Goal: Task Accomplishment & Management: Manage account settings

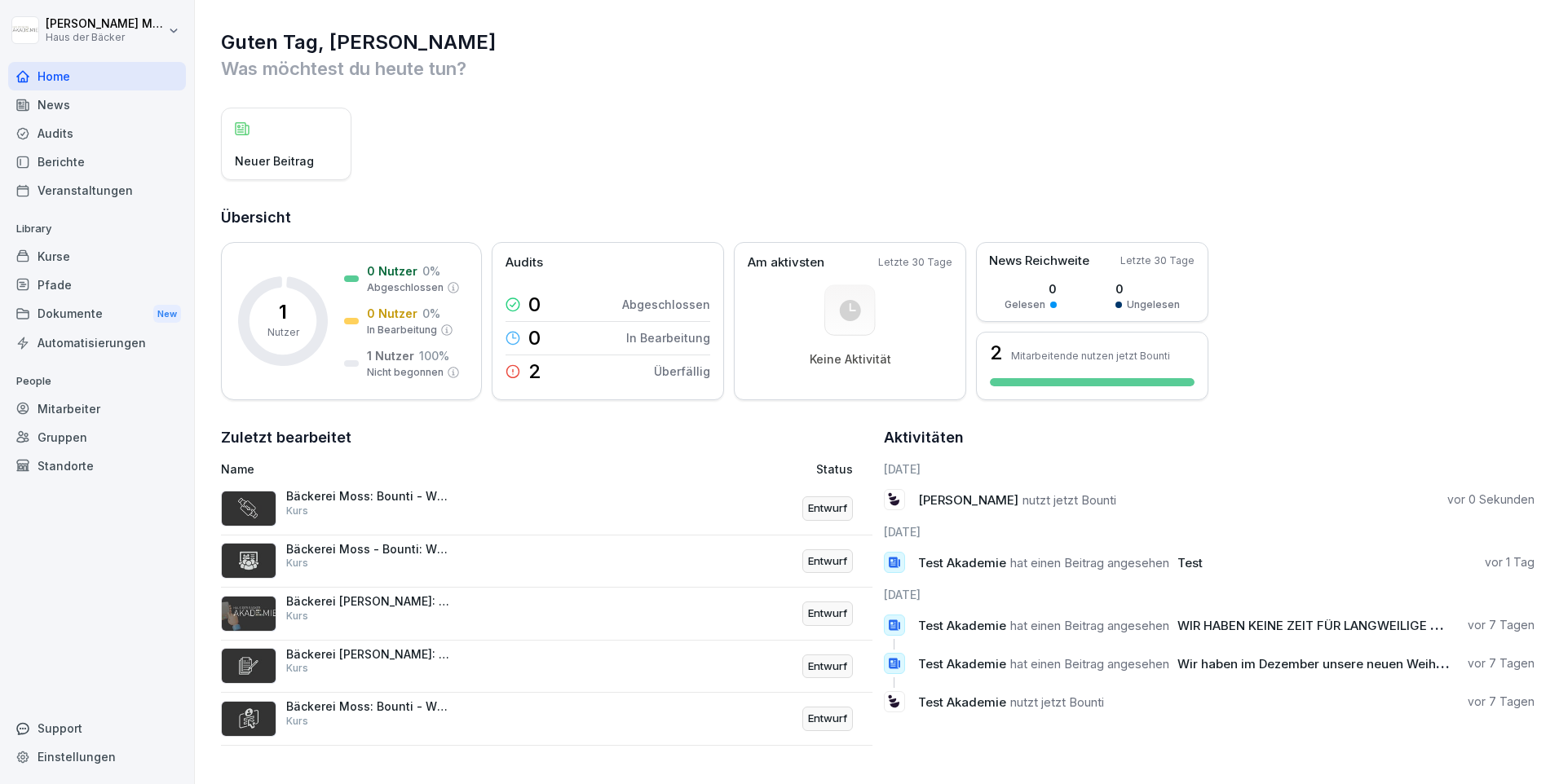
click at [73, 250] on div "Kurse" at bounding box center [97, 256] width 178 height 29
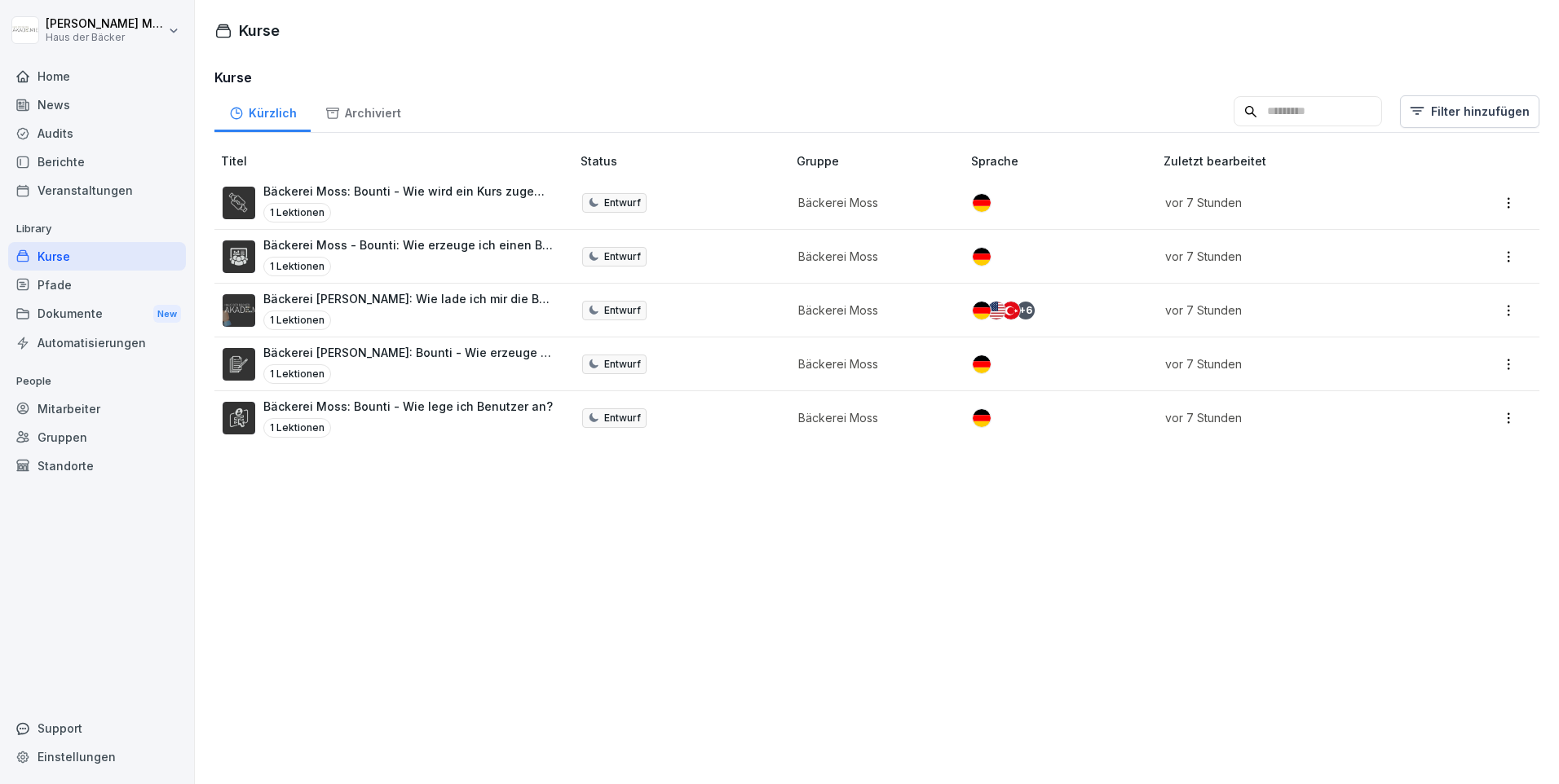
click at [71, 80] on div "Home" at bounding box center [97, 76] width 178 height 29
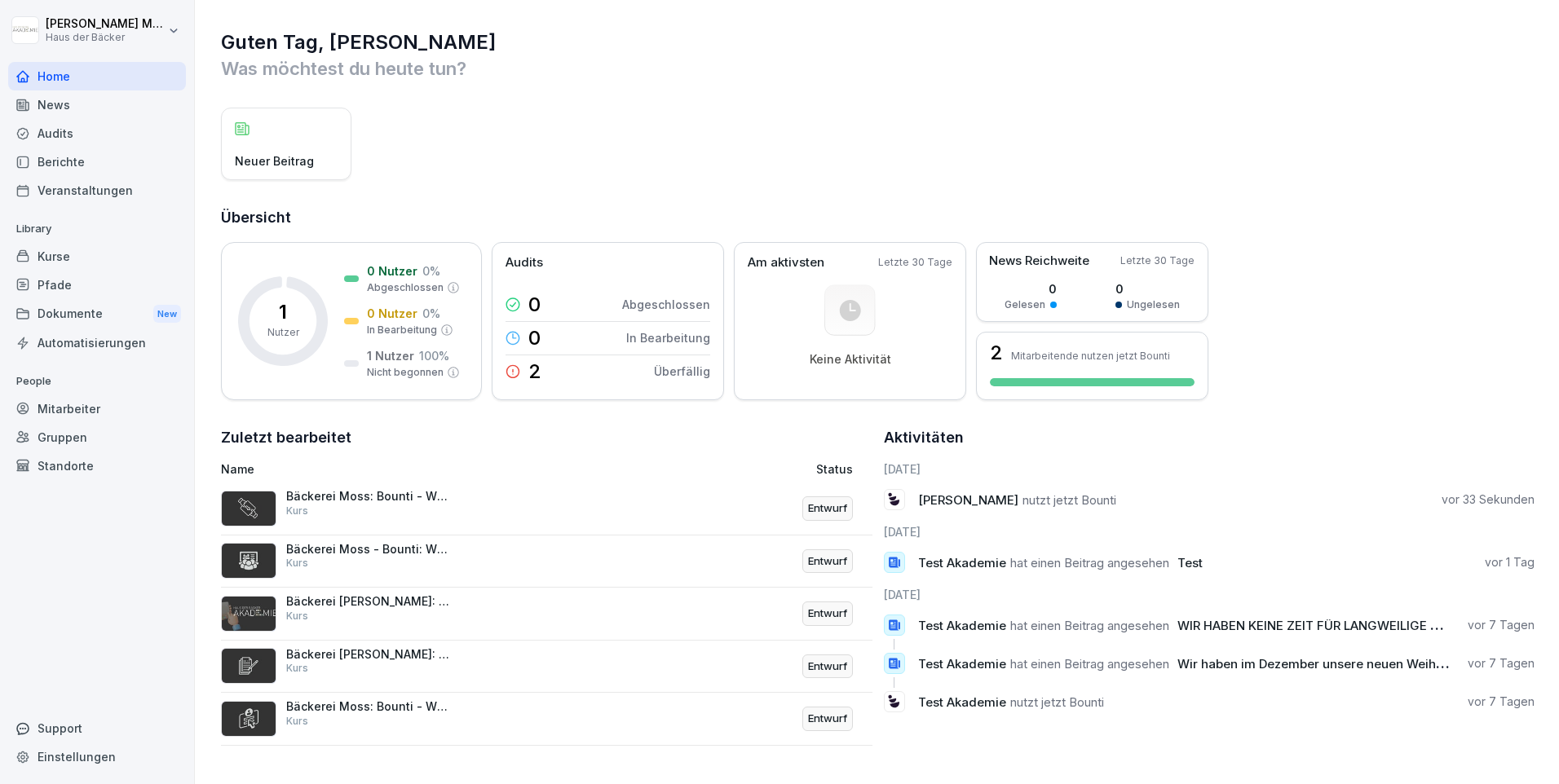
click at [81, 407] on div "Mitarbeiter" at bounding box center [97, 408] width 178 height 29
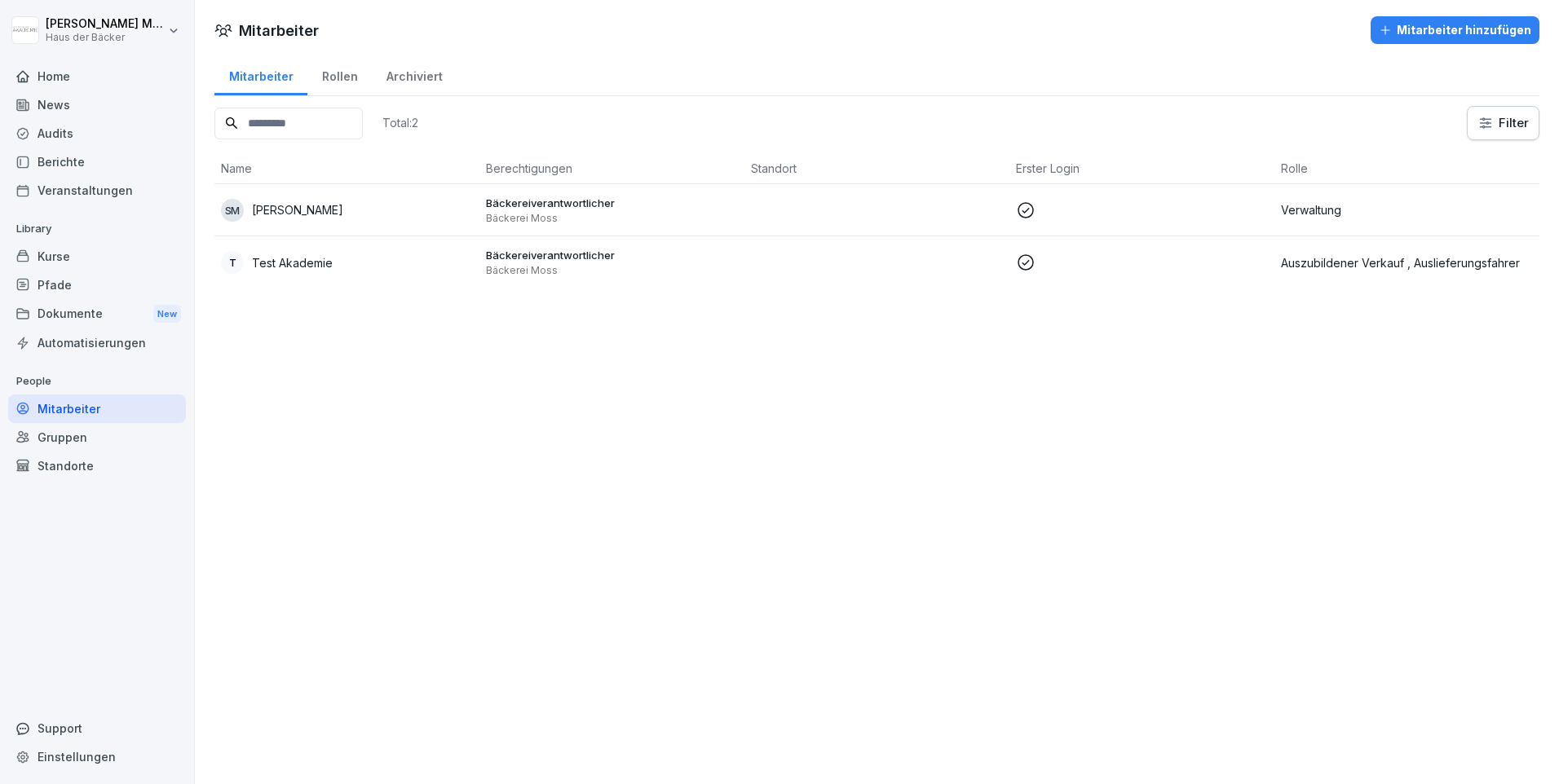
click at [1400, 37] on div "Mitarbeiter hinzufügen" at bounding box center [1456, 30] width 153 height 18
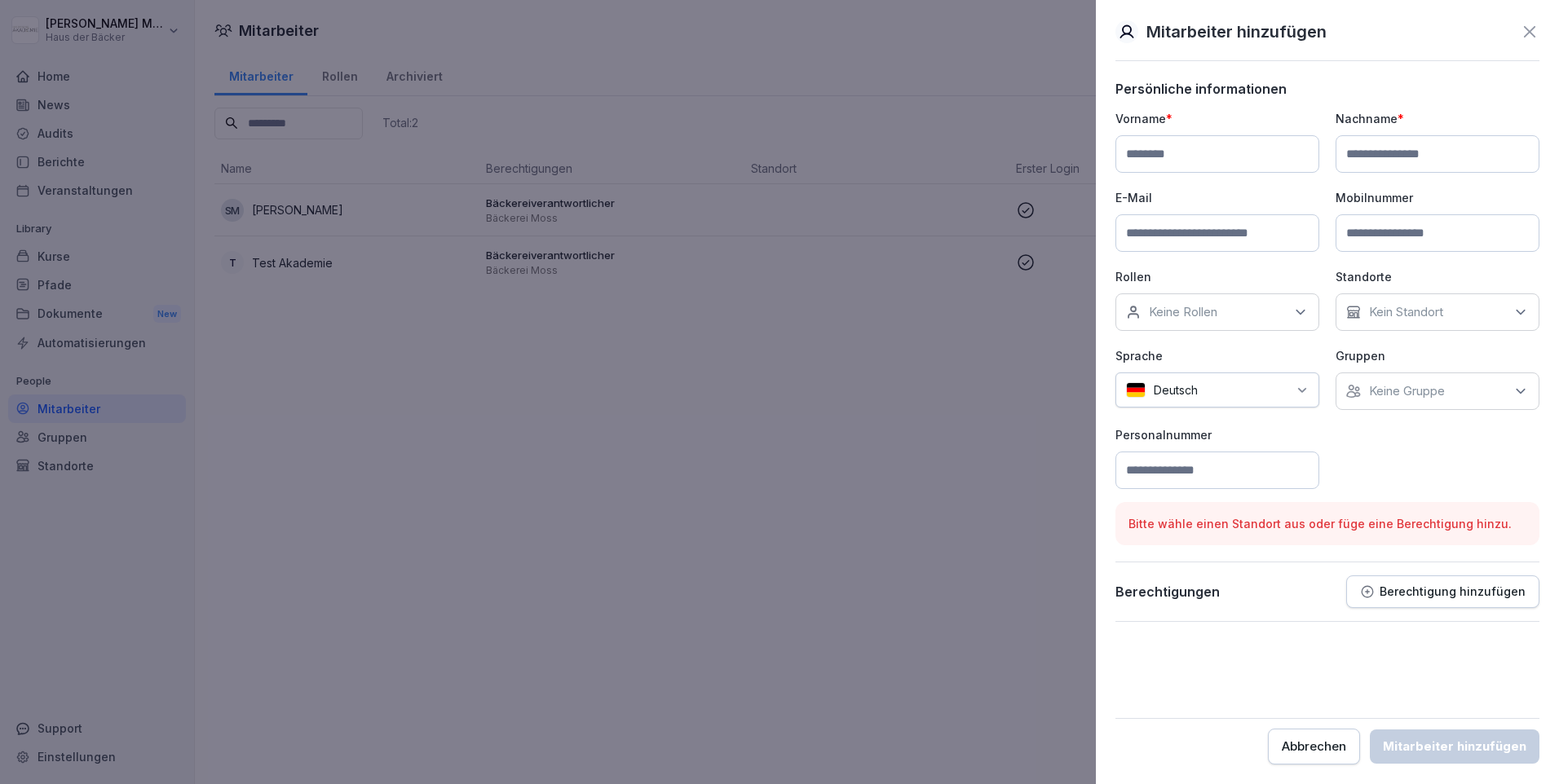
click at [1222, 321] on div "Keine Rollen" at bounding box center [1217, 312] width 204 height 37
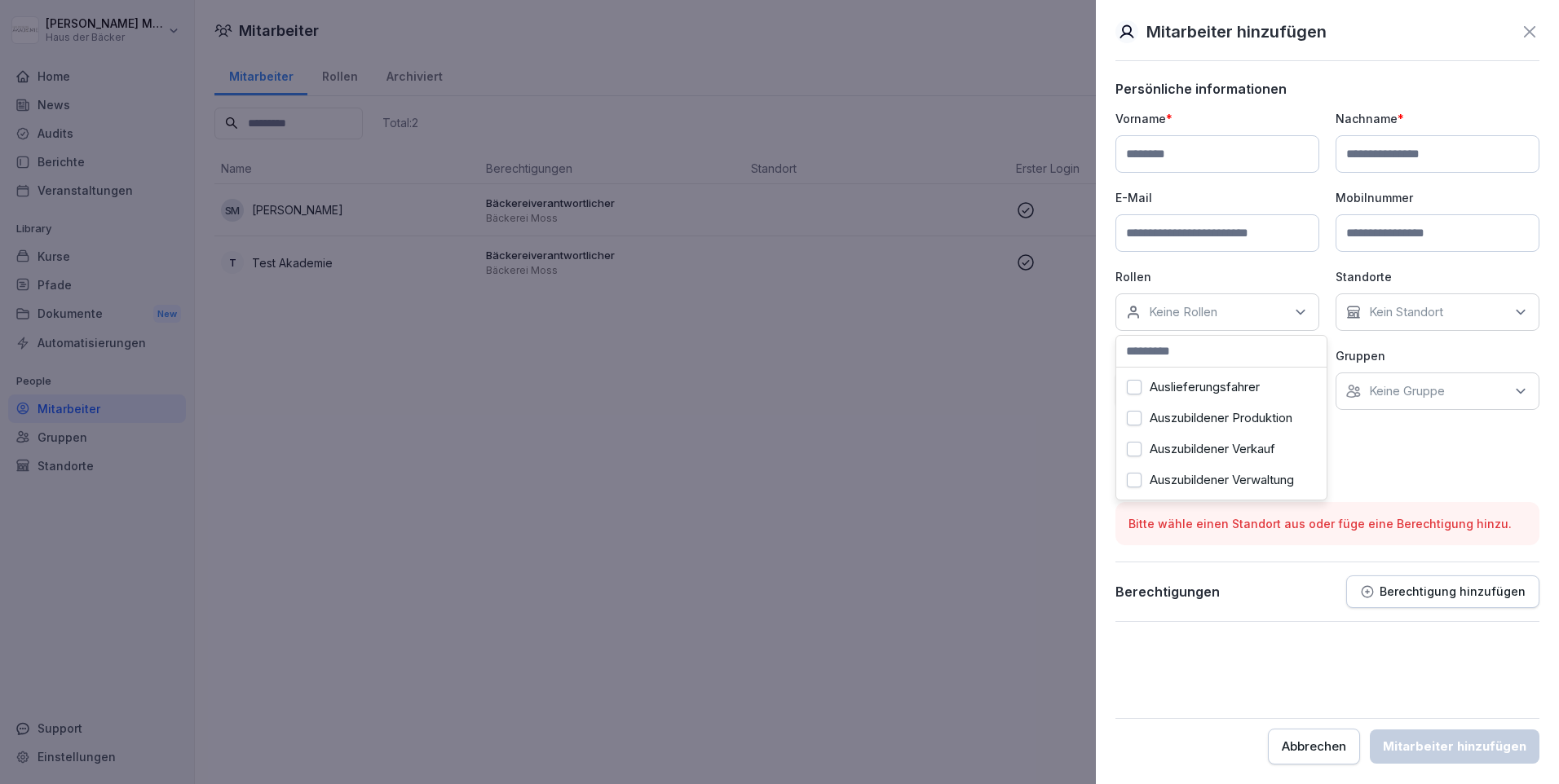
click at [1222, 321] on div "Keine Rollen" at bounding box center [1217, 312] width 204 height 37
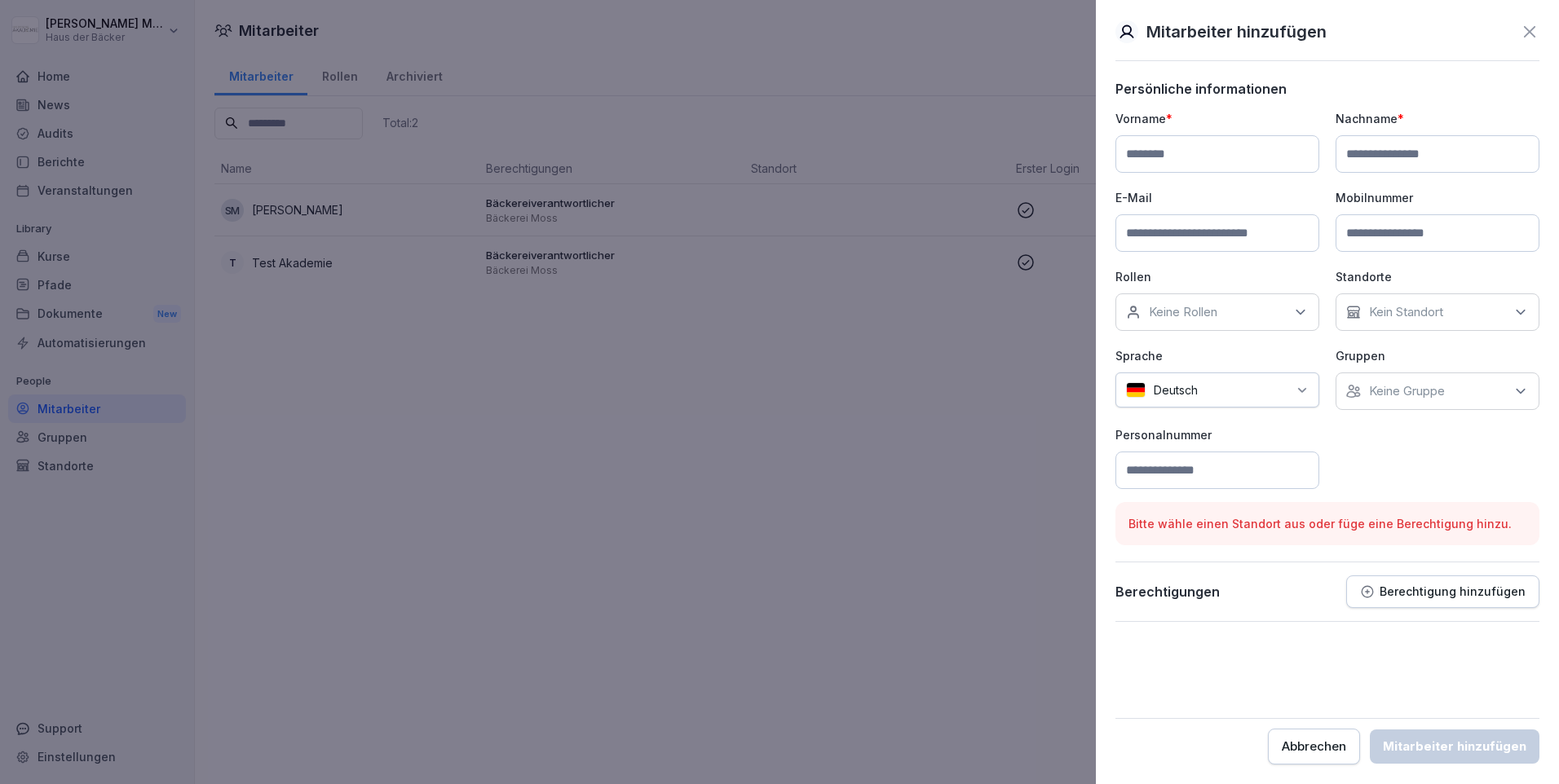
click at [1222, 321] on div "Keine Rollen" at bounding box center [1217, 312] width 204 height 37
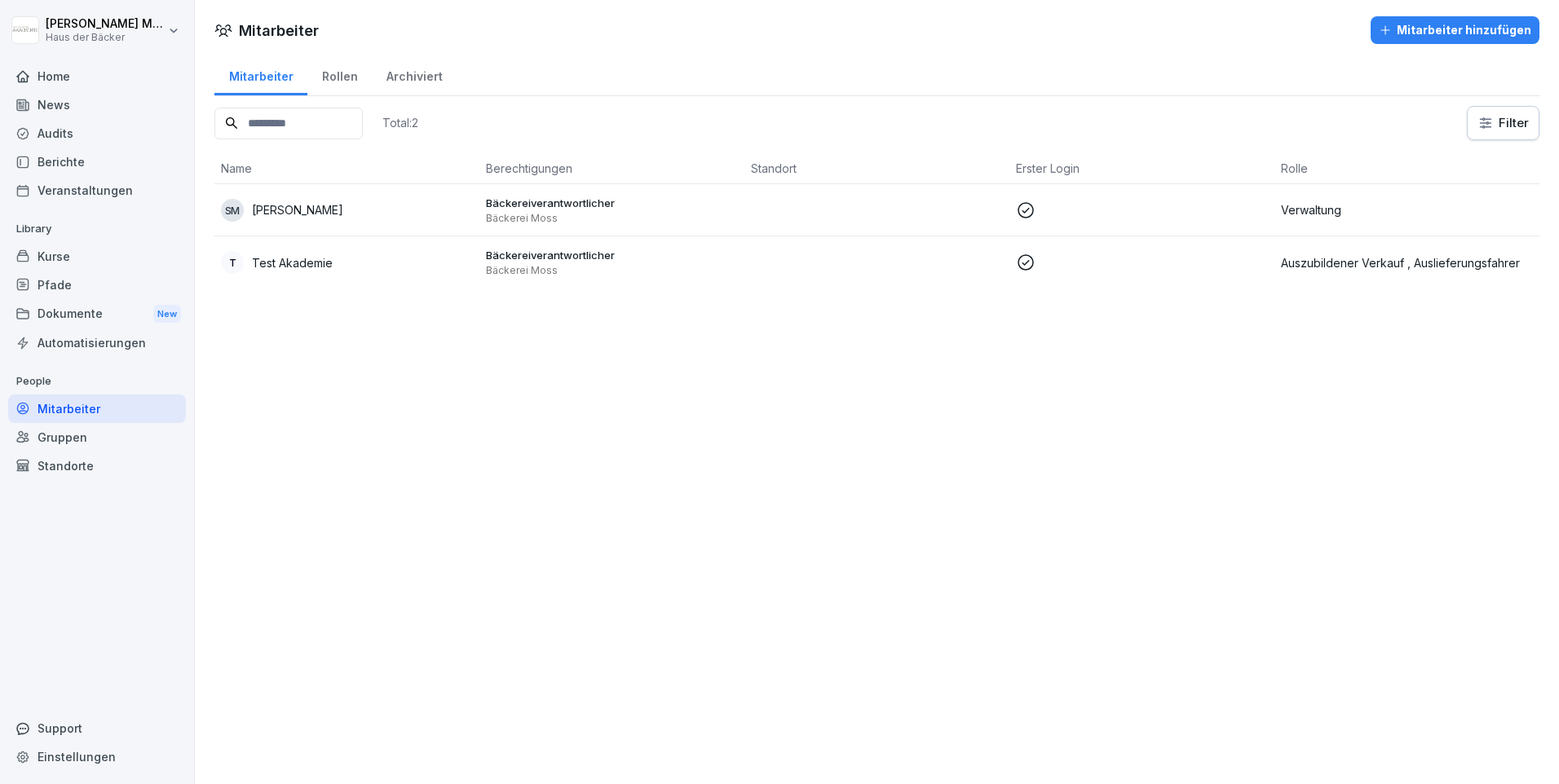
click at [1456, 31] on div "Mitarbeiter hinzufügen" at bounding box center [1456, 30] width 153 height 18
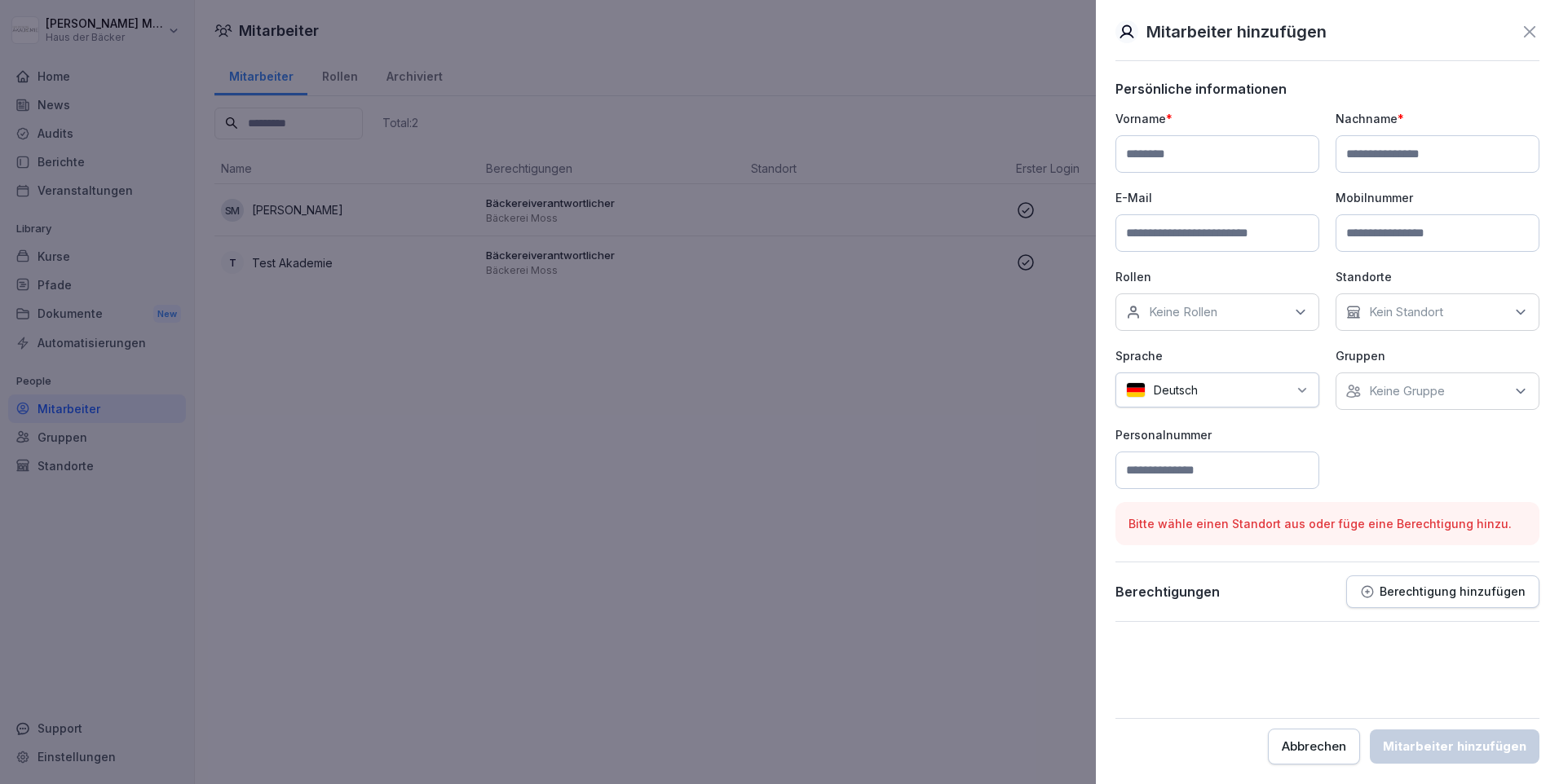
click at [1419, 296] on div "Kein Standort" at bounding box center [1437, 312] width 204 height 37
click at [1400, 273] on p "Standorte" at bounding box center [1437, 277] width 204 height 17
click at [1377, 386] on p "Keine Gruppe" at bounding box center [1406, 391] width 76 height 16
click at [1372, 363] on p "Gruppen" at bounding box center [1437, 356] width 204 height 17
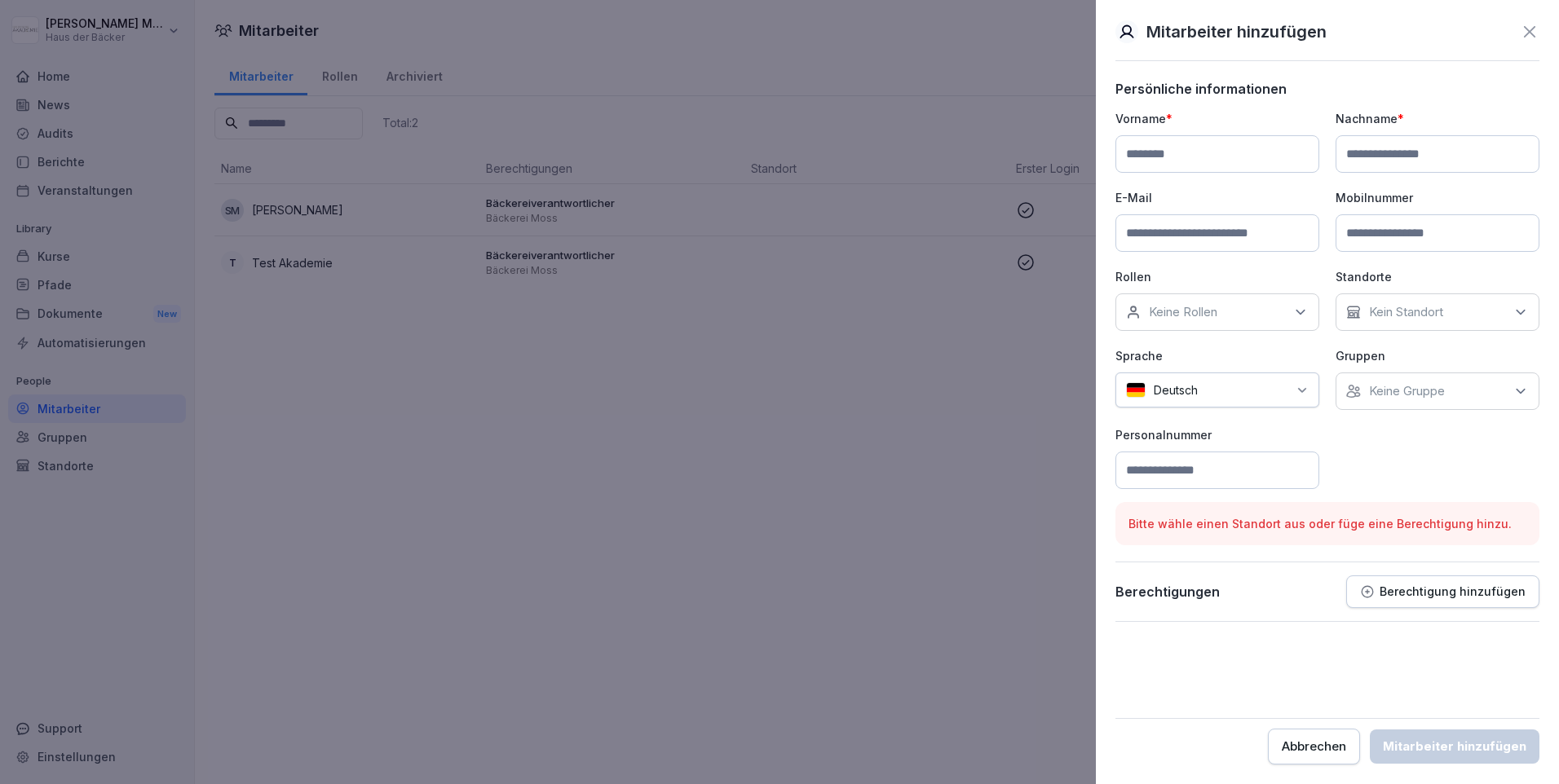
click at [1180, 144] on input at bounding box center [1217, 154] width 204 height 37
type input "*****"
type input "******"
click at [1164, 235] on input at bounding box center [1217, 233] width 204 height 37
type input "**********"
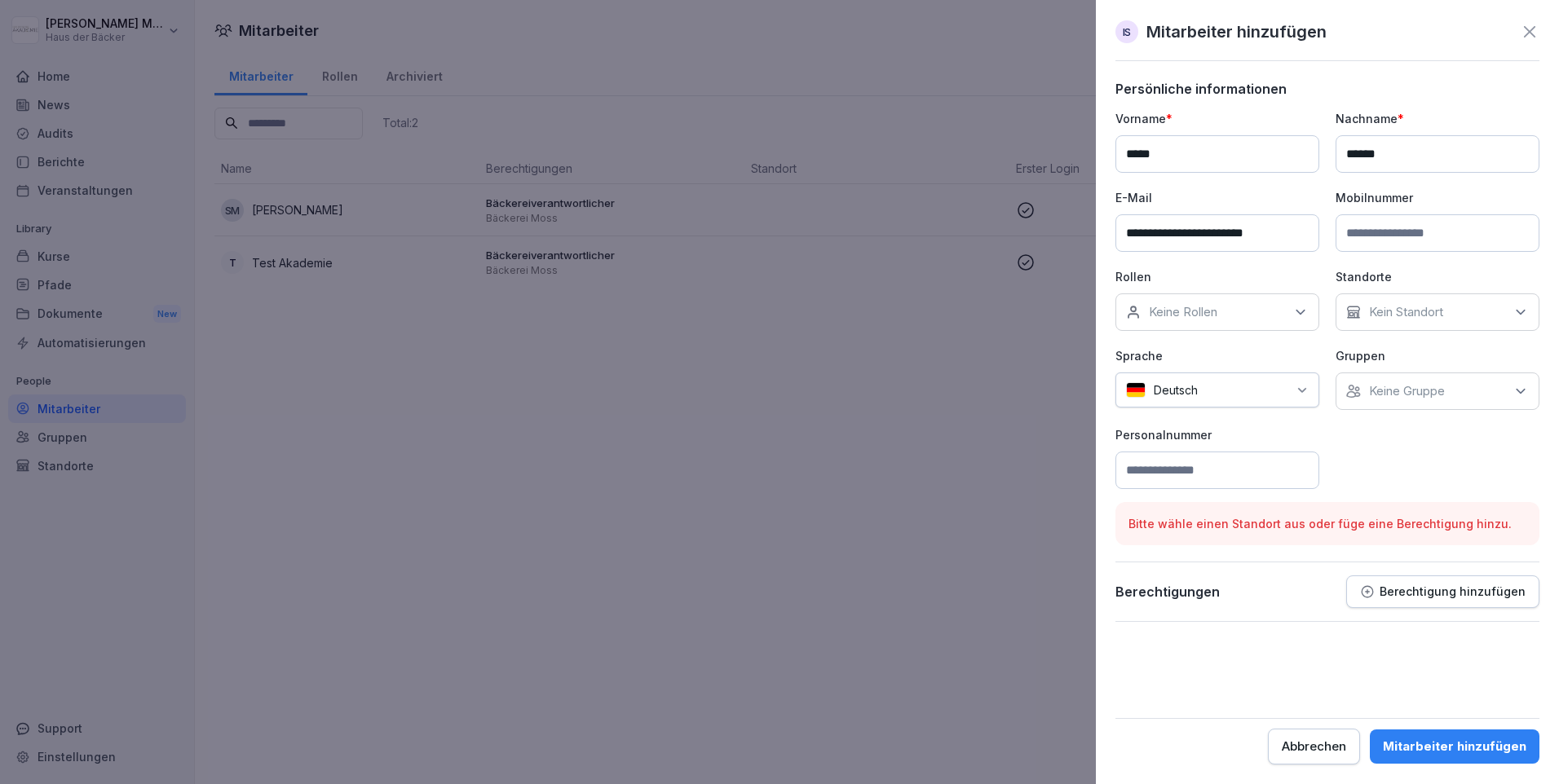
click at [1184, 300] on div "Keine Rollen" at bounding box center [1217, 312] width 204 height 37
click at [1192, 473] on label "Verwaltung" at bounding box center [1180, 480] width 62 height 15
click at [1362, 446] on div "**********" at bounding box center [1327, 299] width 424 height 379
click at [1382, 406] on div "Keine Gruppe" at bounding box center [1437, 392] width 204 height 37
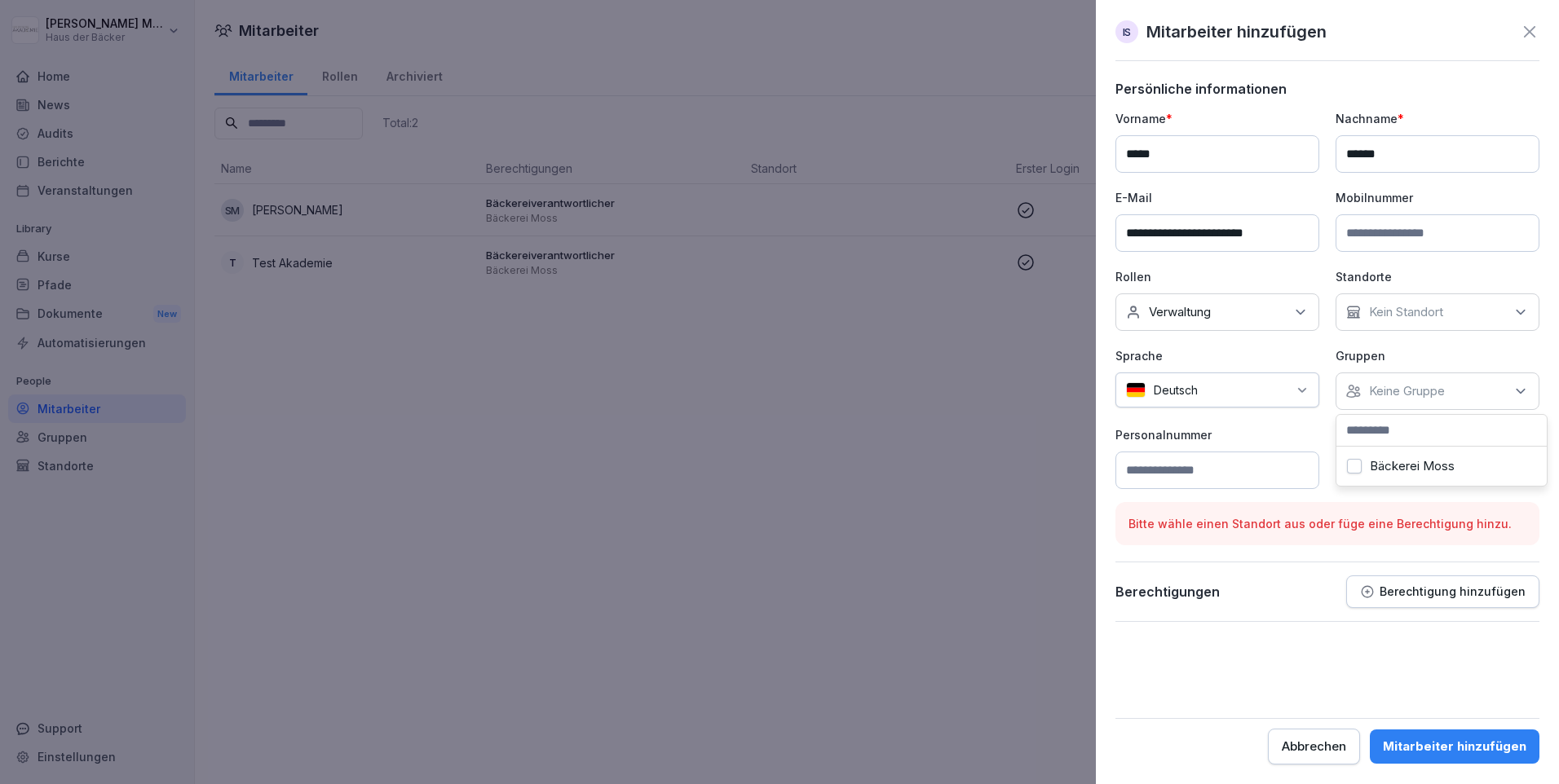
click at [1382, 406] on div "Keine Gruppe" at bounding box center [1437, 392] width 204 height 37
click at [1277, 428] on p "Personalnummer" at bounding box center [1217, 434] width 204 height 17
click at [1416, 587] on p "Berechtigung hinzufügen" at bounding box center [1453, 592] width 146 height 13
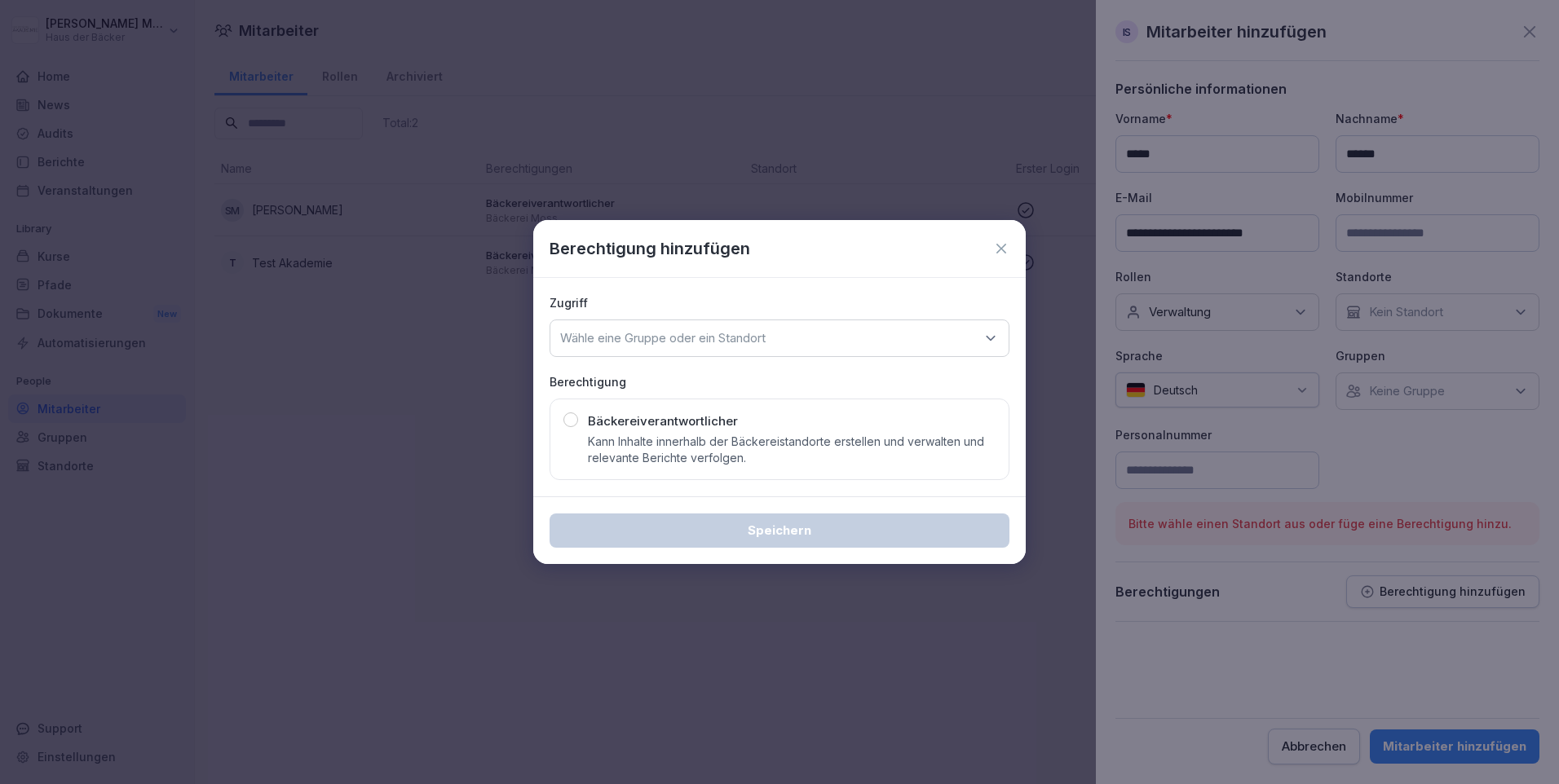
click at [766, 441] on p "Kann Inhalte innerhalb der Bäckereistandorte erstellen und verwalten und releva…" at bounding box center [791, 449] width 407 height 33
click at [765, 331] on p "Wähle eine Gruppe oder ein Standort" at bounding box center [663, 337] width 205 height 16
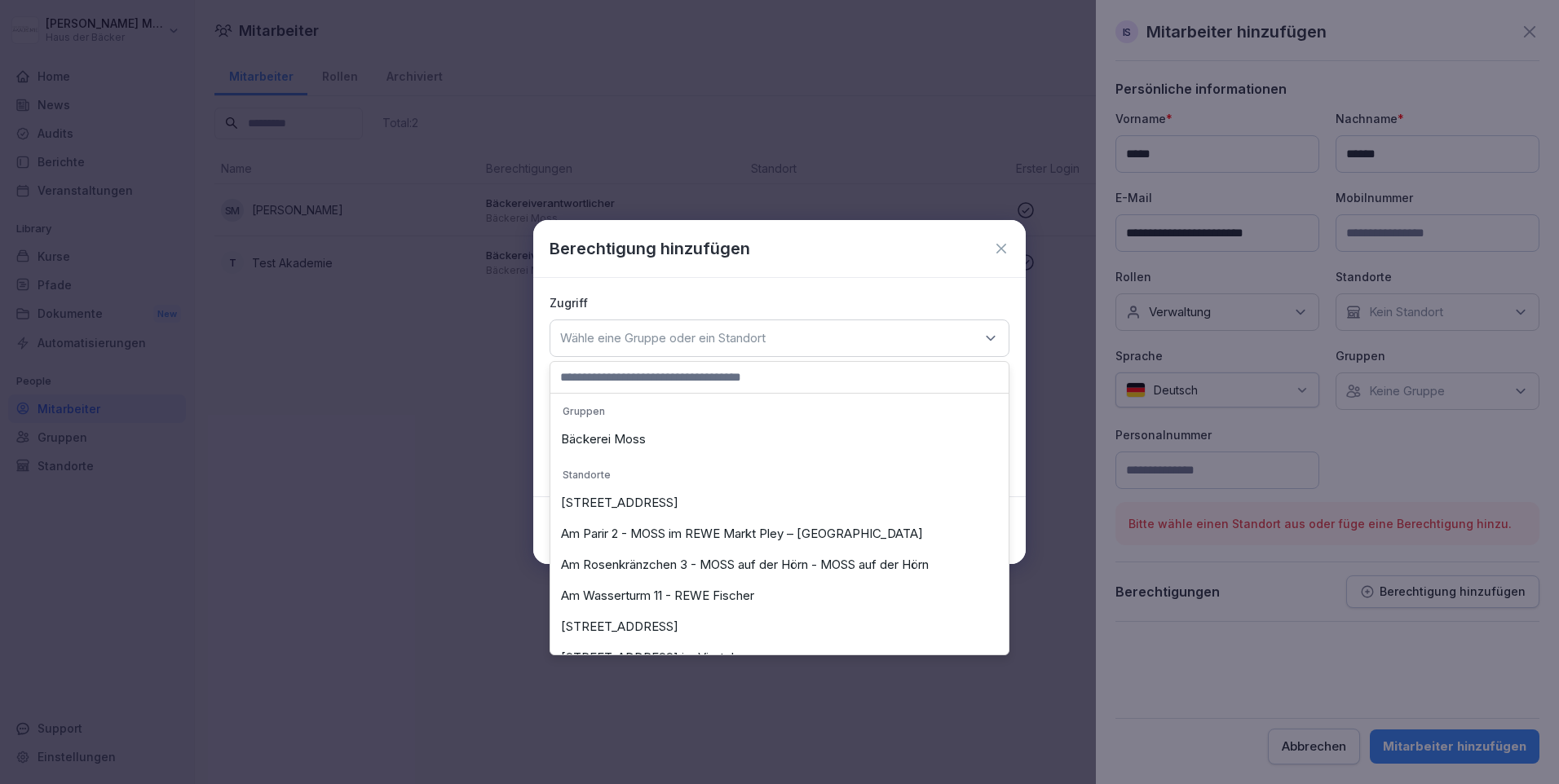
click at [641, 447] on div "Bäckerei Moss" at bounding box center [780, 439] width 450 height 31
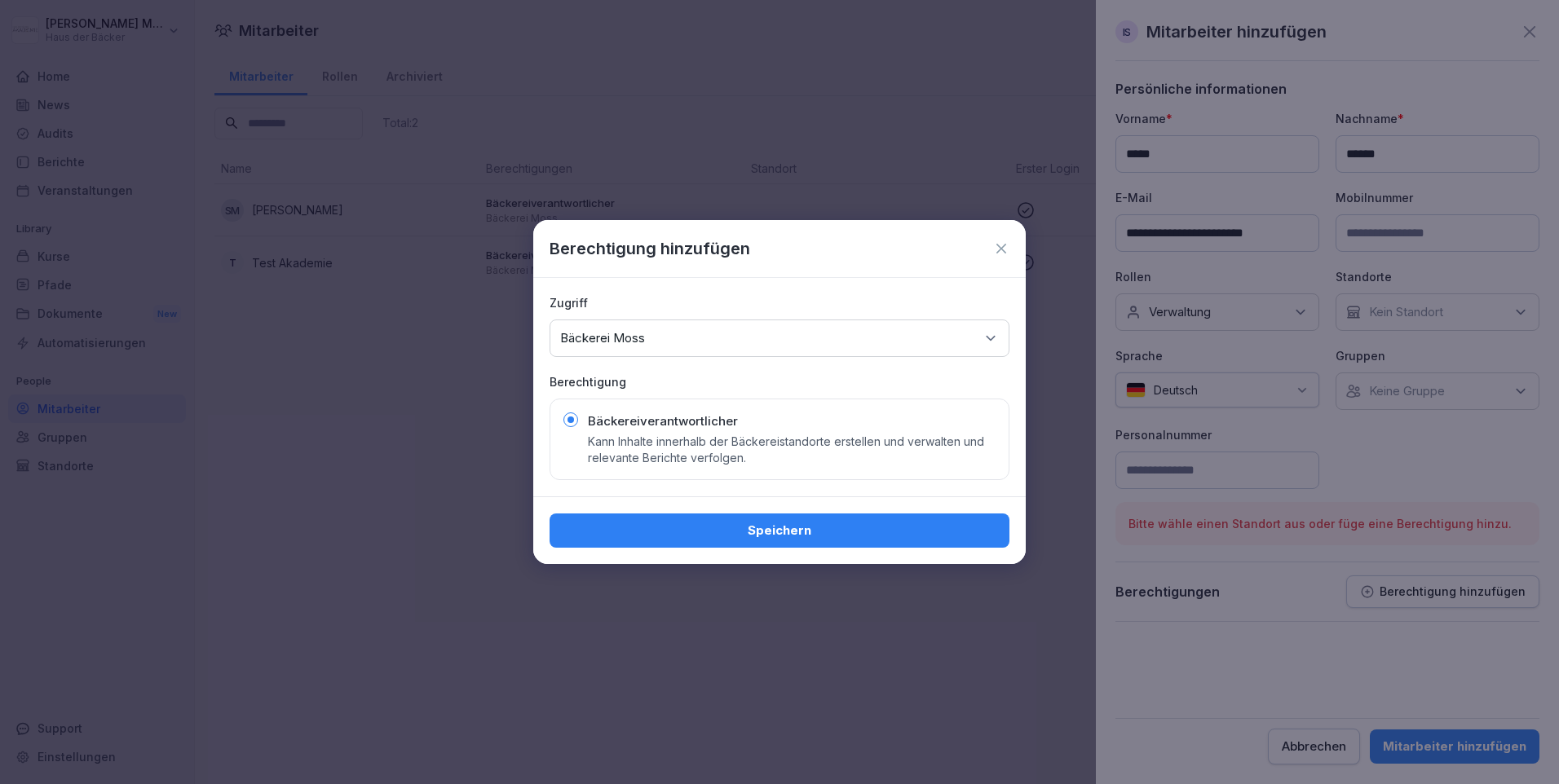
click at [811, 536] on div "Speichern" at bounding box center [779, 530] width 434 height 18
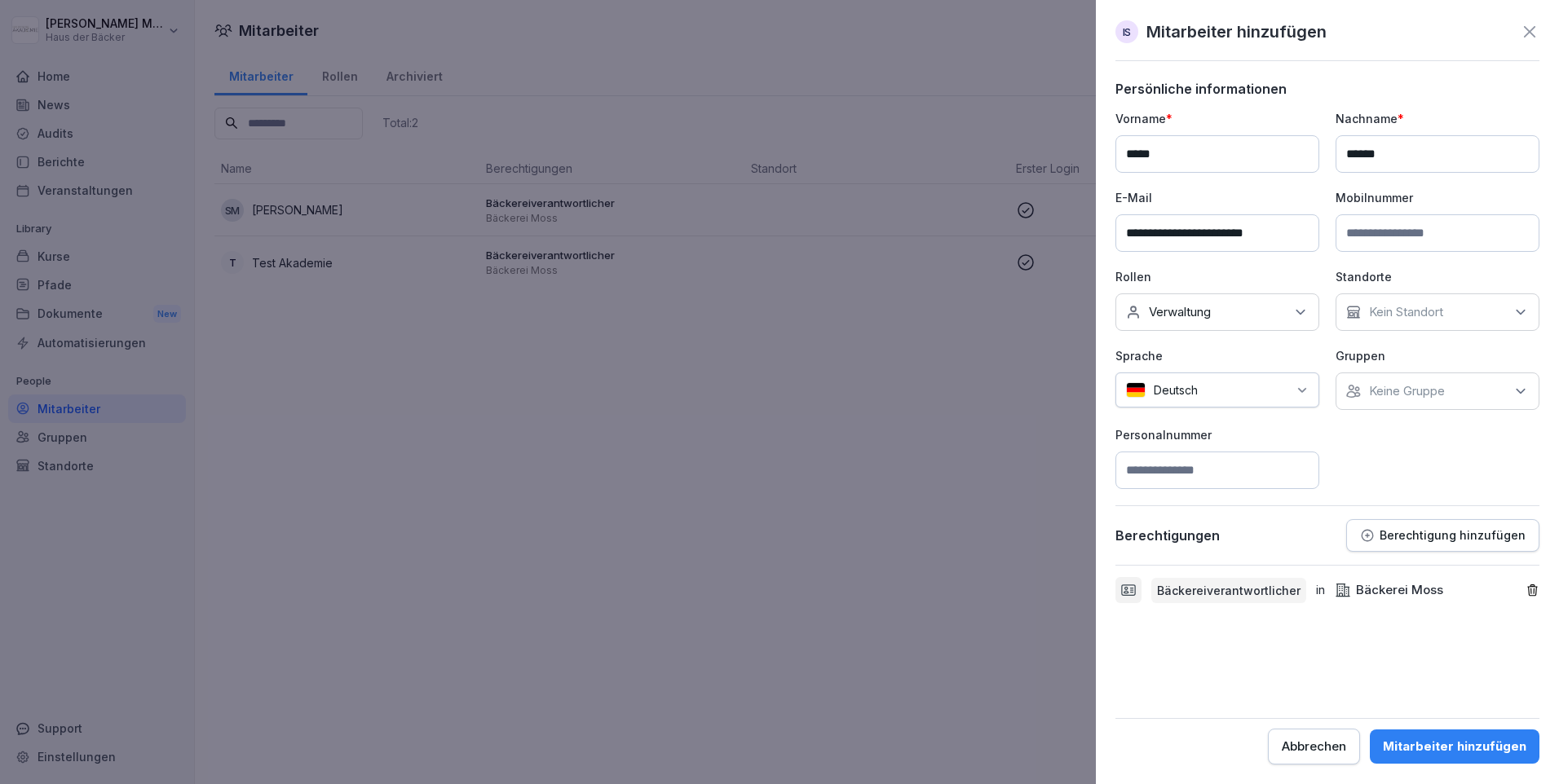
click at [1467, 738] on div "Mitarbeiter hinzufügen" at bounding box center [1455, 746] width 144 height 18
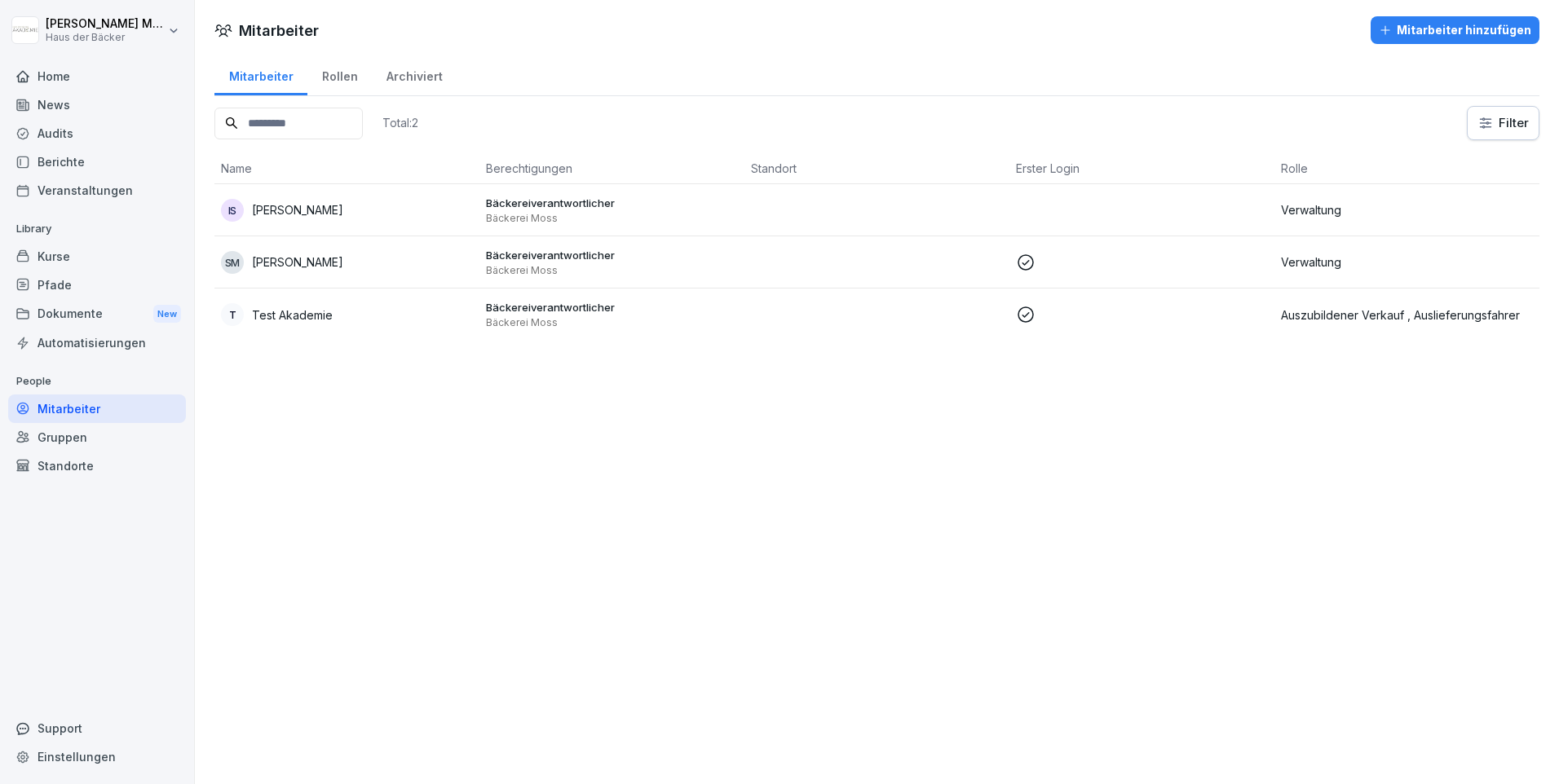
click at [285, 204] on p "[PERSON_NAME]" at bounding box center [297, 210] width 91 height 17
click at [96, 416] on div "Mitarbeiter" at bounding box center [97, 408] width 178 height 29
click at [306, 206] on p "[PERSON_NAME]" at bounding box center [297, 210] width 91 height 17
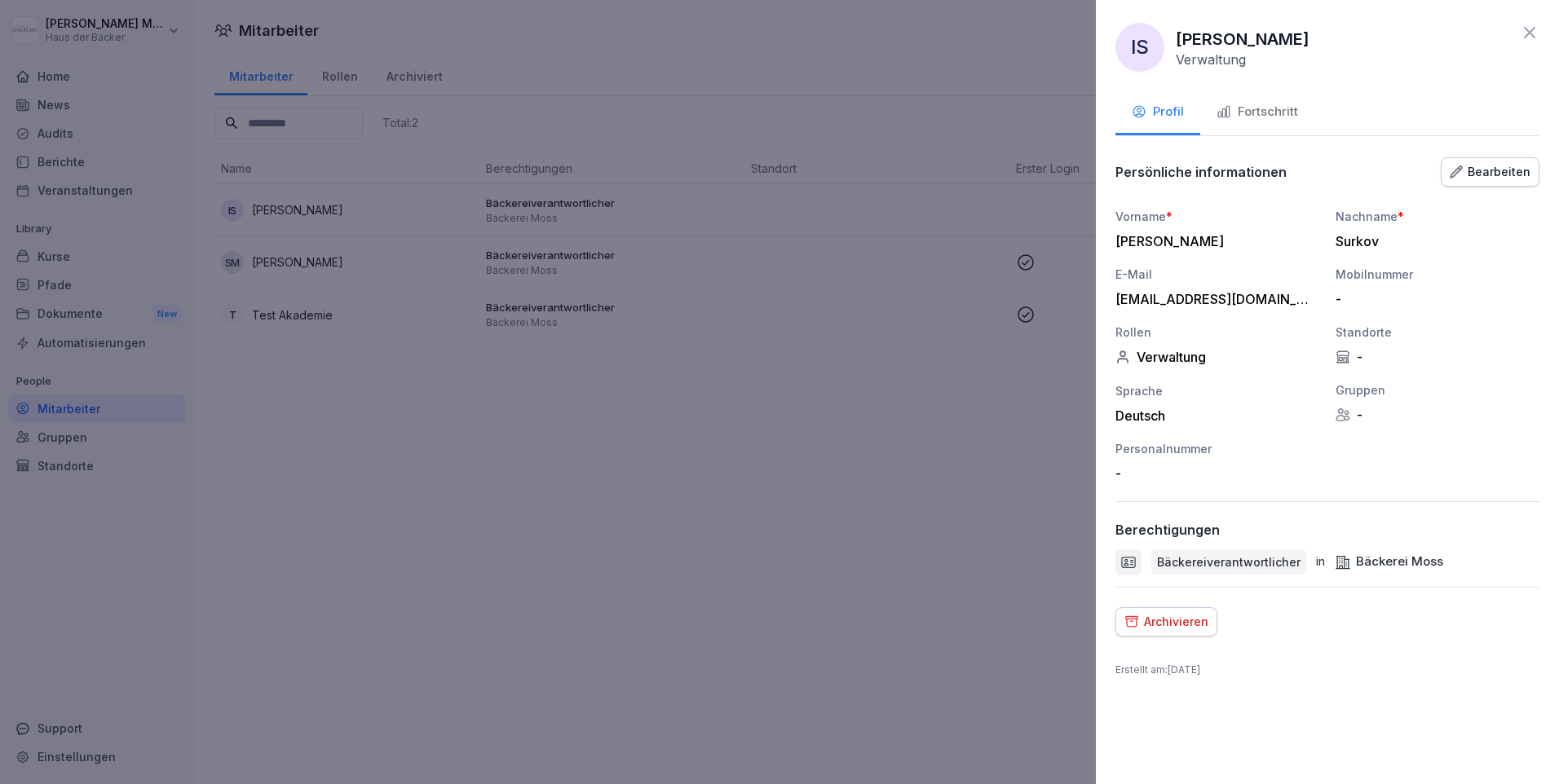
click at [1274, 121] on button "Fortschritt" at bounding box center [1257, 113] width 114 height 44
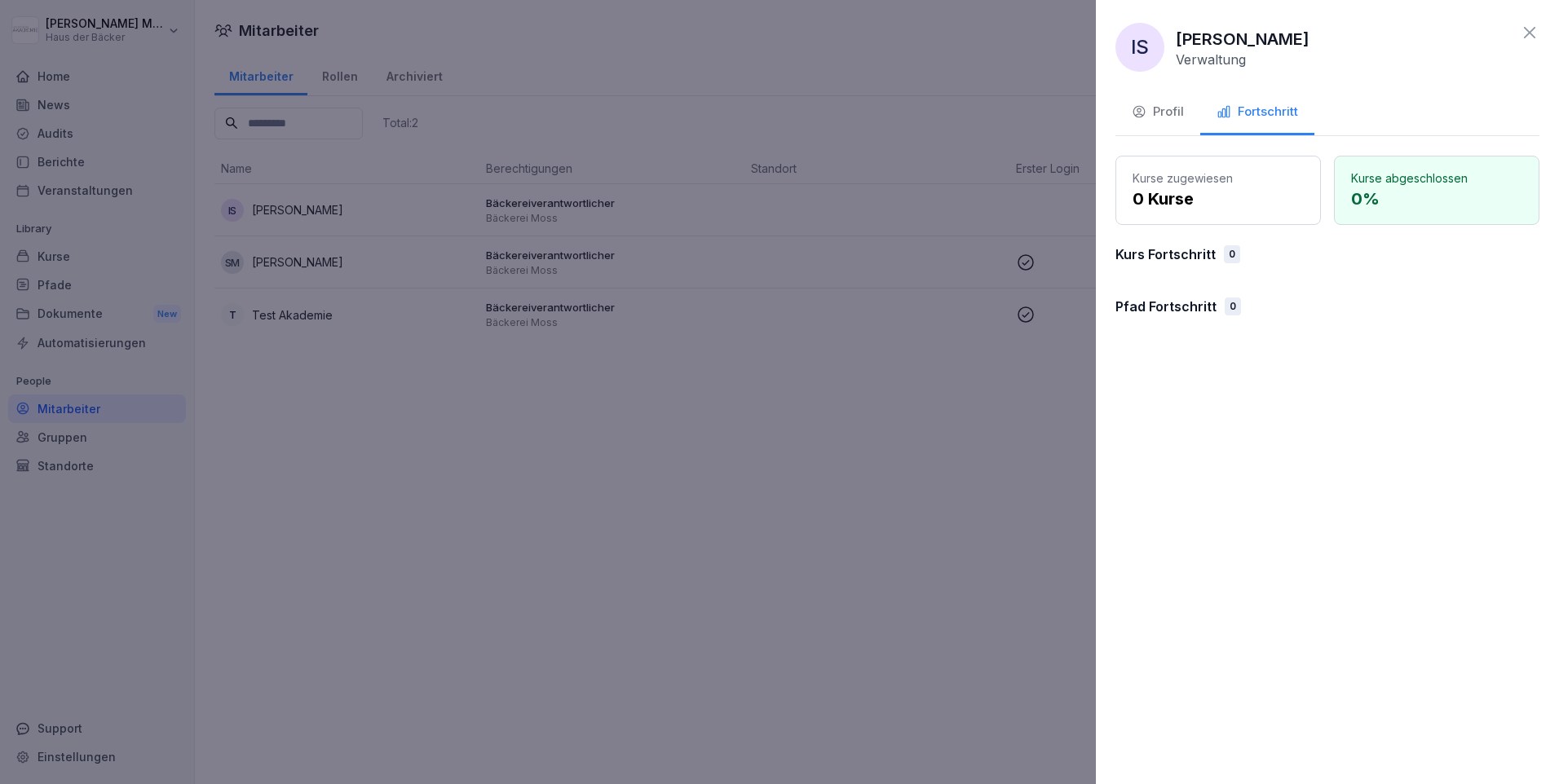
click at [1159, 106] on div "Profil" at bounding box center [1158, 112] width 52 height 19
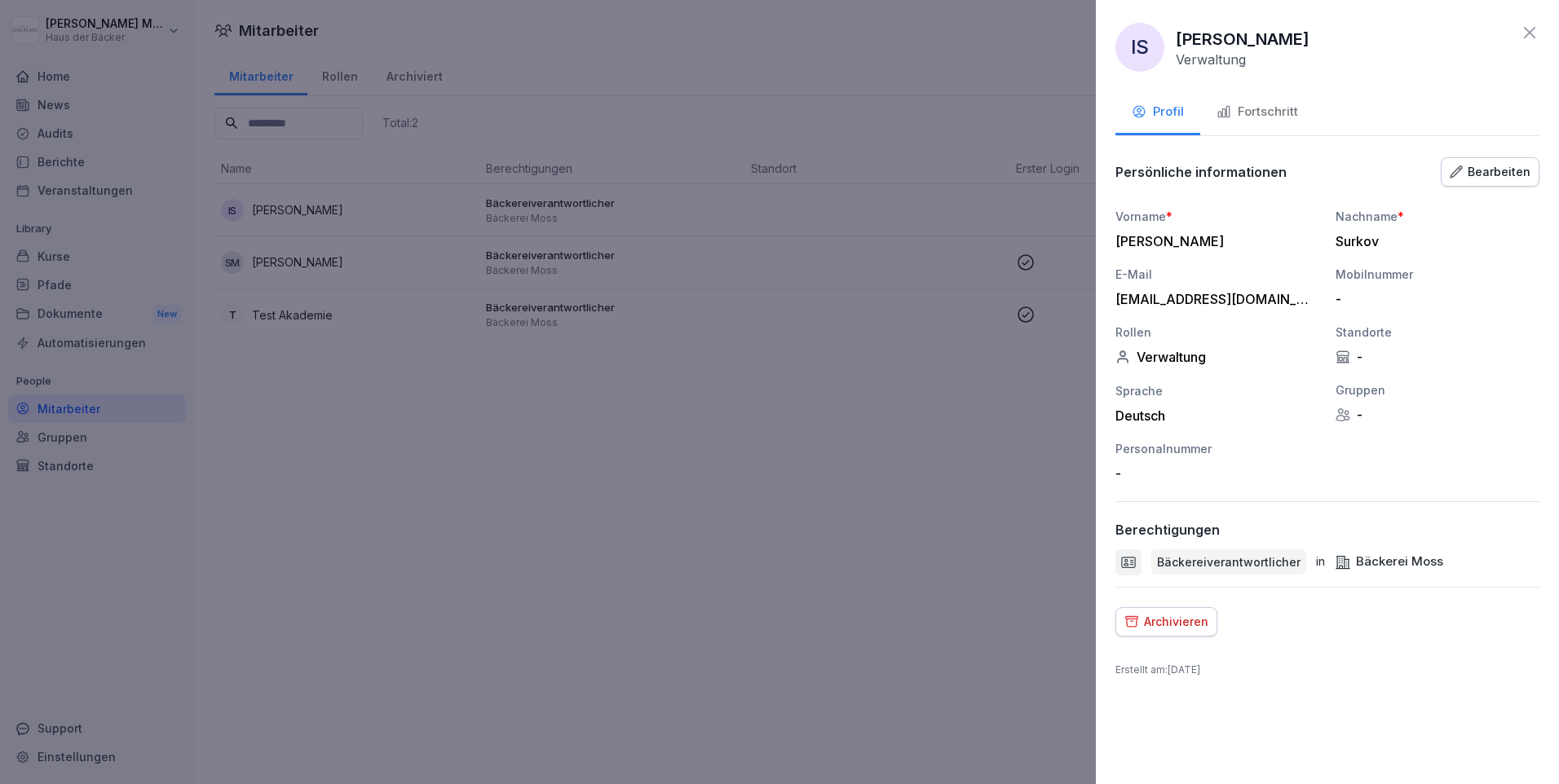
click at [1221, 122] on button "Fortschritt" at bounding box center [1257, 113] width 114 height 44
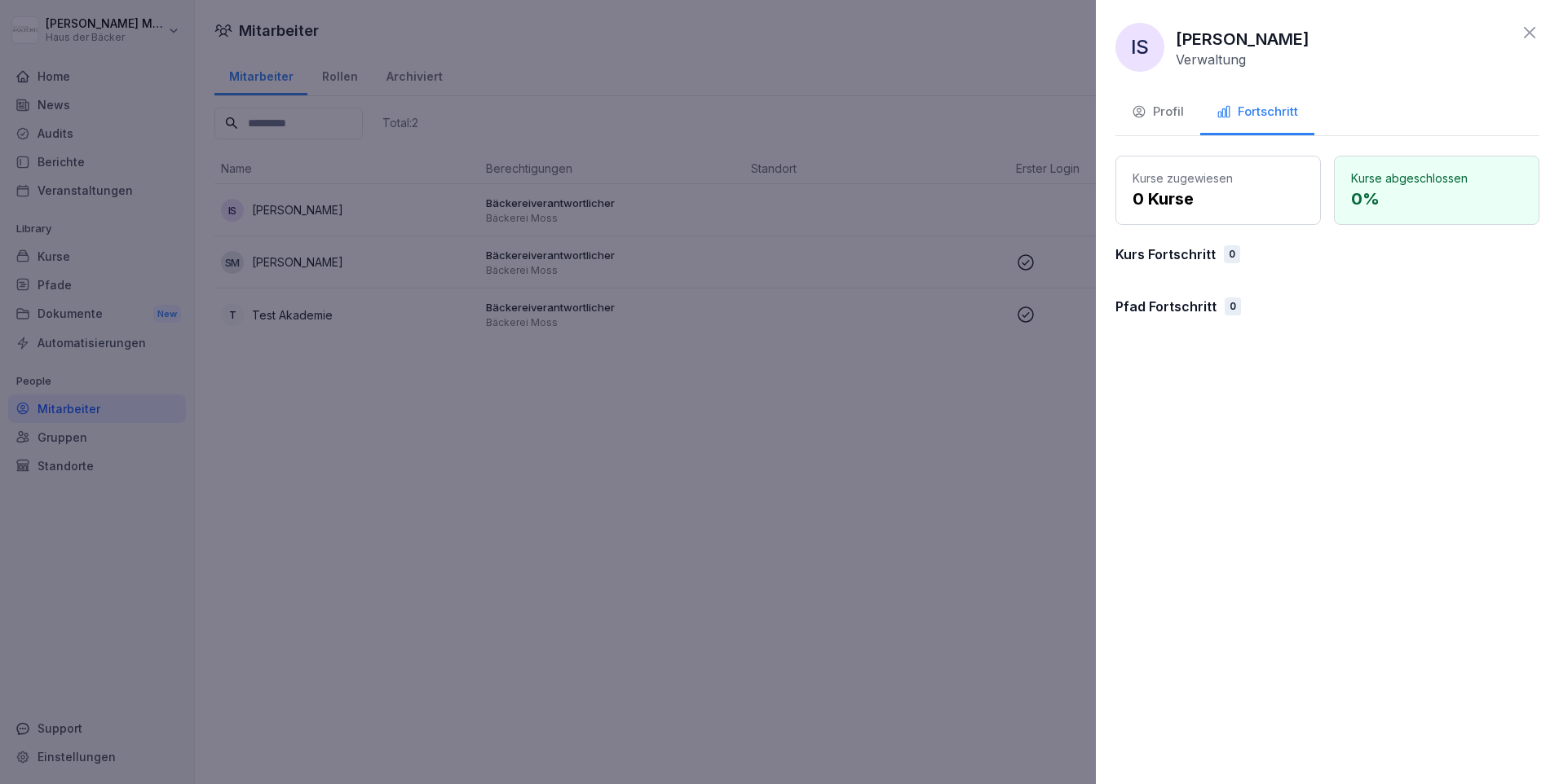
click at [1159, 111] on div "Profil" at bounding box center [1158, 112] width 52 height 19
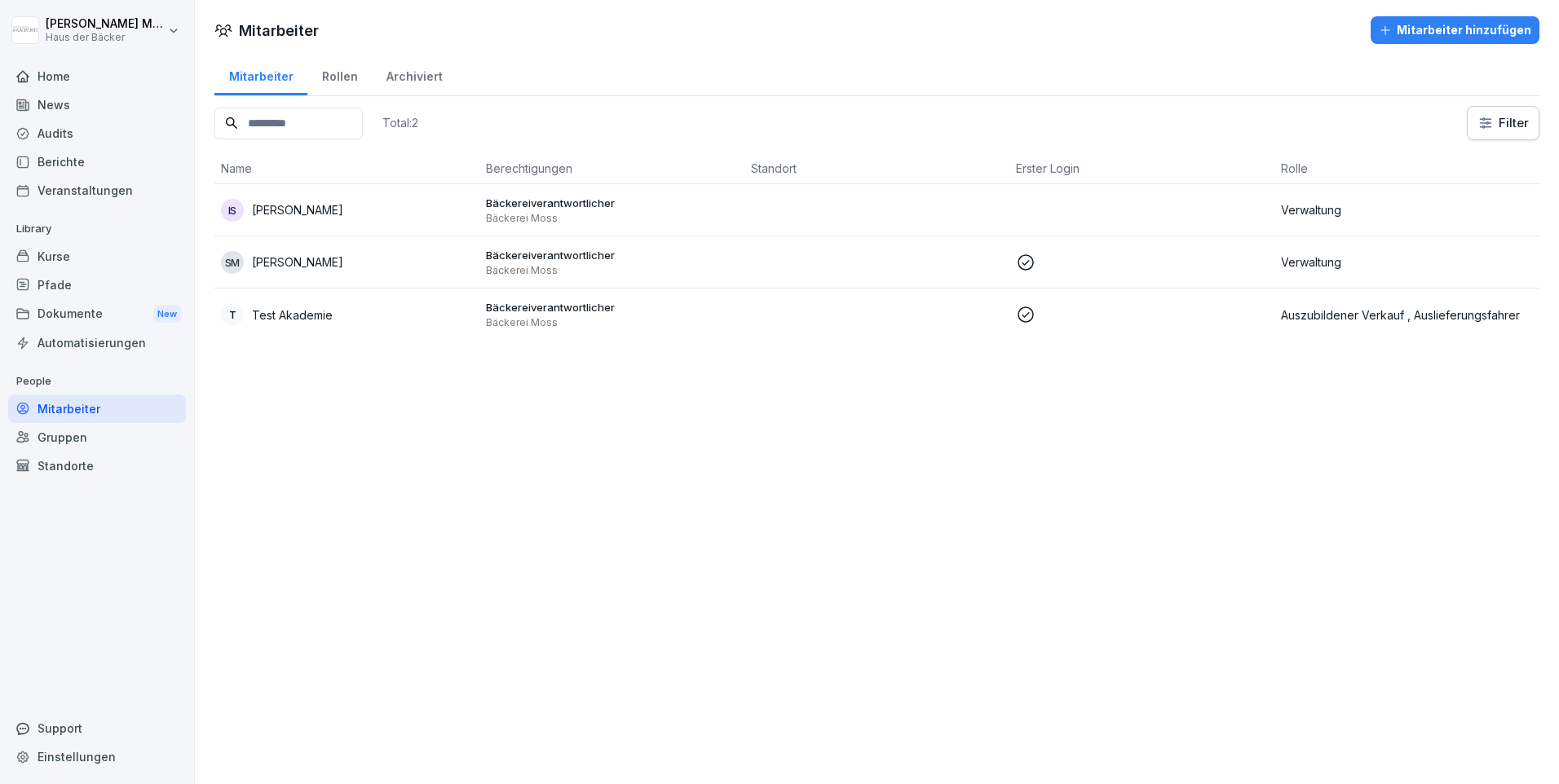
click at [56, 251] on div "Kurse" at bounding box center [97, 256] width 178 height 29
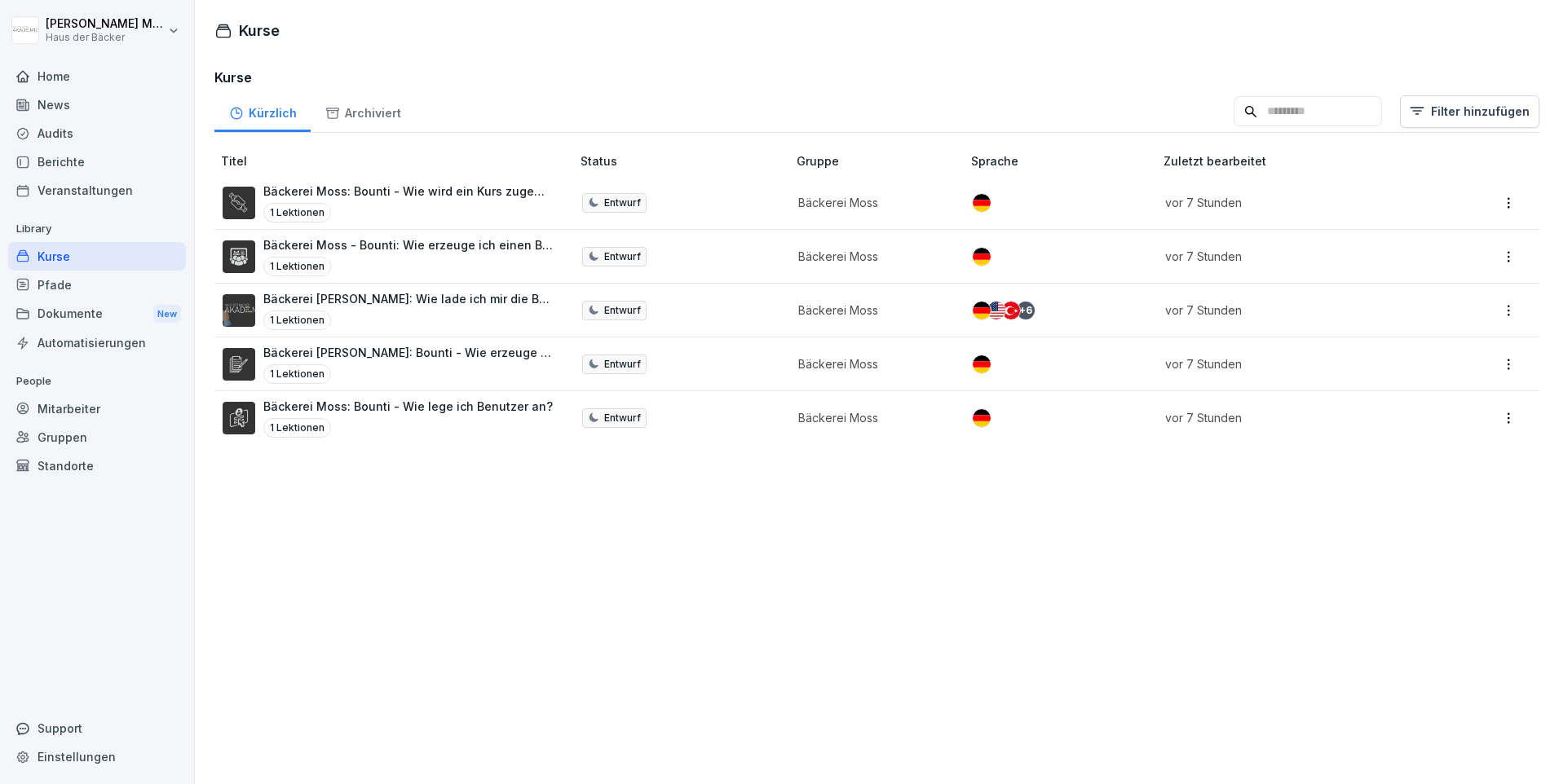
click at [482, 192] on p "Bäckerei Moss: Bounti - Wie wird ein Kurs zugewiesen?" at bounding box center [408, 191] width 291 height 17
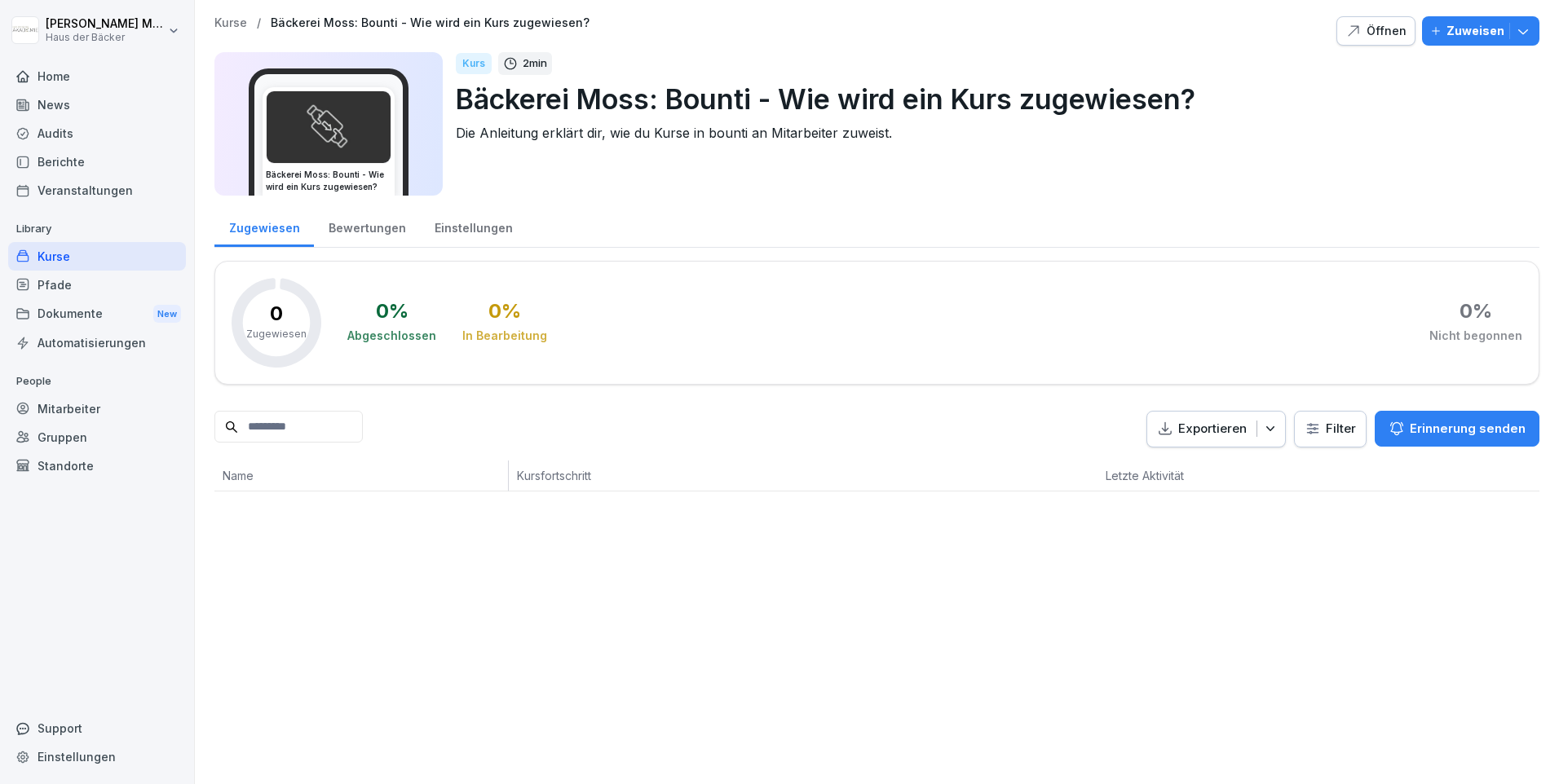
click at [1469, 29] on p "Zuweisen" at bounding box center [1475, 31] width 58 height 18
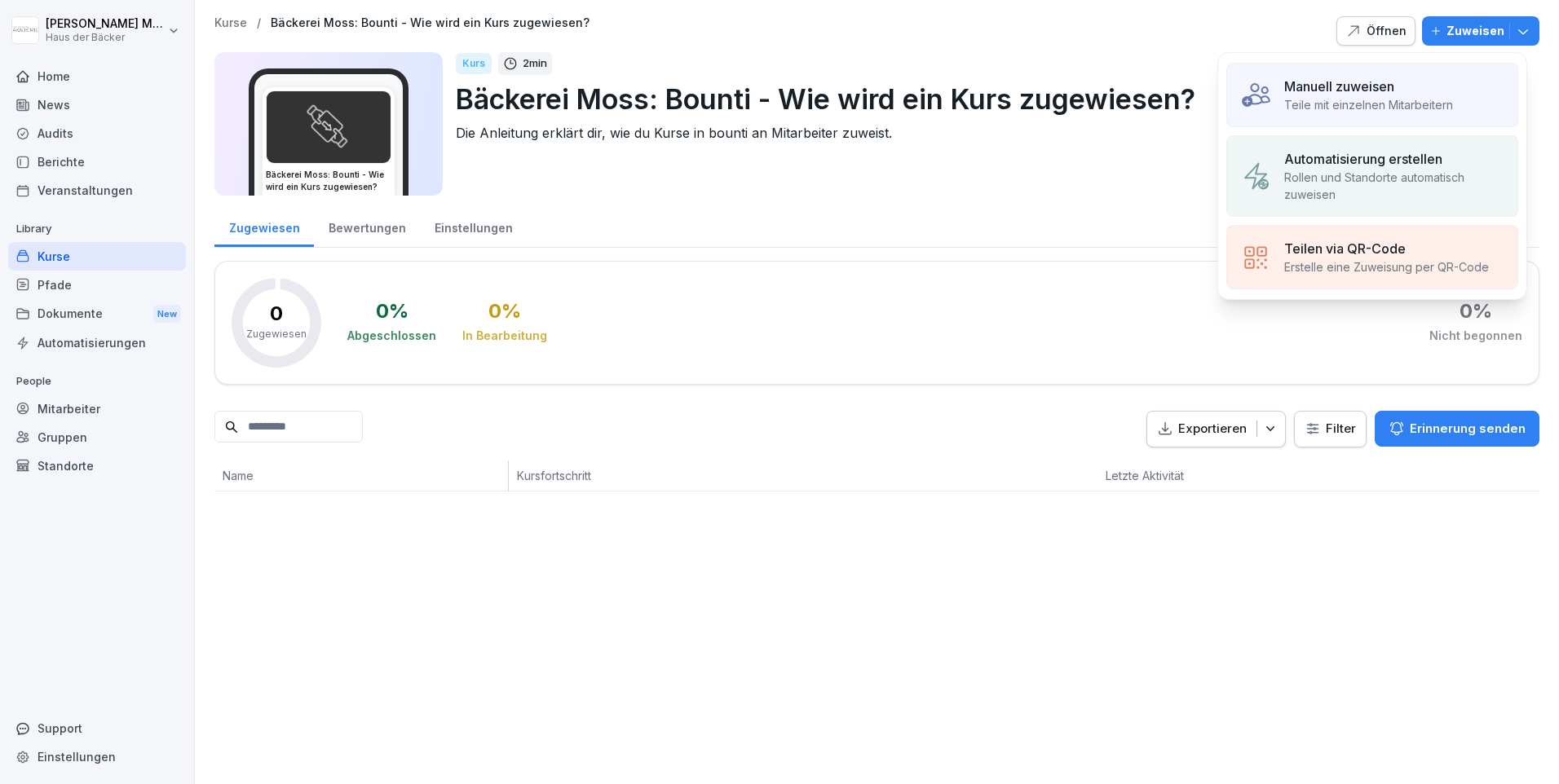
click at [1321, 114] on div "Manuell zuweisen Teile mit einzelnen Mitarbeitern" at bounding box center [1372, 94] width 292 height 64
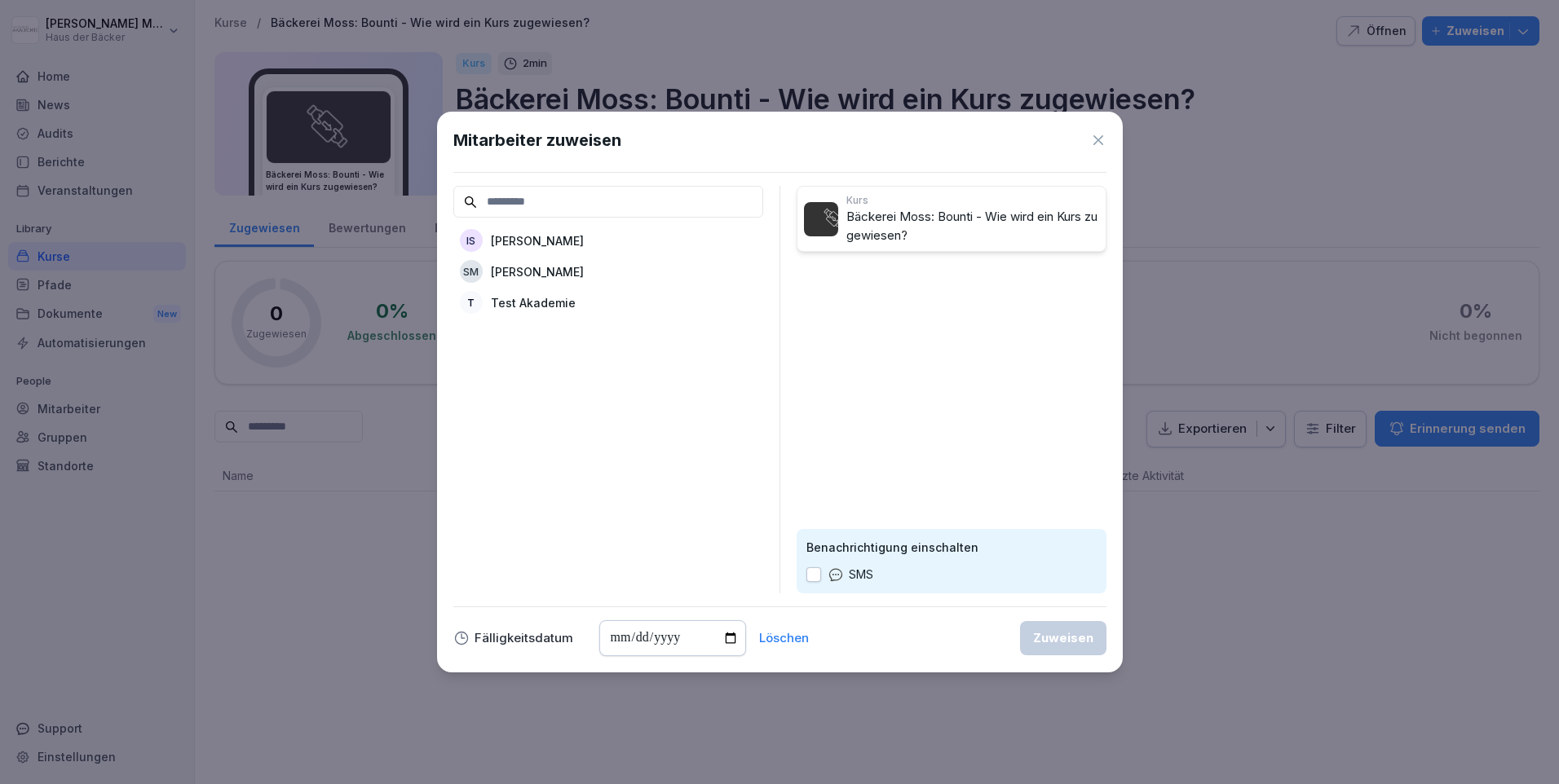
click at [535, 238] on p "[PERSON_NAME]" at bounding box center [537, 241] width 93 height 17
click at [1083, 631] on div "Zuweisen" at bounding box center [1063, 638] width 61 height 18
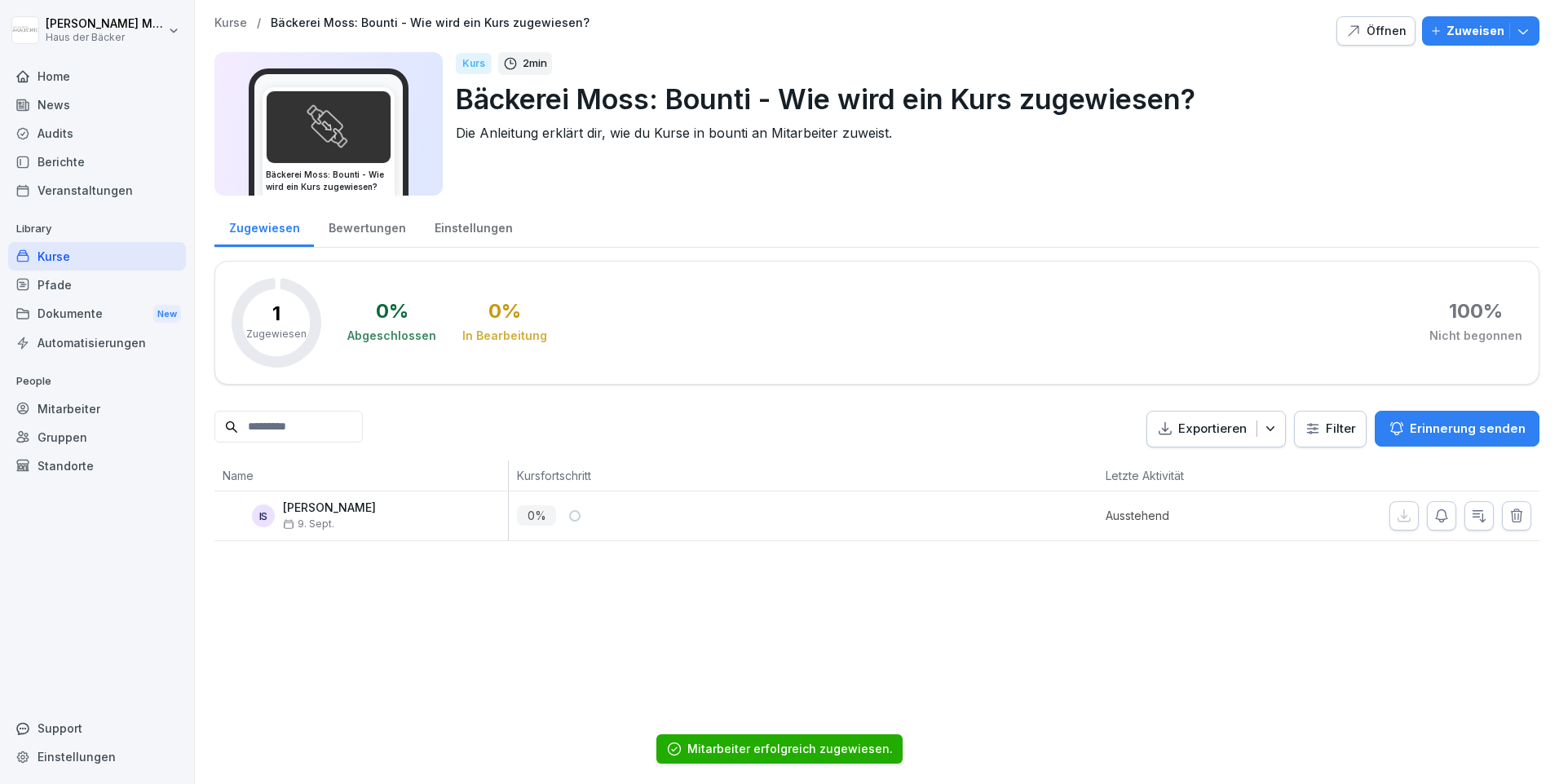
click at [1430, 40] on button "Zuweisen" at bounding box center [1481, 30] width 117 height 29
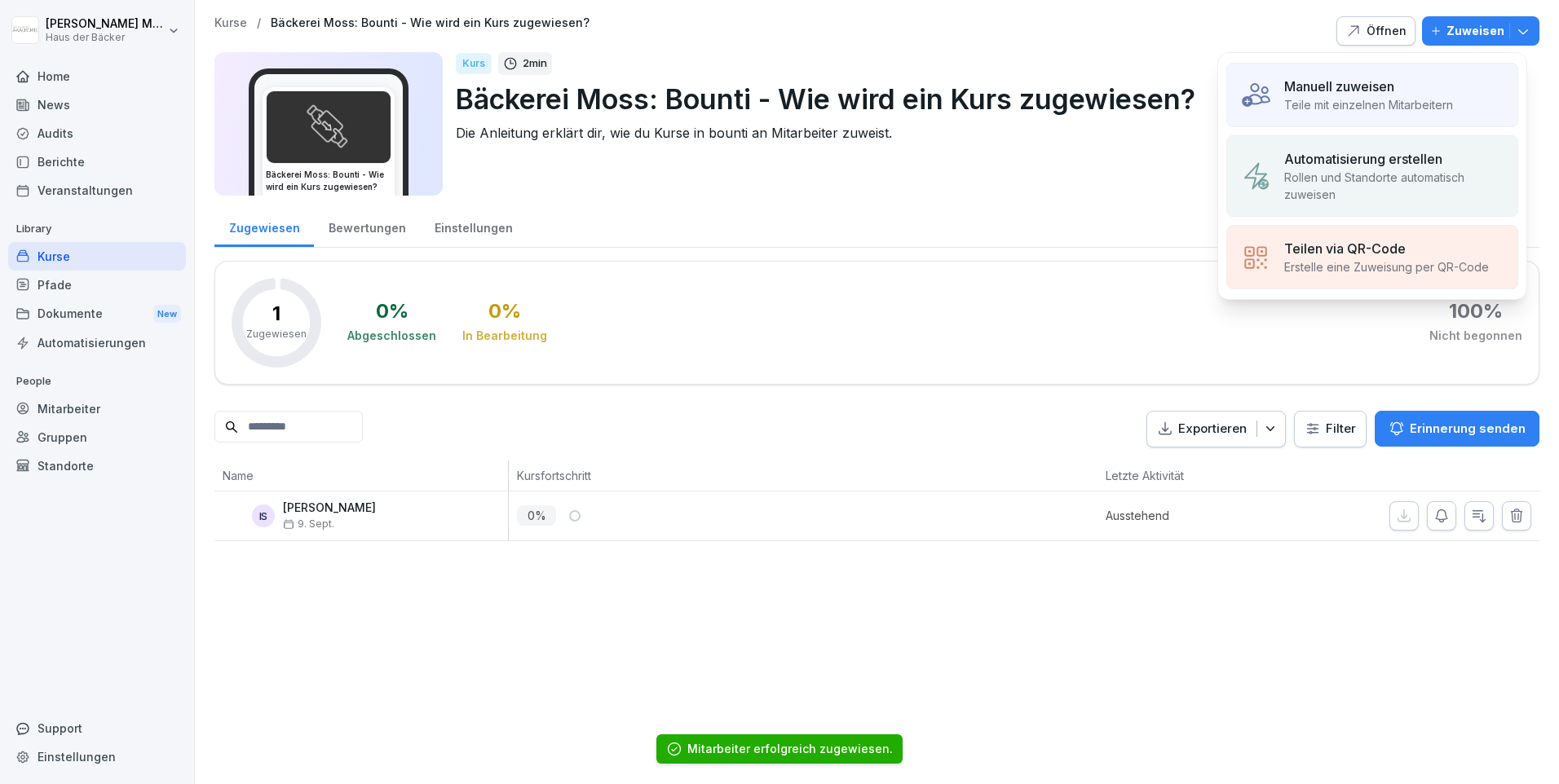
click at [1396, 175] on p "Rollen und Standorte automatisch zuweisen" at bounding box center [1394, 186] width 220 height 34
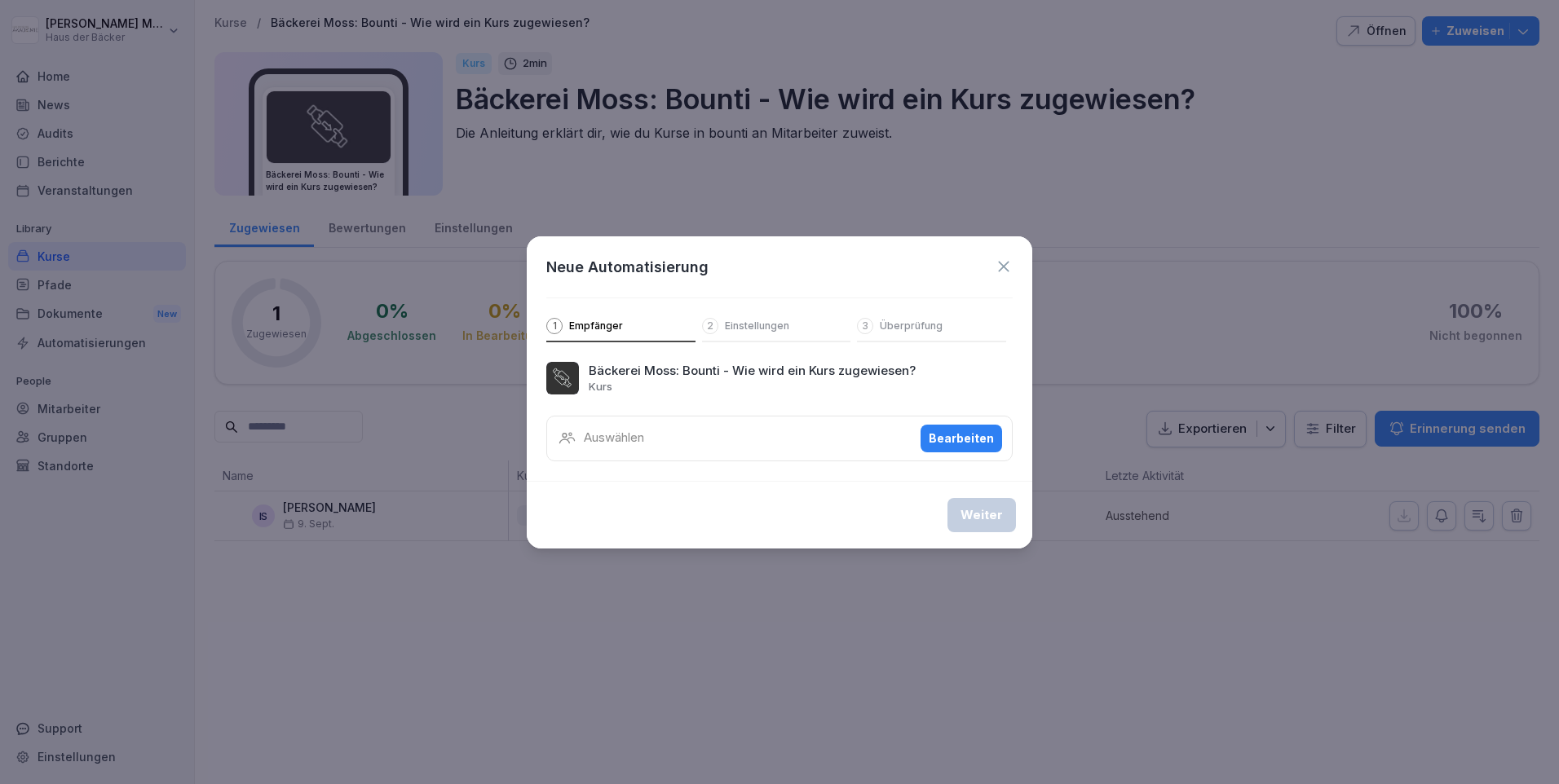
click at [934, 440] on div "Bearbeiten" at bounding box center [961, 438] width 65 height 18
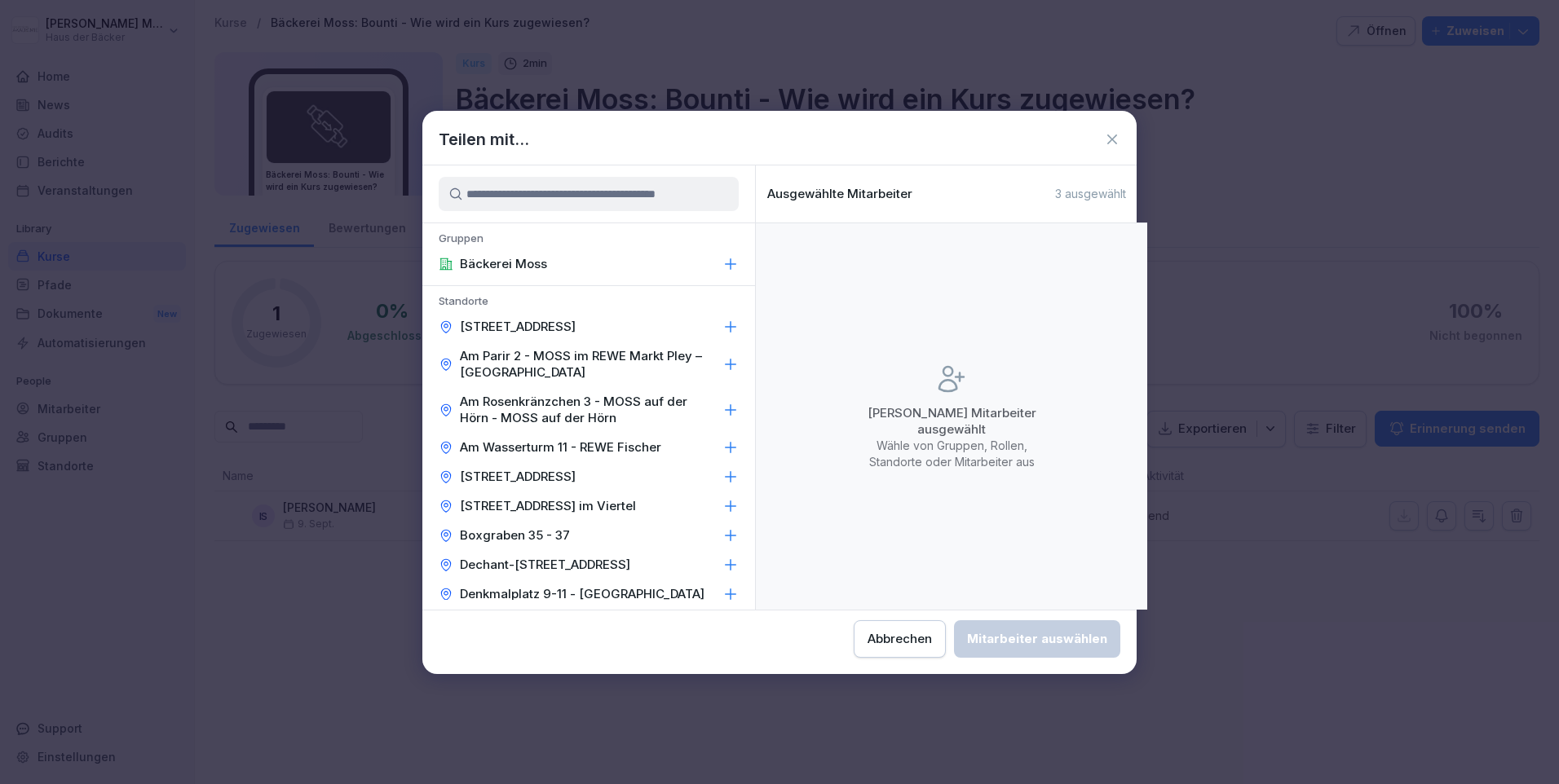
click at [904, 637] on div "Abbrechen" at bounding box center [899, 639] width 64 height 18
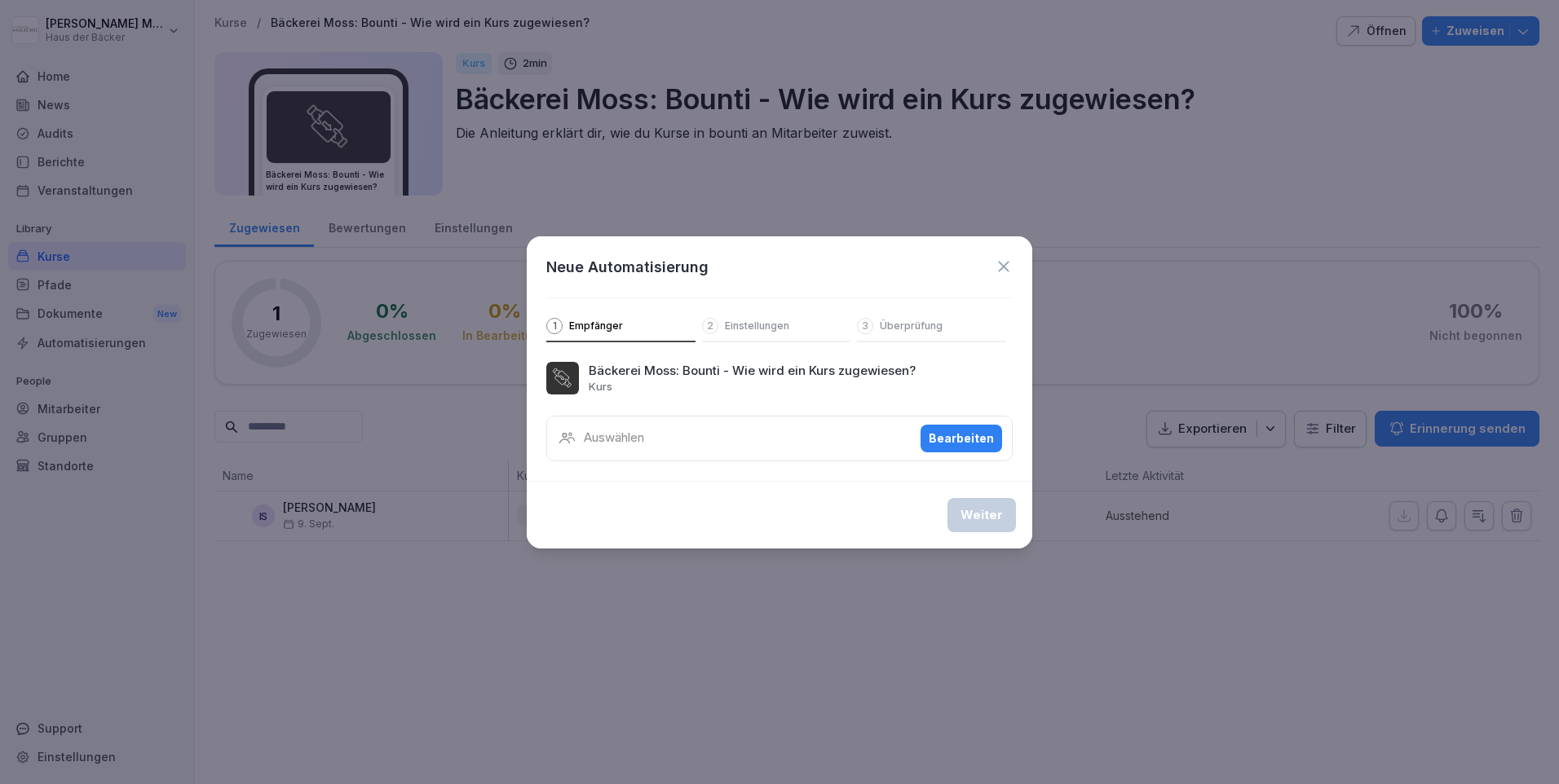
click at [823, 441] on div "Auswählen Bearbeiten" at bounding box center [780, 438] width 466 height 46
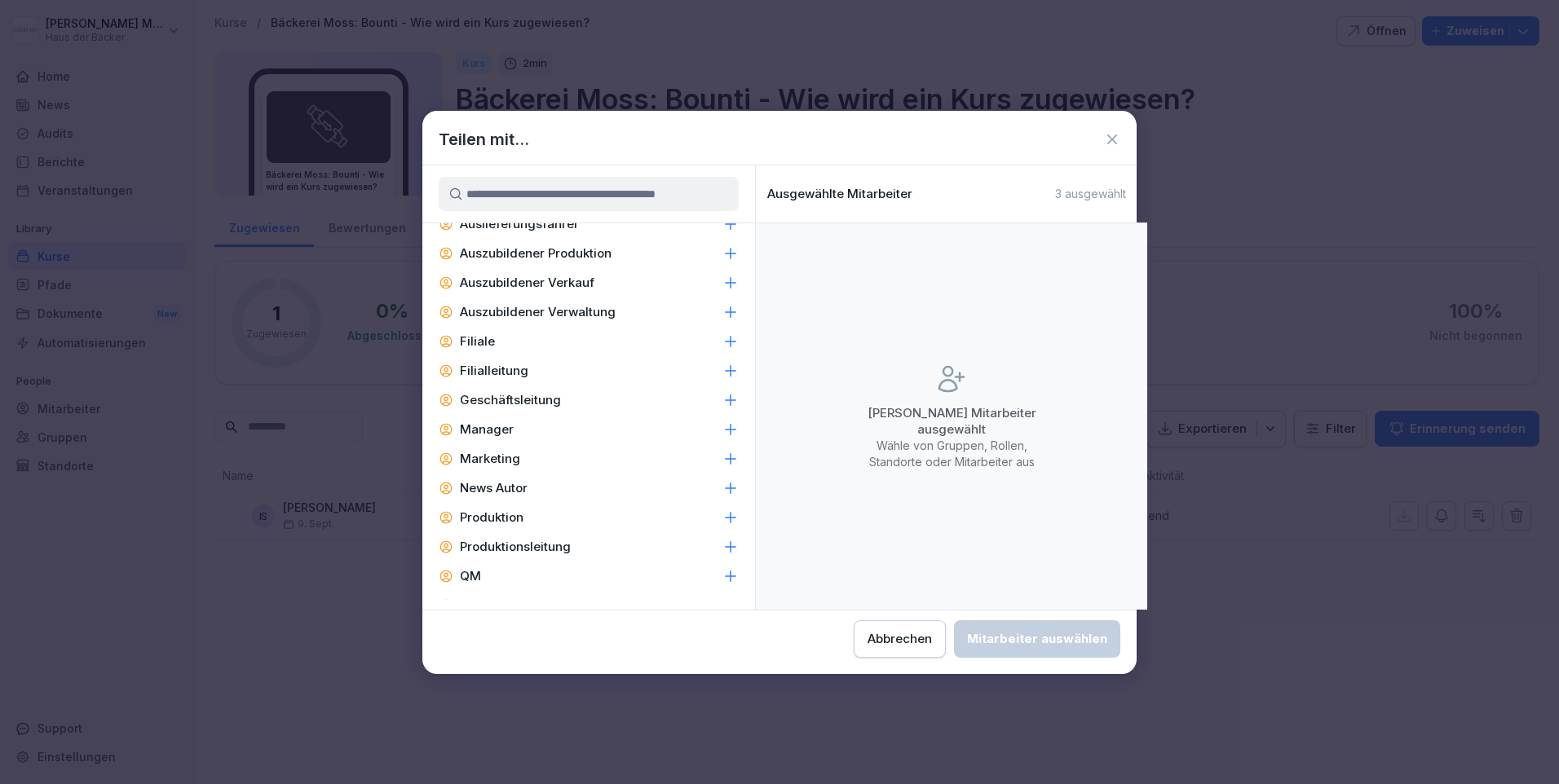
scroll to position [1941, 0]
click at [723, 373] on icon at bounding box center [730, 368] width 16 height 16
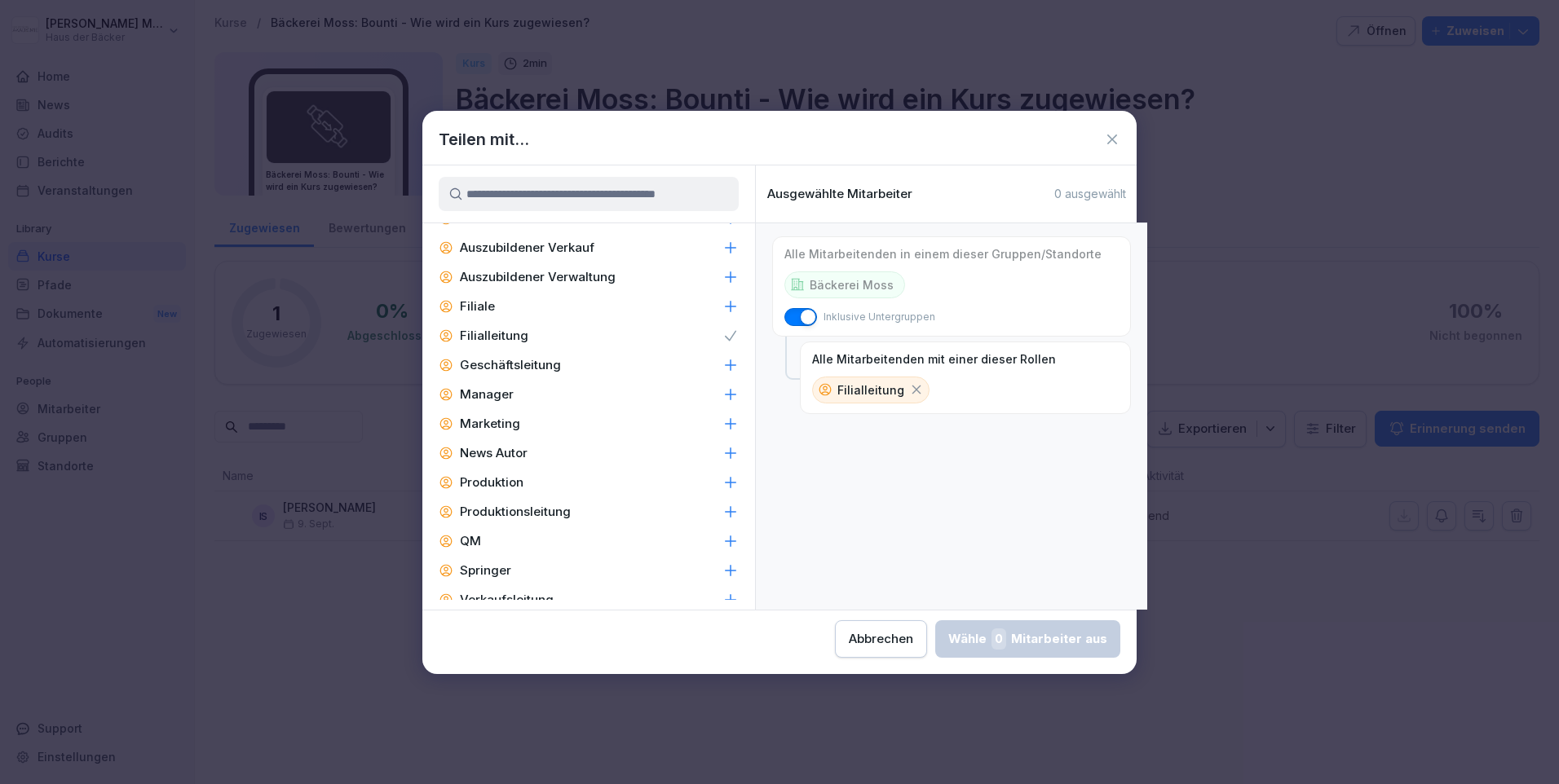
scroll to position [2025, 0]
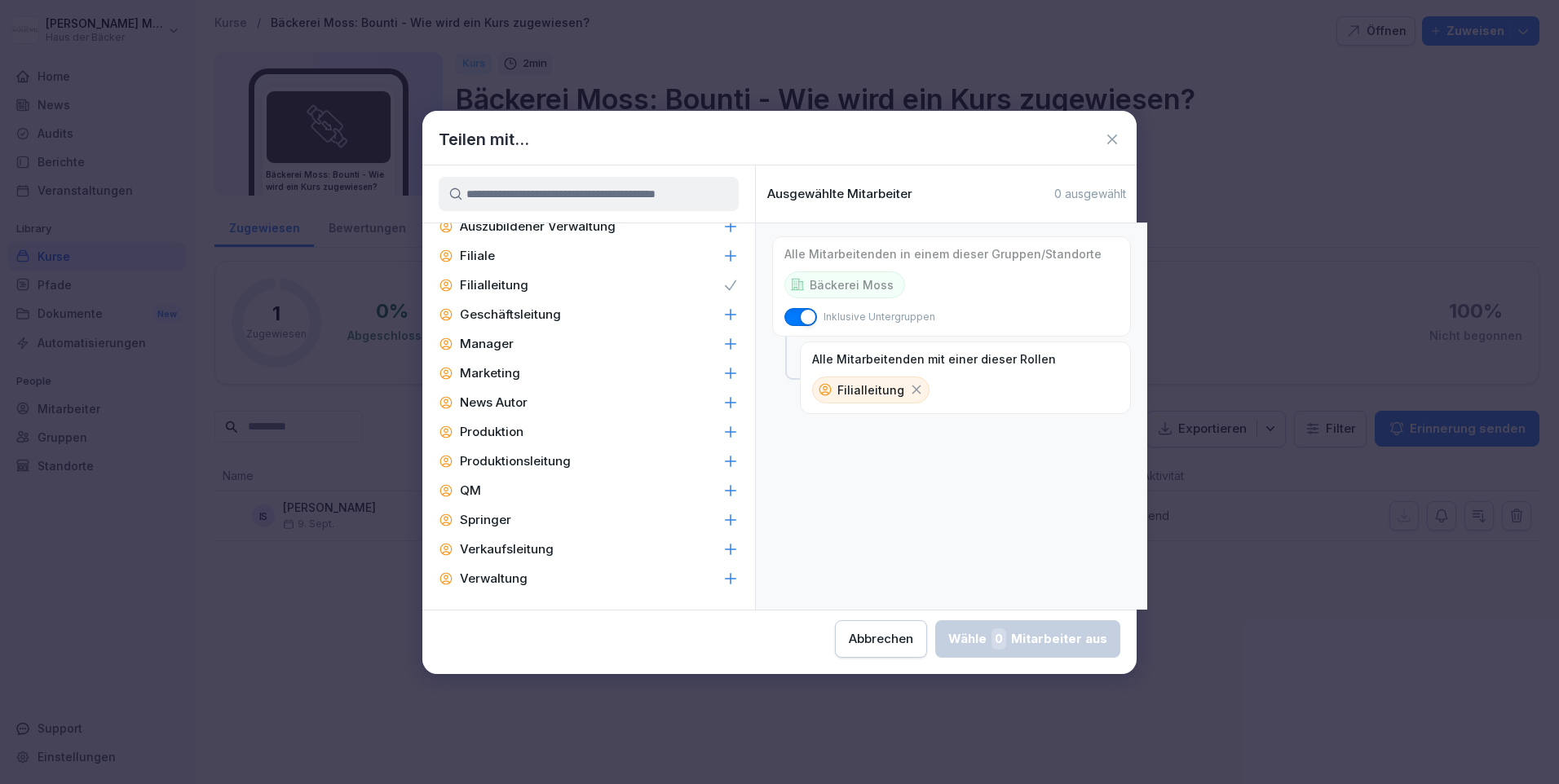
click at [912, 389] on icon at bounding box center [917, 391] width 9 height 9
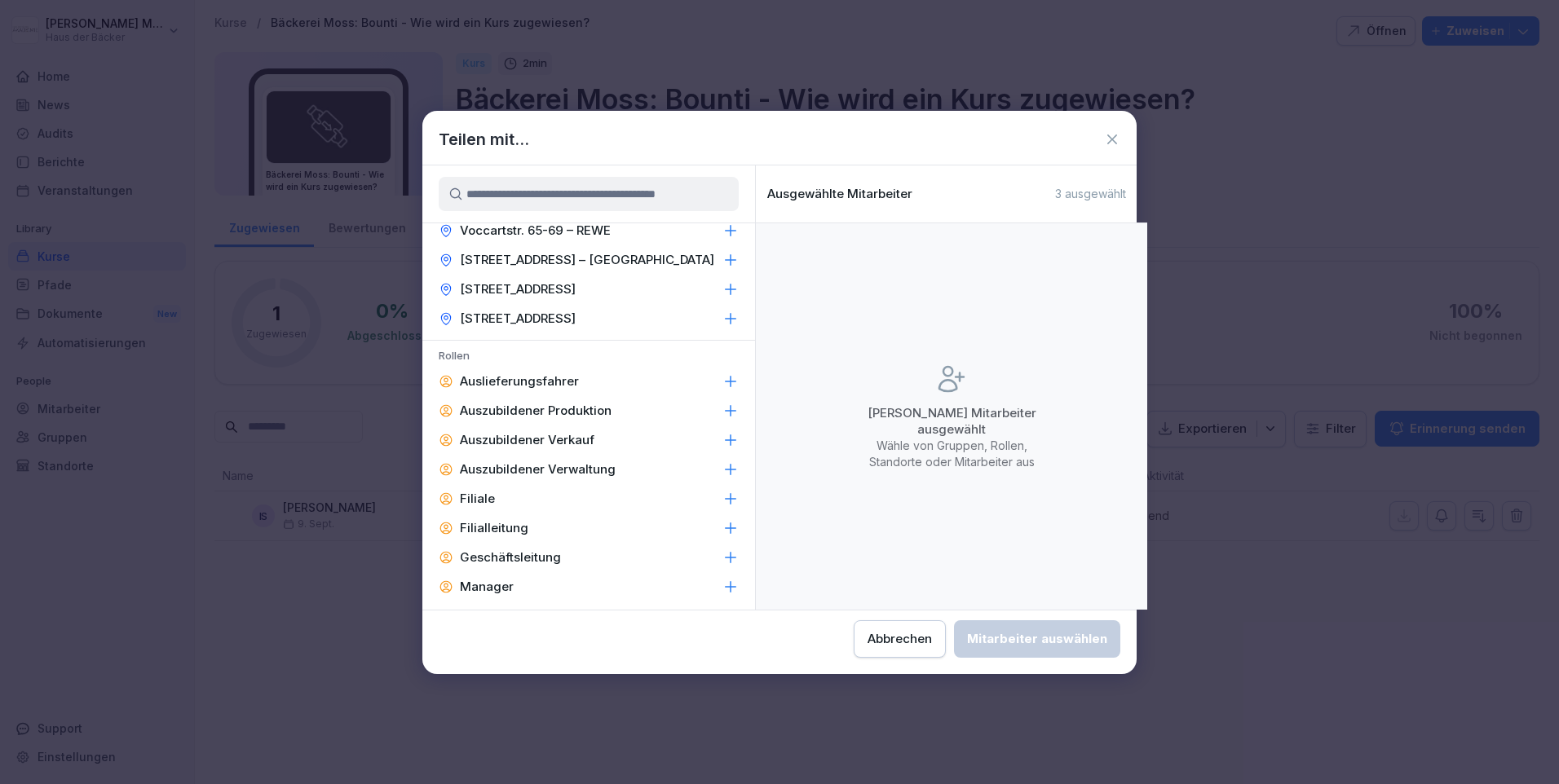
scroll to position [1754, 0]
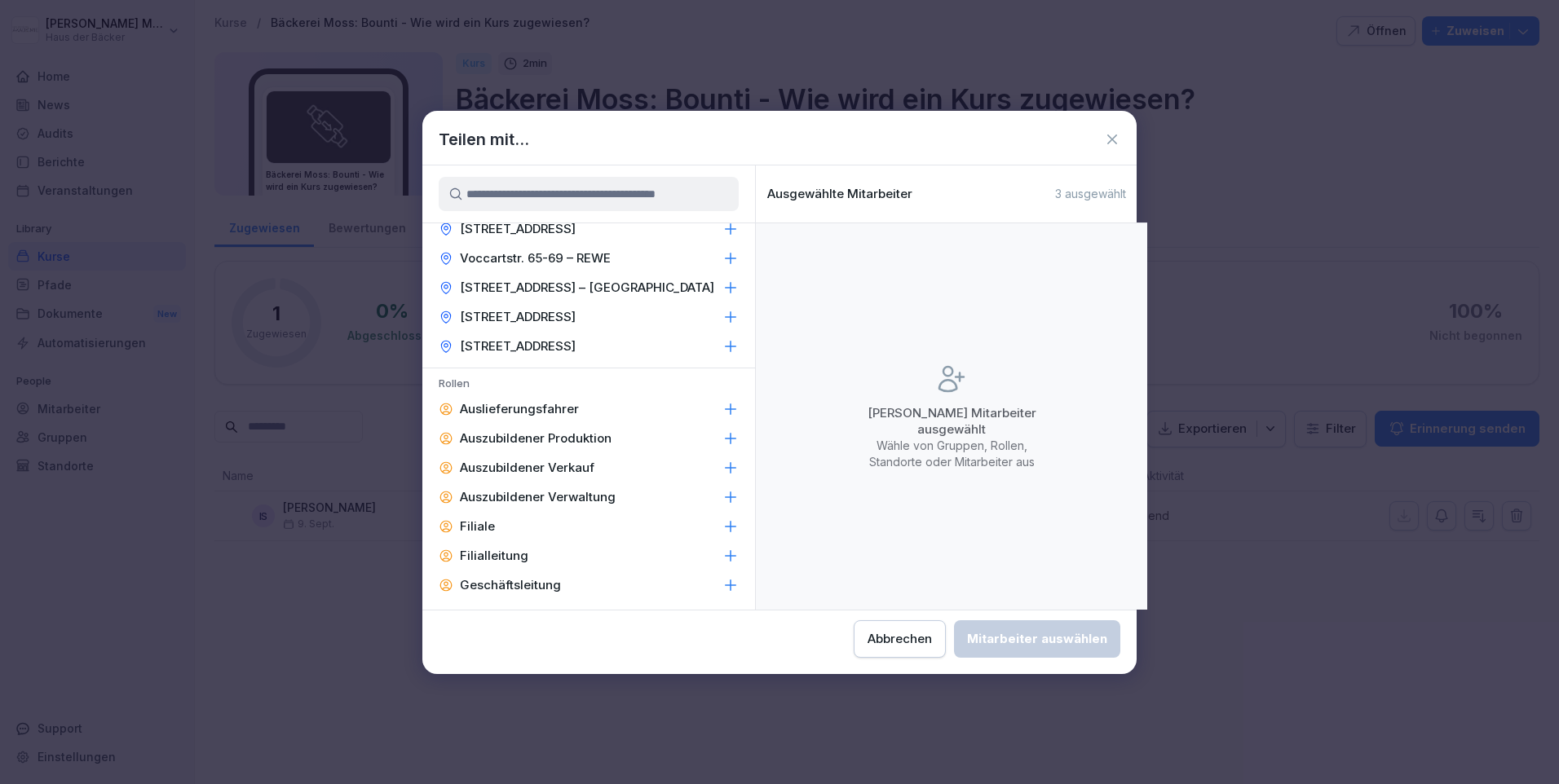
click at [530, 410] on p "Auslieferungsfahrer" at bounding box center [519, 408] width 119 height 16
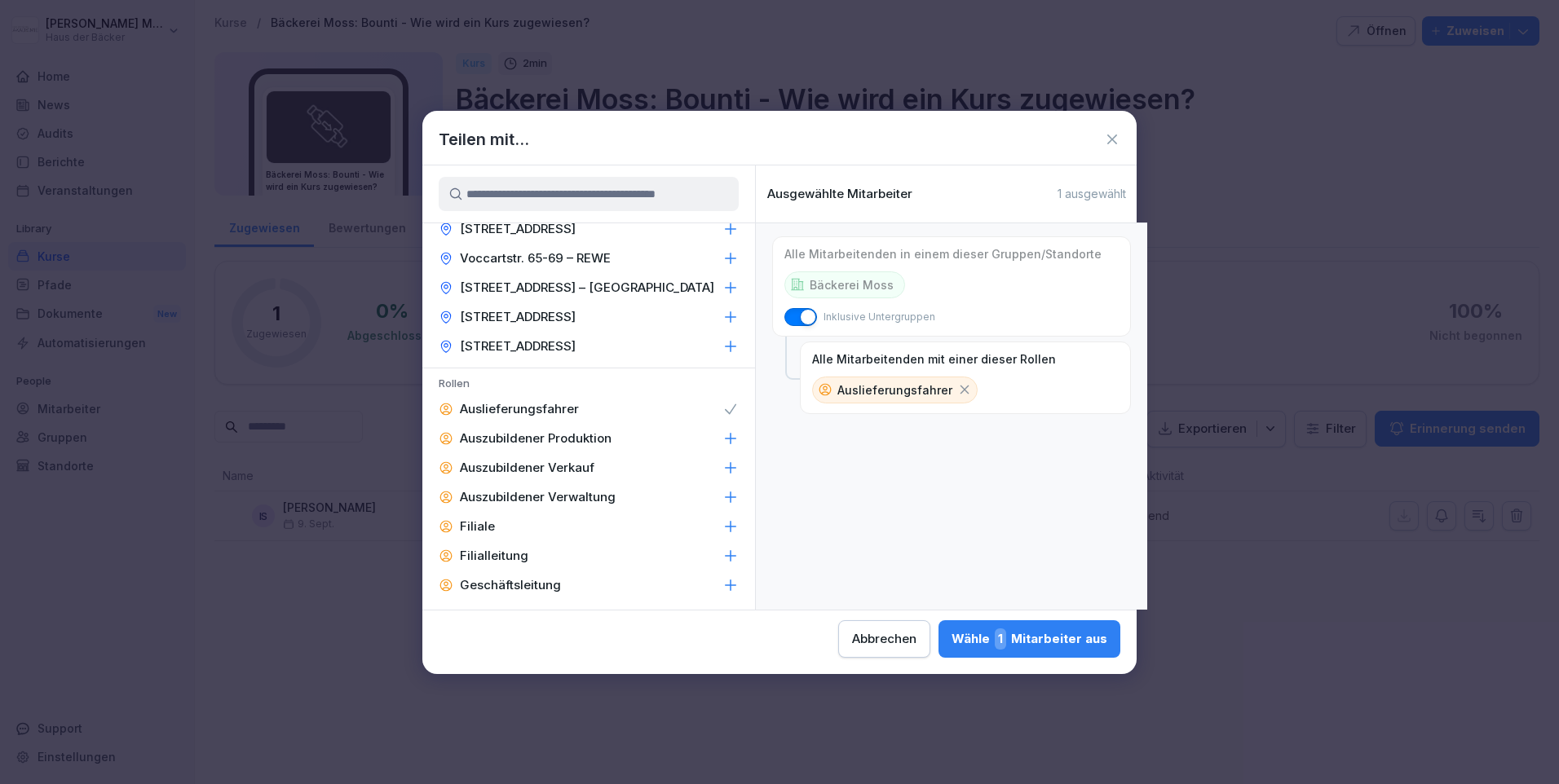
click at [958, 392] on icon at bounding box center [965, 390] width 15 height 15
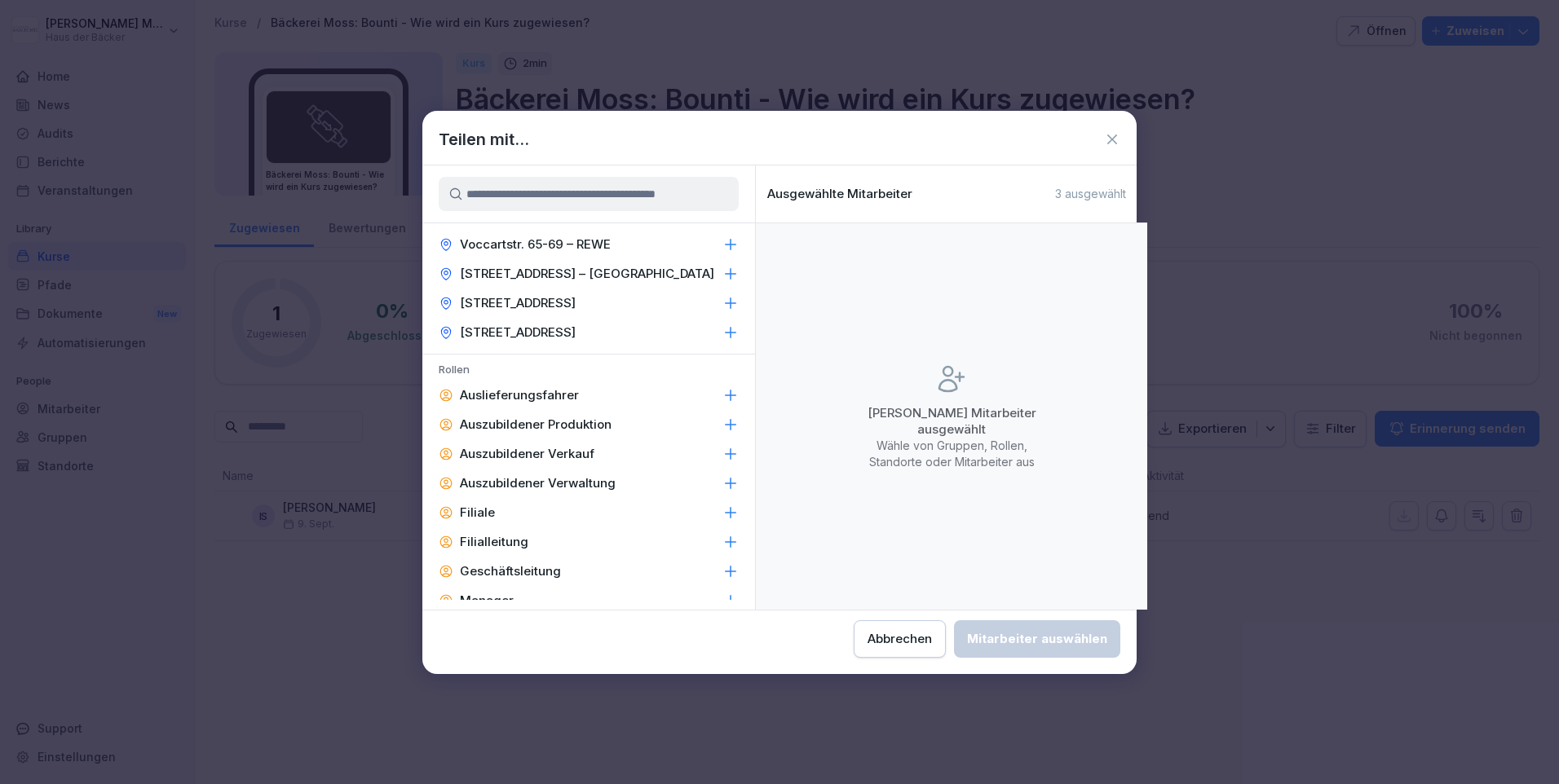
scroll to position [2025, 0]
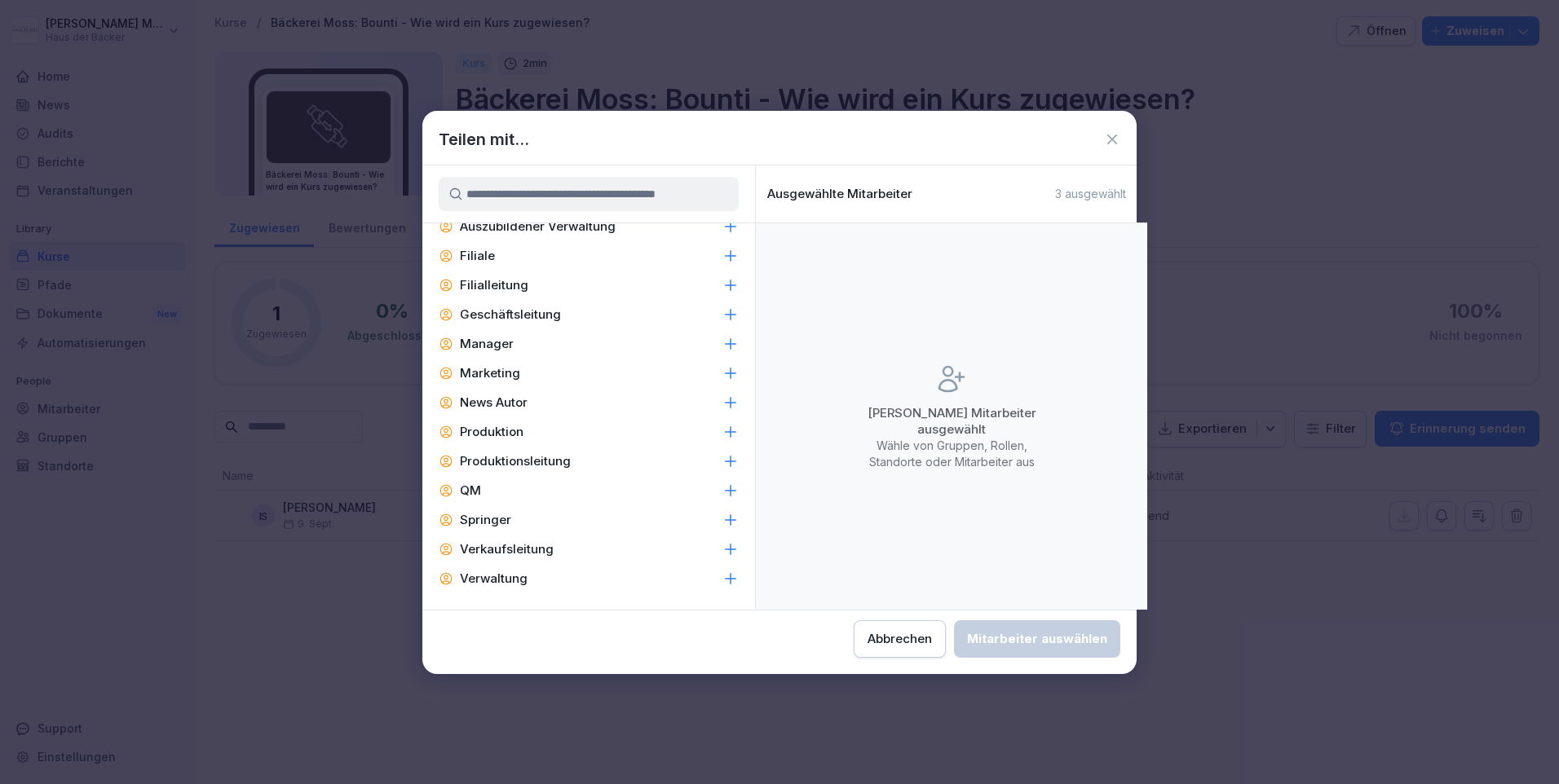
click at [500, 581] on p "Verwaltung" at bounding box center [493, 578] width 68 height 16
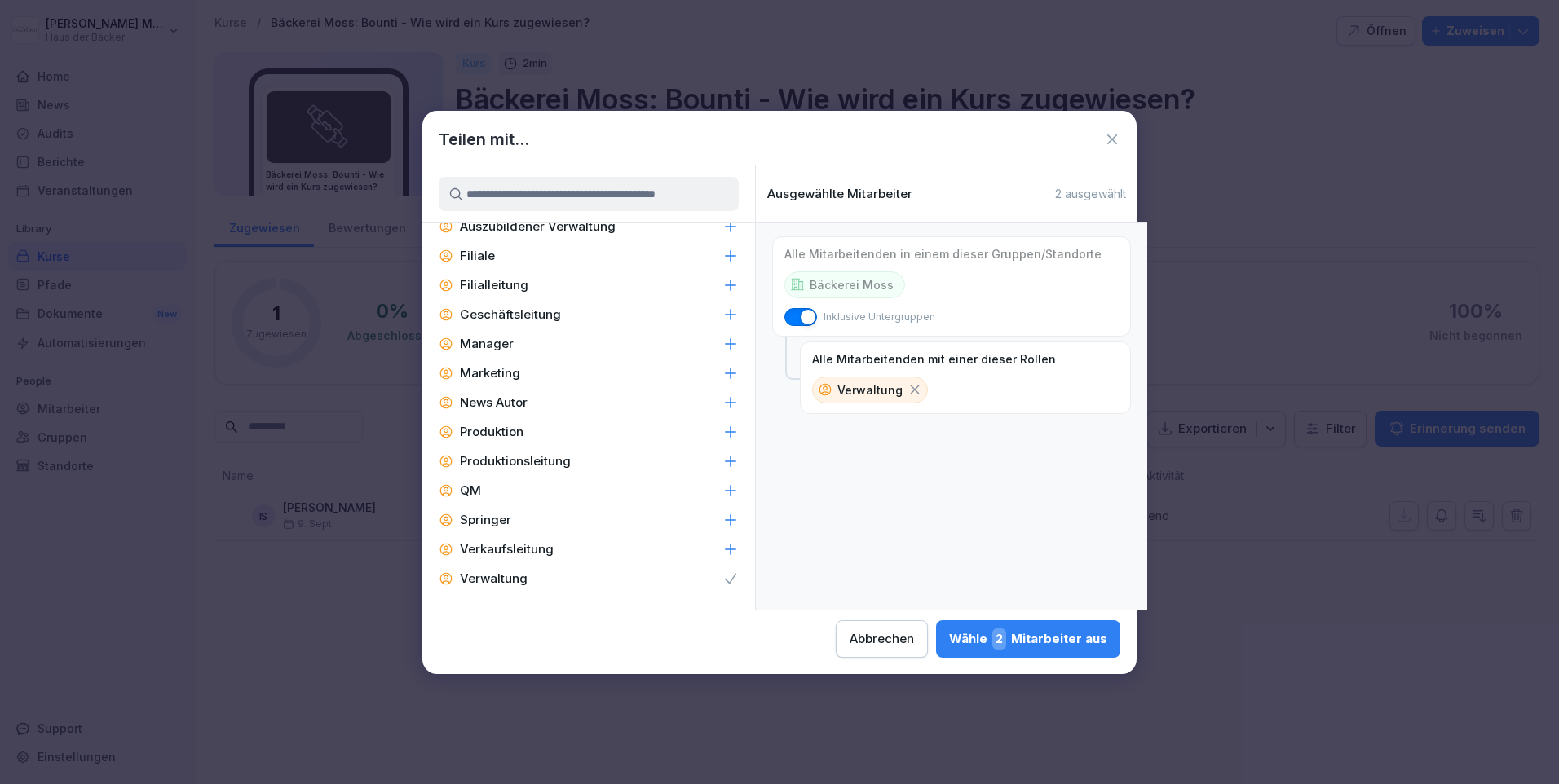
click at [1014, 633] on div "Wähle 2 Mitarbeiter aus" at bounding box center [1028, 639] width 159 height 21
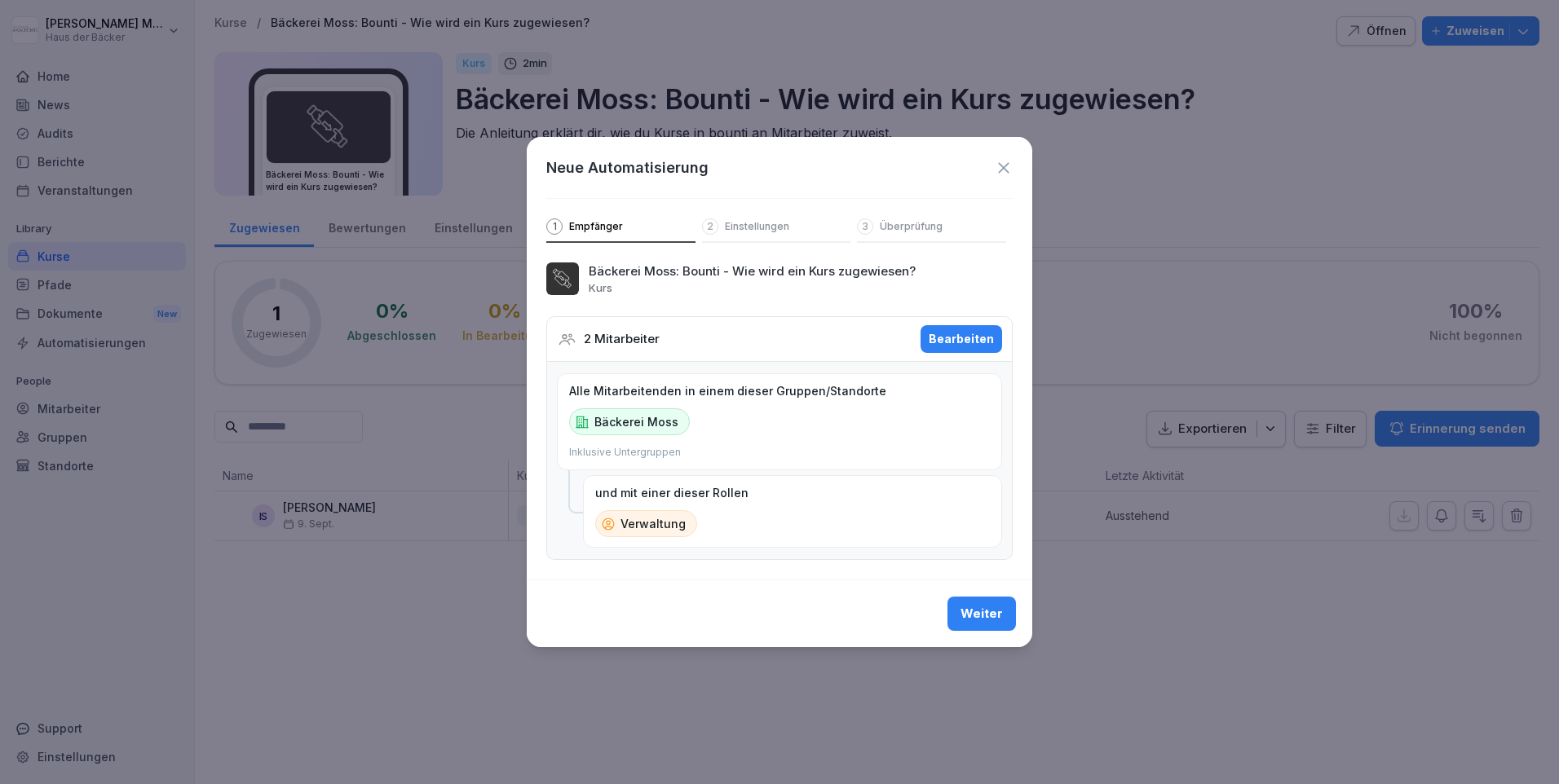
click at [1011, 621] on button "Weiter" at bounding box center [981, 613] width 68 height 34
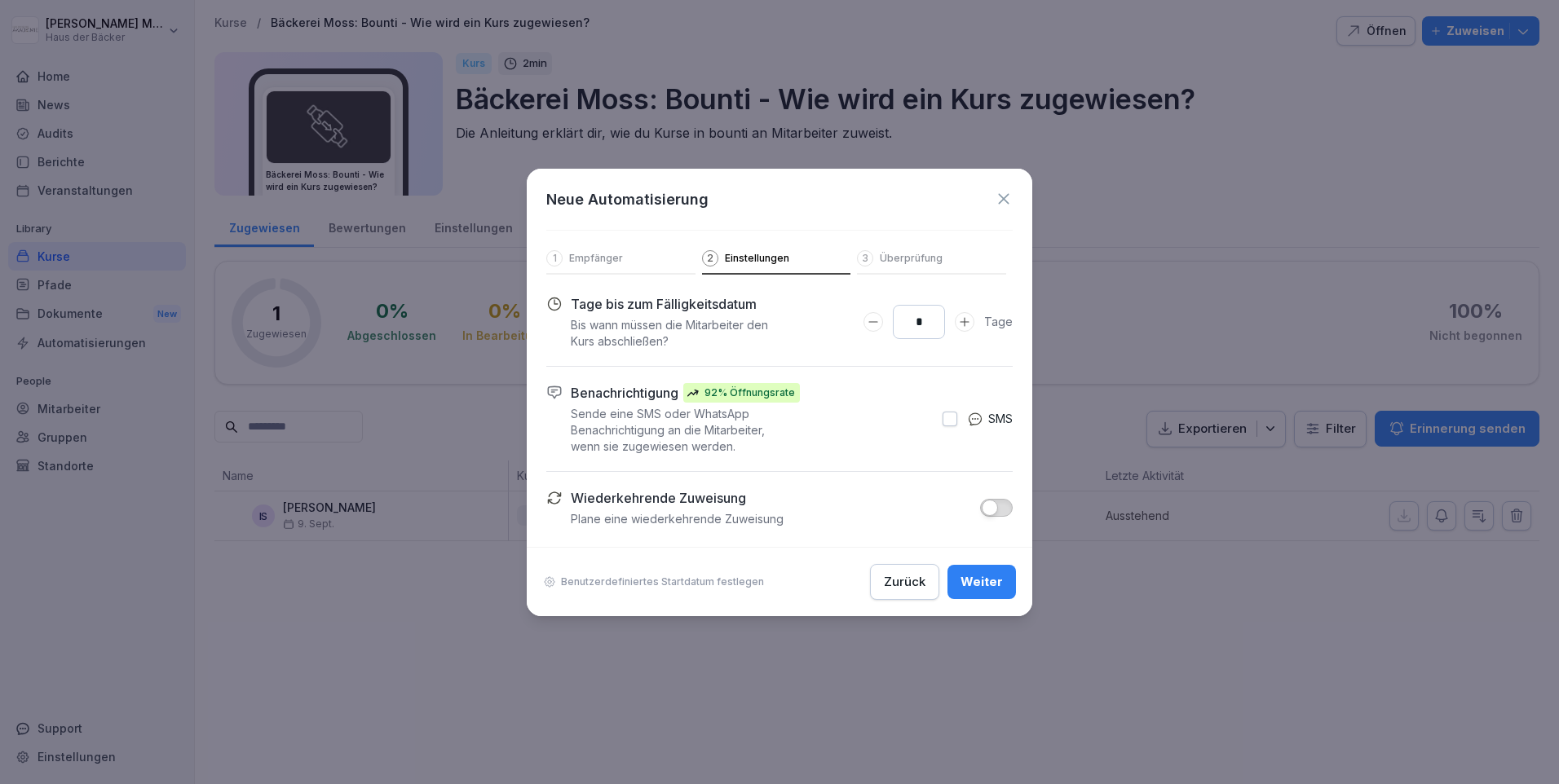
click at [994, 505] on span "button" at bounding box center [989, 507] width 16 height 16
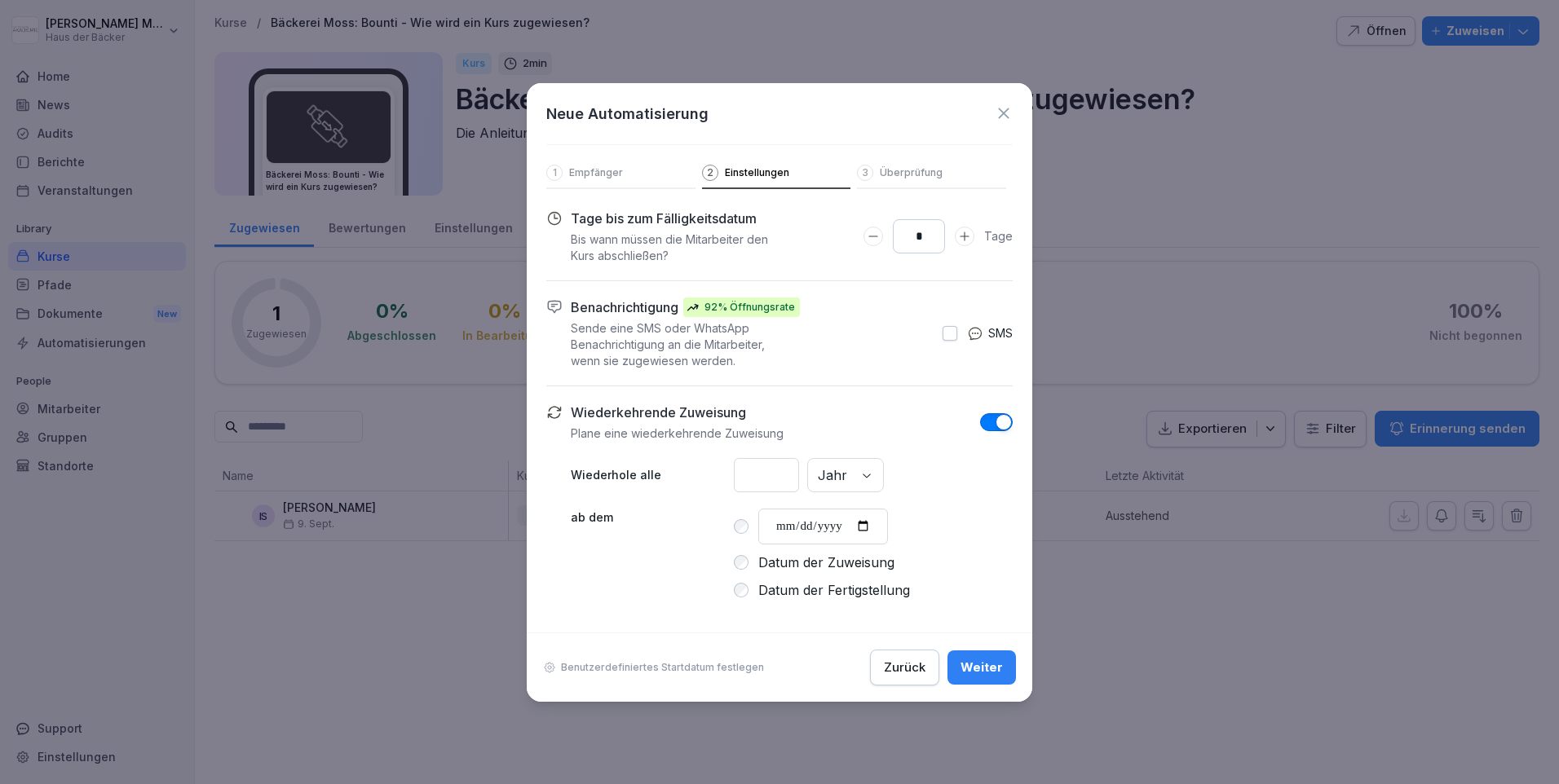
click at [1008, 668] on button "Weiter" at bounding box center [981, 667] width 68 height 34
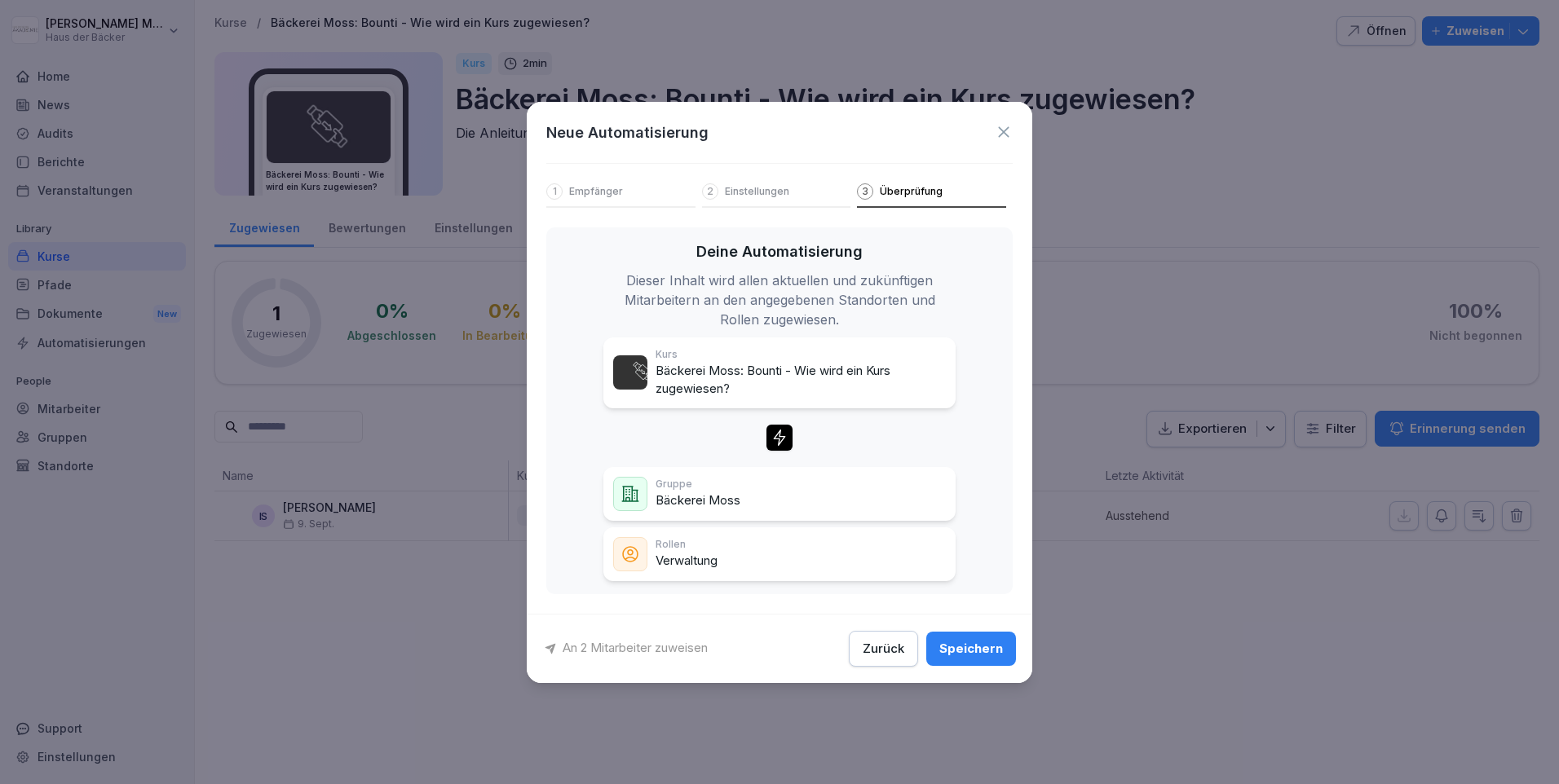
click at [869, 639] on button "Zurück" at bounding box center [883, 649] width 69 height 35
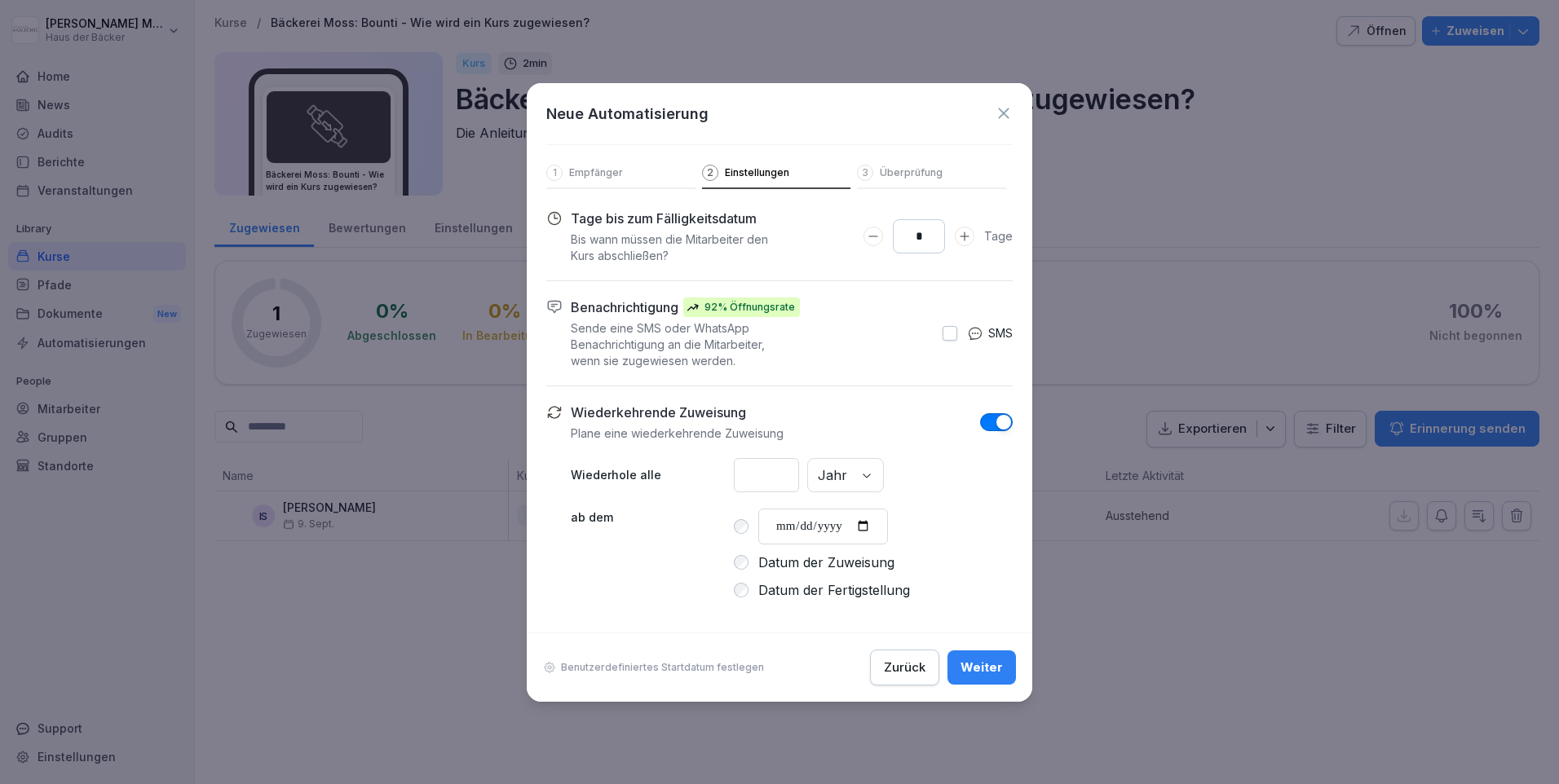
click at [875, 236] on icon "Days to complete number input verringern" at bounding box center [873, 236] width 9 height 1
type input "*"
click at [971, 230] on icon "Days to complete number input erhöhen" at bounding box center [964, 237] width 13 height 13
click at [988, 677] on button "Weiter" at bounding box center [981, 667] width 68 height 34
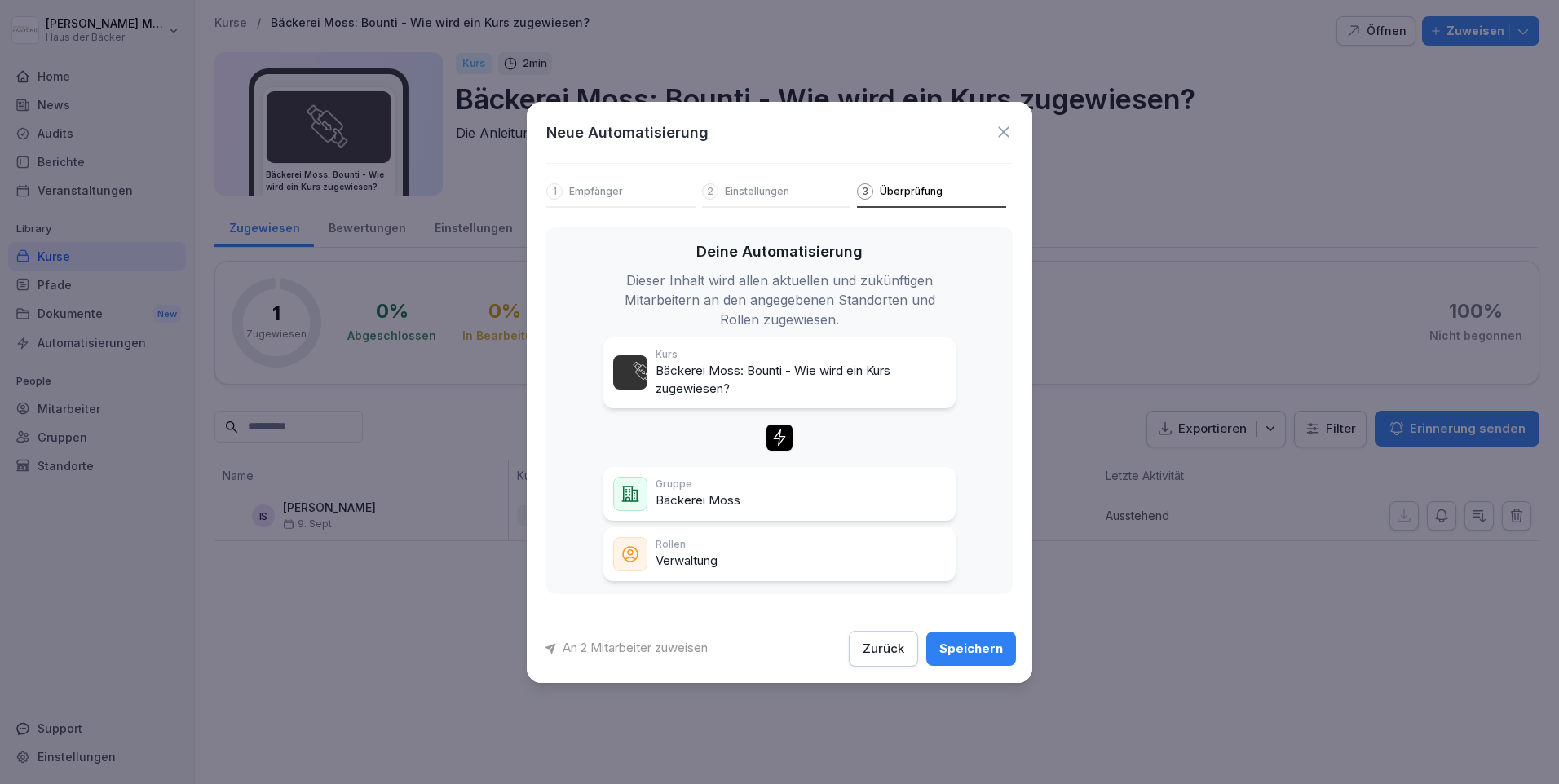
click at [998, 652] on div "Speichern" at bounding box center [971, 648] width 63 height 18
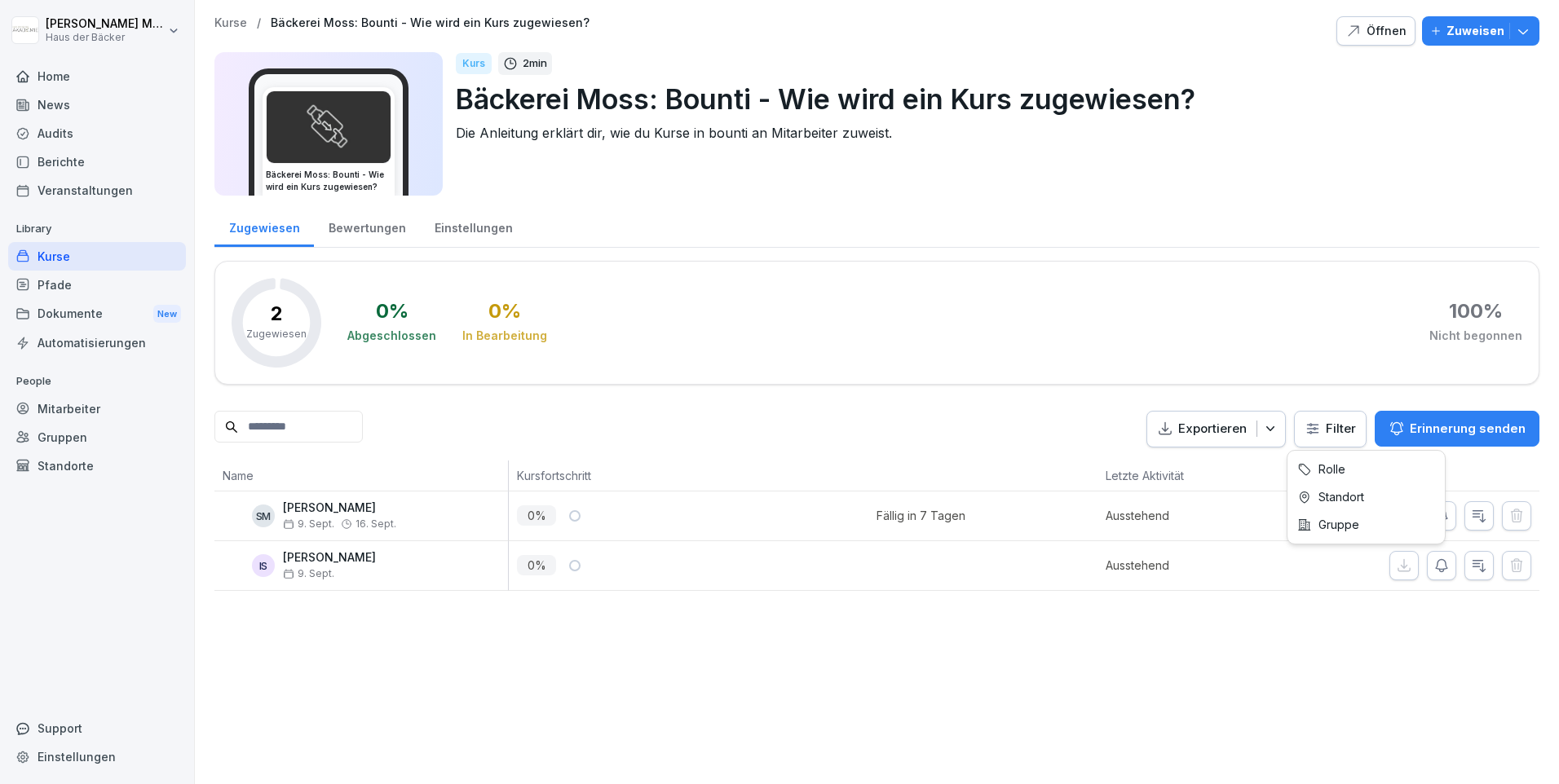
click at [1333, 423] on html "Sarah Moss Haus der Bäcker Home News Audits Berichte Veranstaltungen Library Ku…" at bounding box center [780, 392] width 1559 height 784
click at [250, 510] on div "SM Sarah Moss 9. Sept. 16. Sept." at bounding box center [366, 516] width 285 height 29
click at [266, 512] on div "SM" at bounding box center [263, 516] width 22 height 22
click at [307, 510] on p "[PERSON_NAME]" at bounding box center [339, 508] width 114 height 14
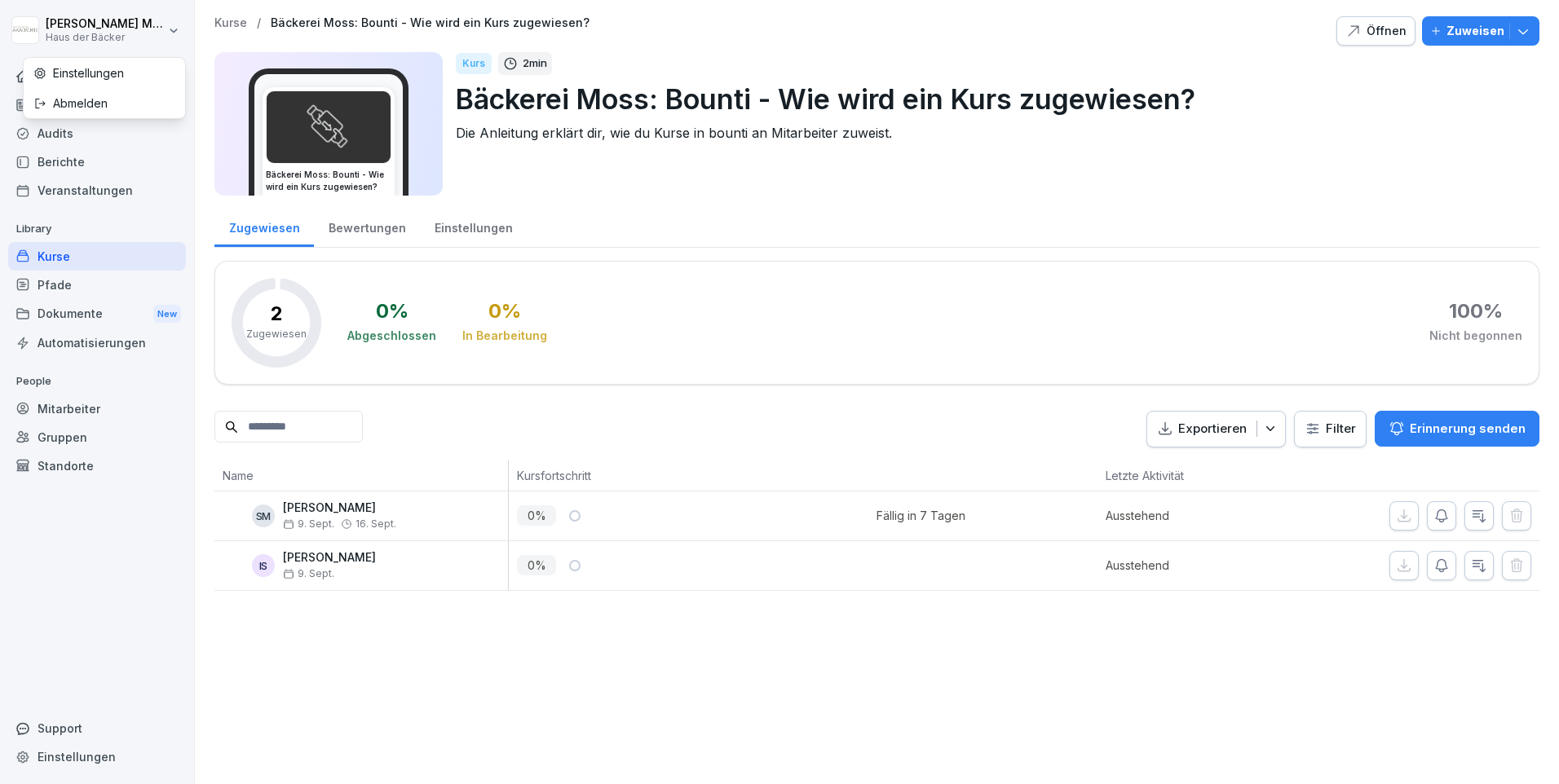
click at [172, 27] on html "Sarah Moss Haus der Bäcker Home News Audits Berichte Veranstaltungen Library Ku…" at bounding box center [780, 392] width 1559 height 784
click at [96, 29] on html "Sarah Moss Haus der Bäcker Home News Audits Berichte Veranstaltungen Library Ku…" at bounding box center [780, 392] width 1559 height 784
click at [73, 27] on html "Sarah Moss Haus der Bäcker Home News Audits Berichte Veranstaltungen Library Ku…" at bounding box center [780, 392] width 1559 height 784
click at [68, 22] on html "Sarah Moss Haus der Bäcker Home News Audits Berichte Veranstaltungen Library Ku…" at bounding box center [780, 392] width 1559 height 784
click at [483, 230] on div "Einstellungen" at bounding box center [473, 226] width 107 height 42
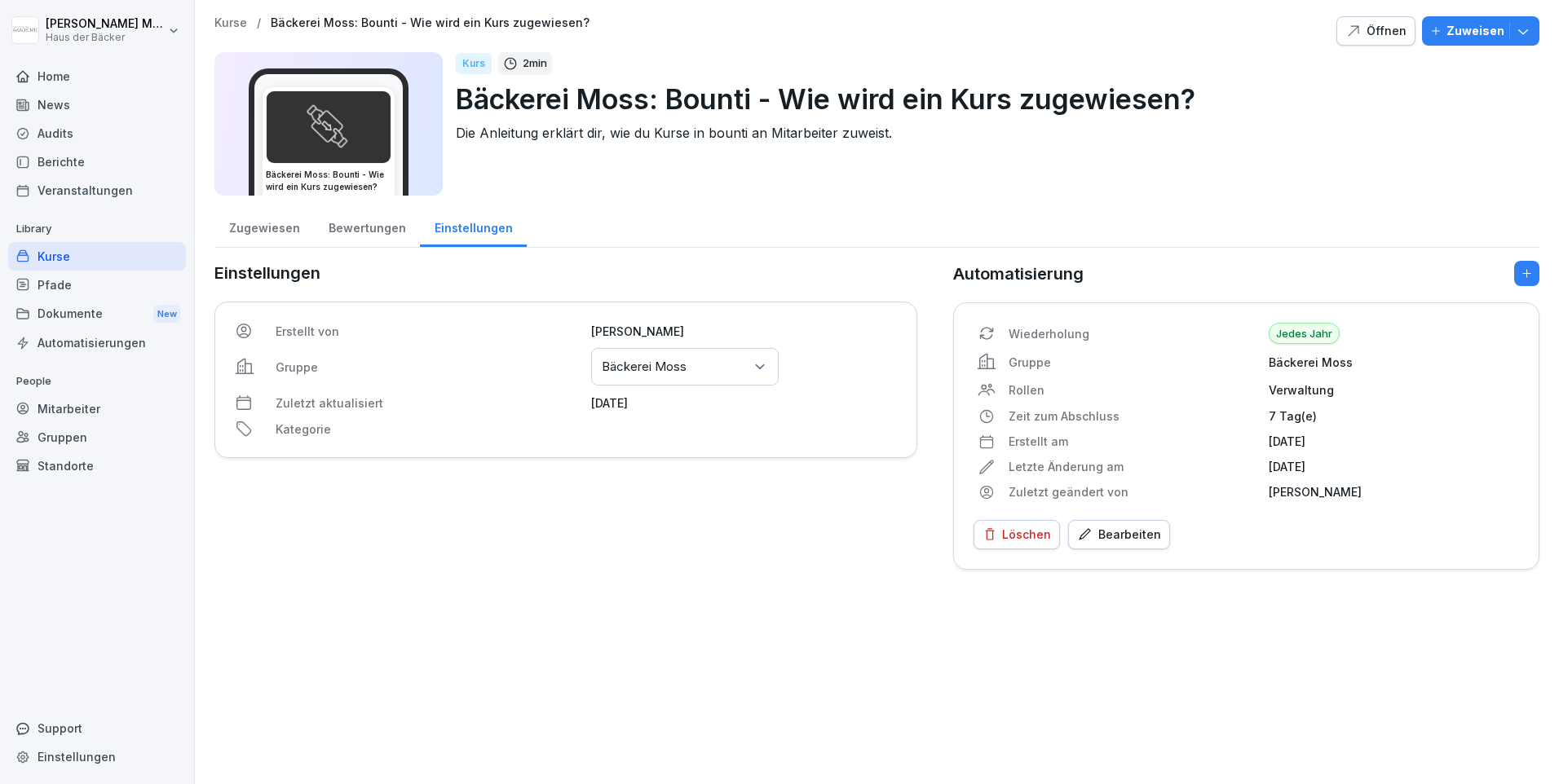
click at [1217, 431] on div "Wiederholung Jedes Jahr Gruppe Bäckerei Moss Rollen Verwaltung Zeit zum Abschlu…" at bounding box center [1246, 411] width 545 height 178
click at [147, 354] on div "Automatisierungen" at bounding box center [97, 342] width 178 height 29
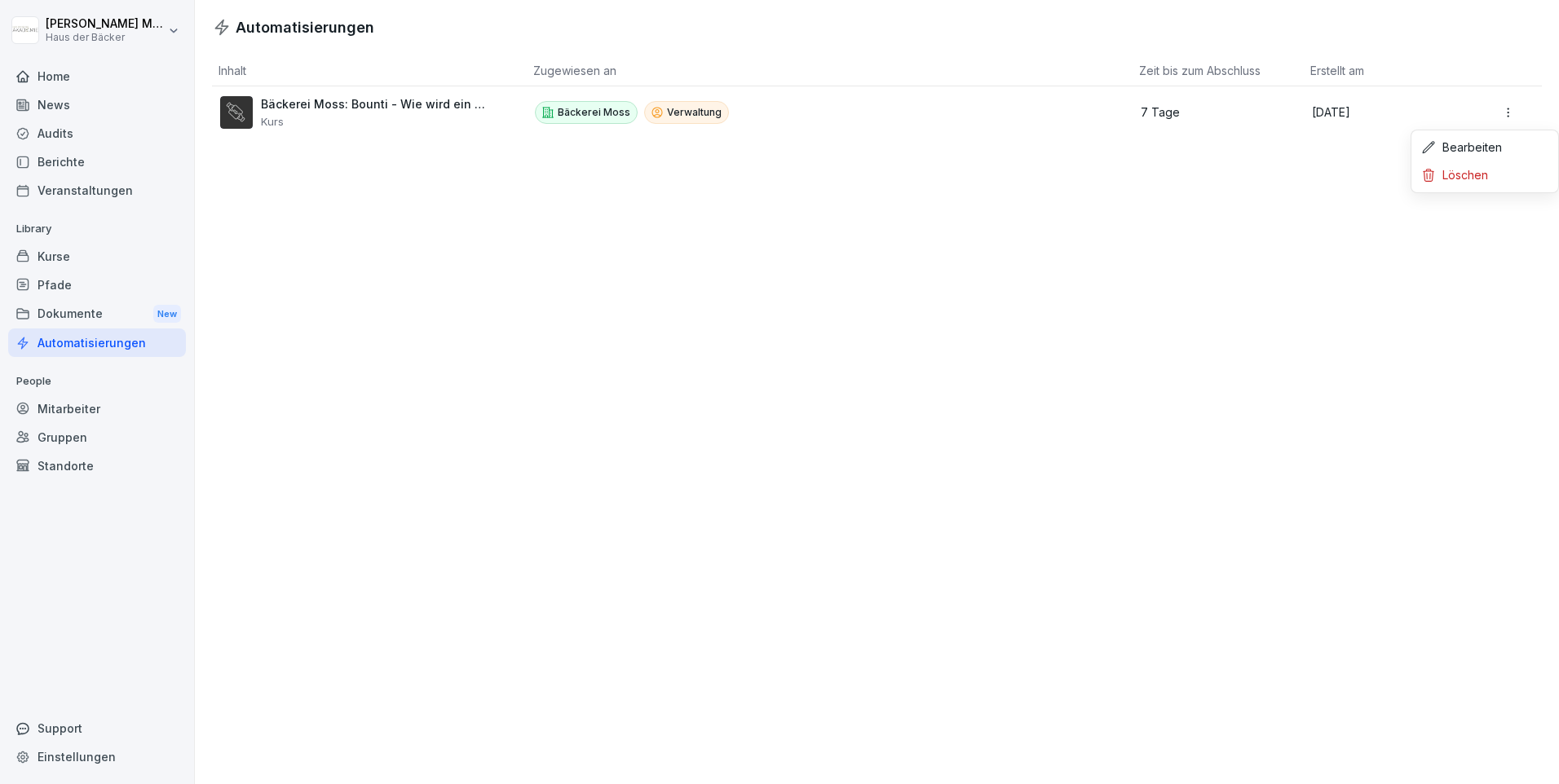
click at [1498, 107] on html "Sarah Moss Haus der Bäcker Home News Audits Berichte Veranstaltungen Library Ku…" at bounding box center [780, 392] width 1559 height 784
click at [1283, 171] on html "Sarah Moss Haus der Bäcker Home News Audits Berichte Veranstaltungen Library Ku…" at bounding box center [780, 392] width 1559 height 784
click at [1493, 106] on html "Sarah Moss Haus der Bäcker Home News Audits Berichte Veranstaltungen Library Ku…" at bounding box center [780, 392] width 1559 height 784
click at [1467, 179] on div "Löschen" at bounding box center [1484, 175] width 140 height 28
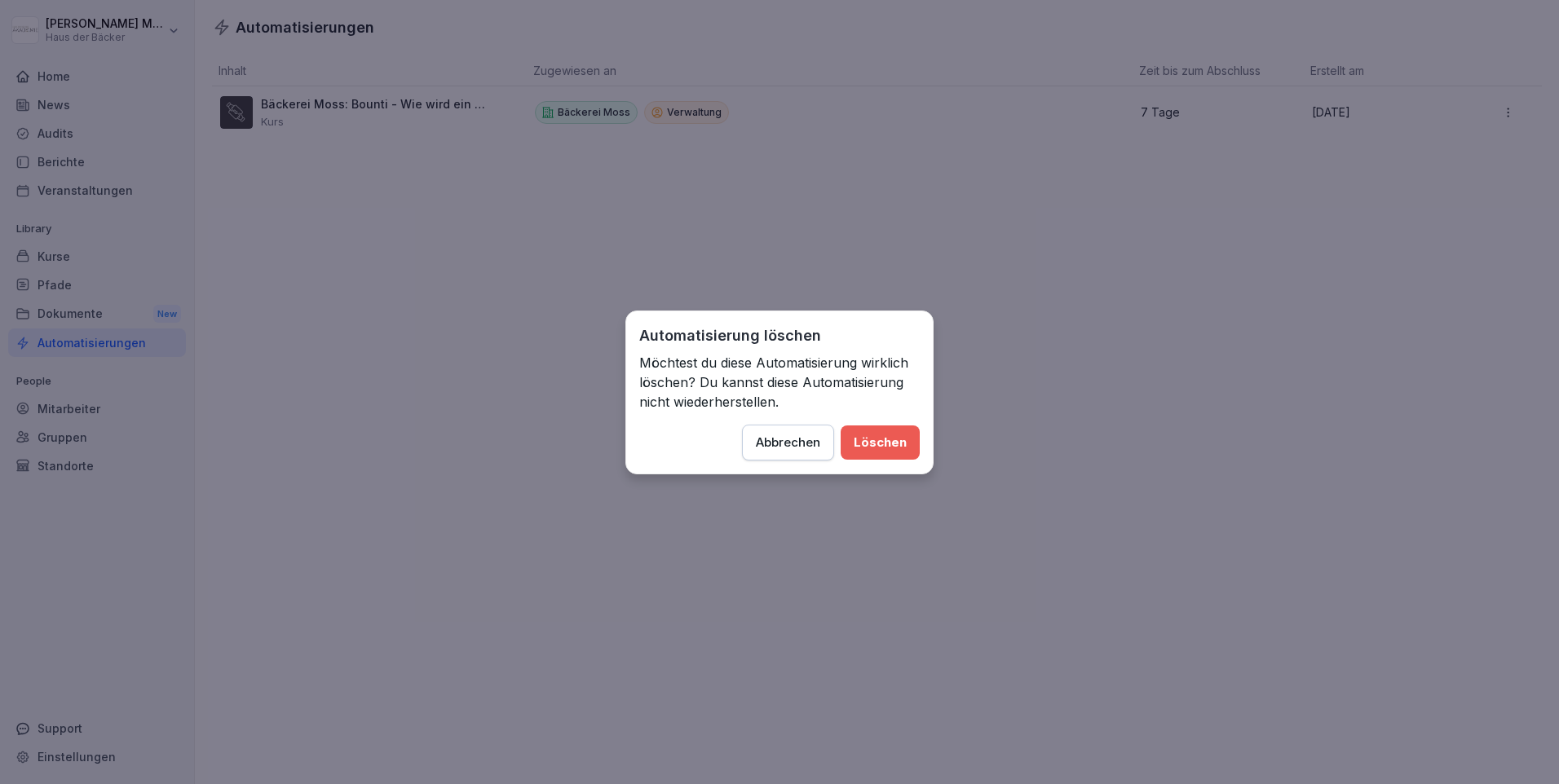
click at [867, 433] on div "Löschen" at bounding box center [880, 442] width 53 height 18
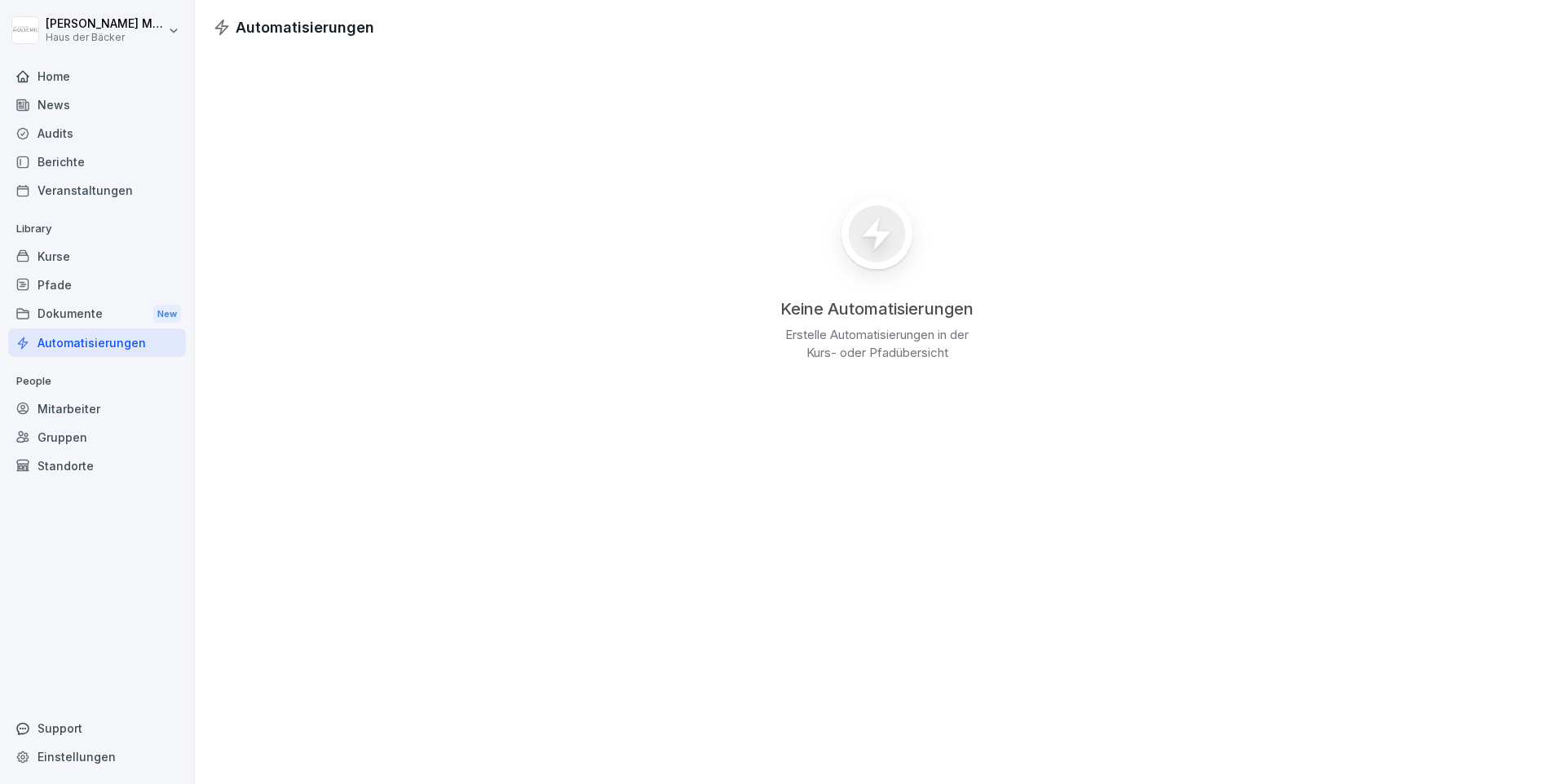
click at [62, 257] on div "Kurse" at bounding box center [97, 256] width 178 height 29
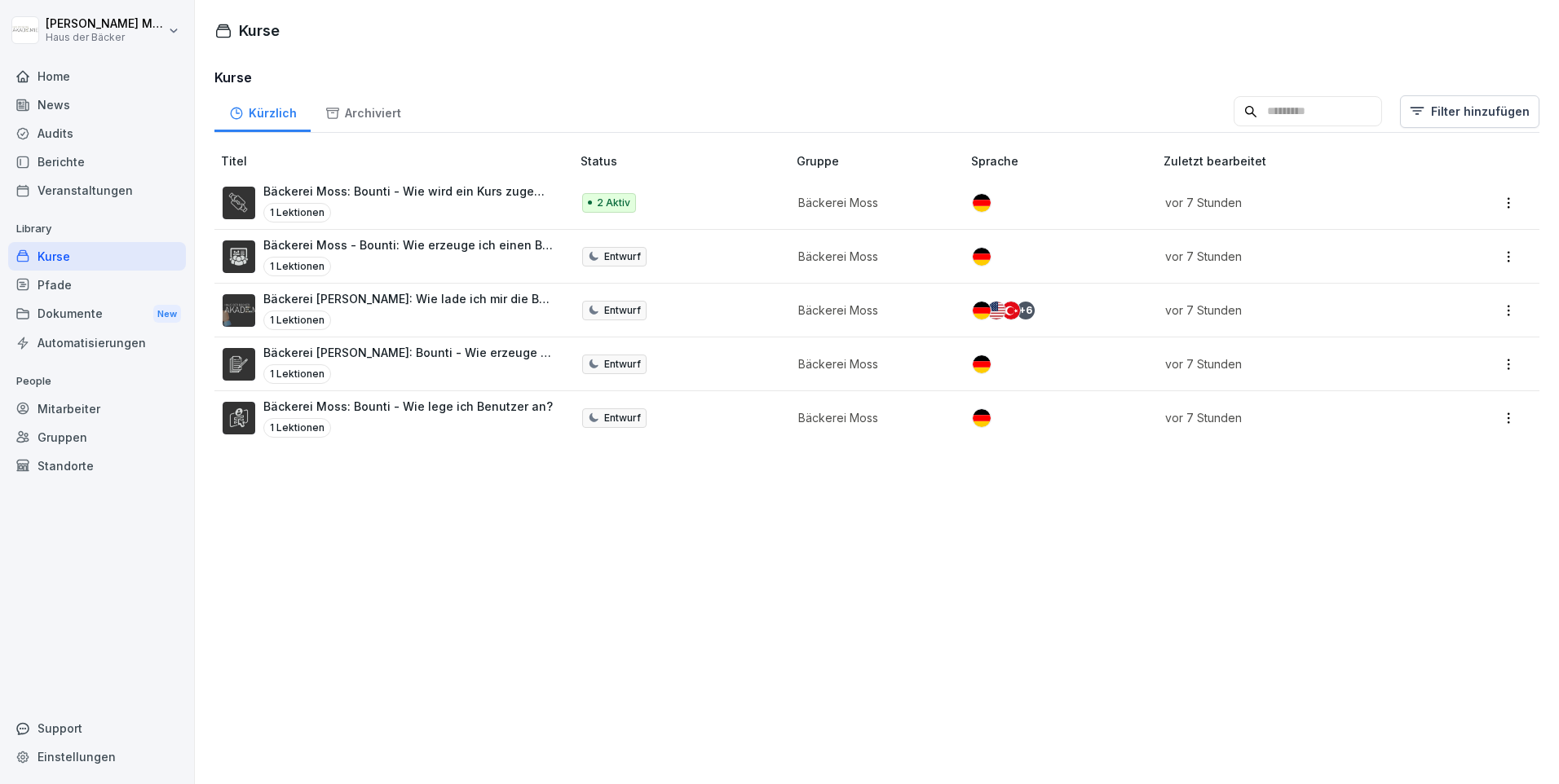
click at [346, 252] on p "Bäckerei Moss - Bounti: Wie erzeuge ich einen Benutzerbericht?" at bounding box center [408, 245] width 291 height 17
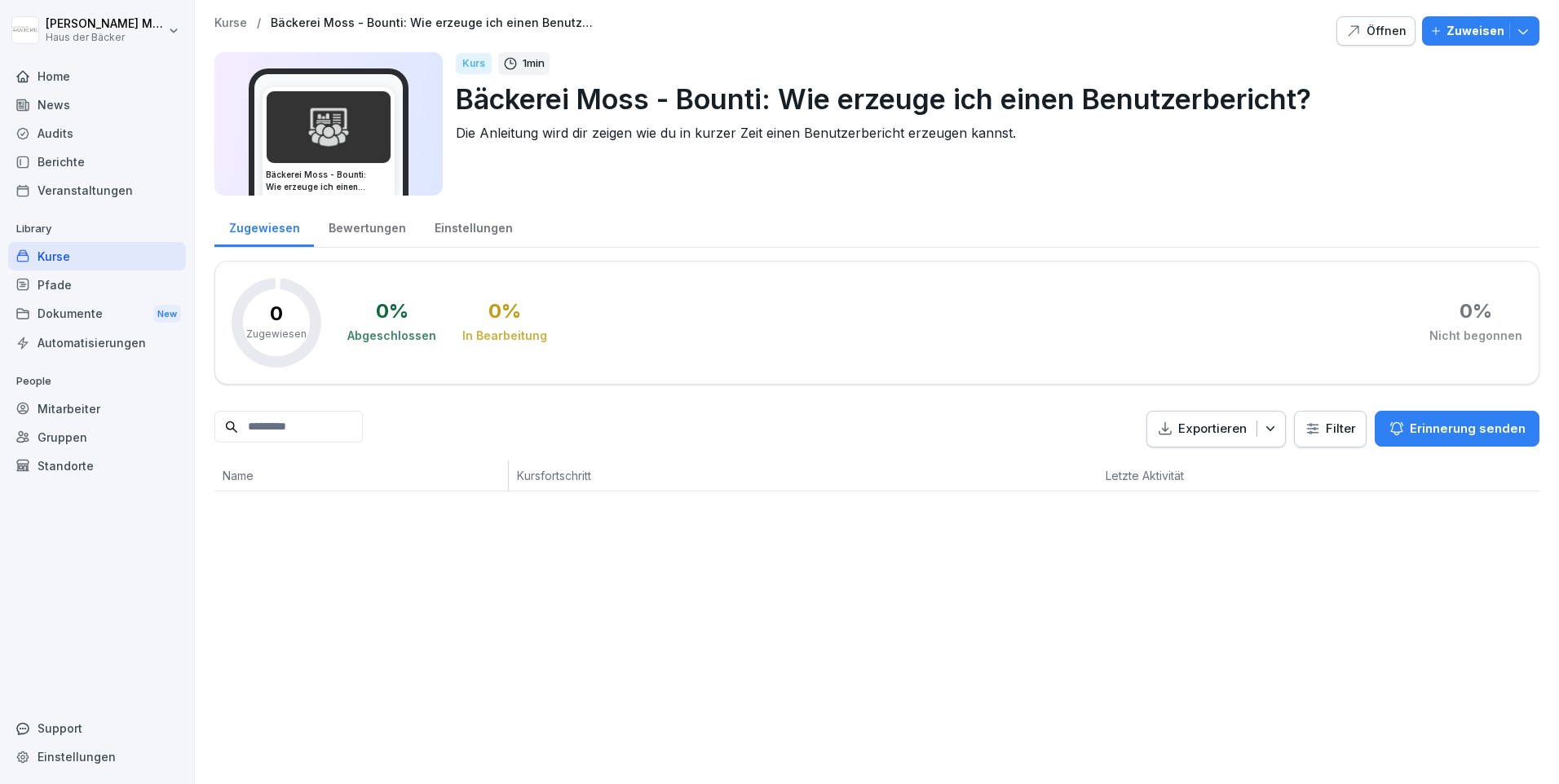
click at [1216, 434] on p "Exportieren" at bounding box center [1212, 429] width 68 height 19
click at [1003, 400] on div "Zugewiesen Bewertungen Einstellungen 0 Zugewiesen 0 % Abgeschlossen 0 % In Bear…" at bounding box center [876, 348] width 1325 height 286
click at [366, 243] on div "Bewertungen" at bounding box center [367, 226] width 106 height 42
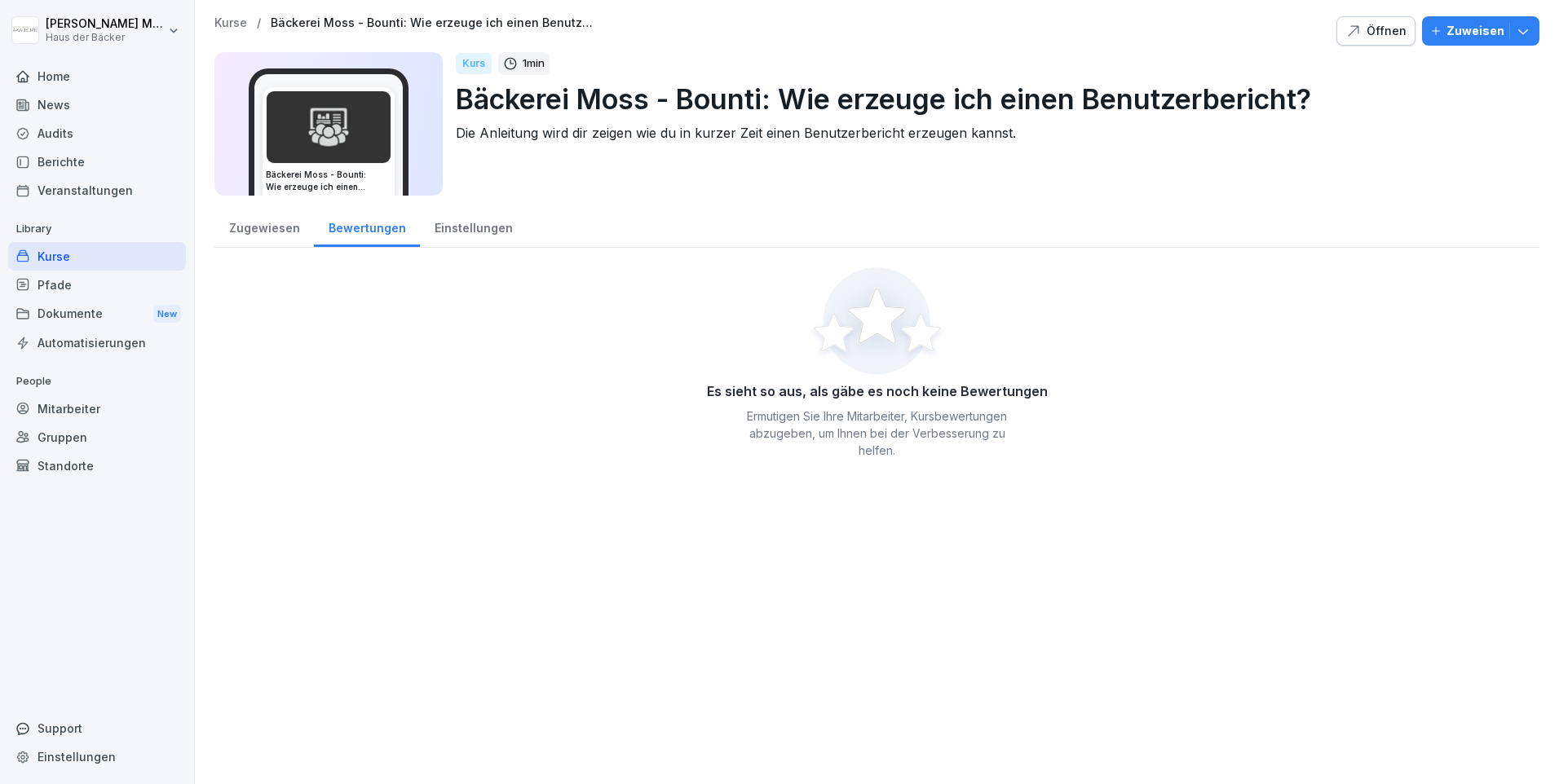
click at [280, 237] on div "Zugewiesen" at bounding box center [264, 226] width 100 height 42
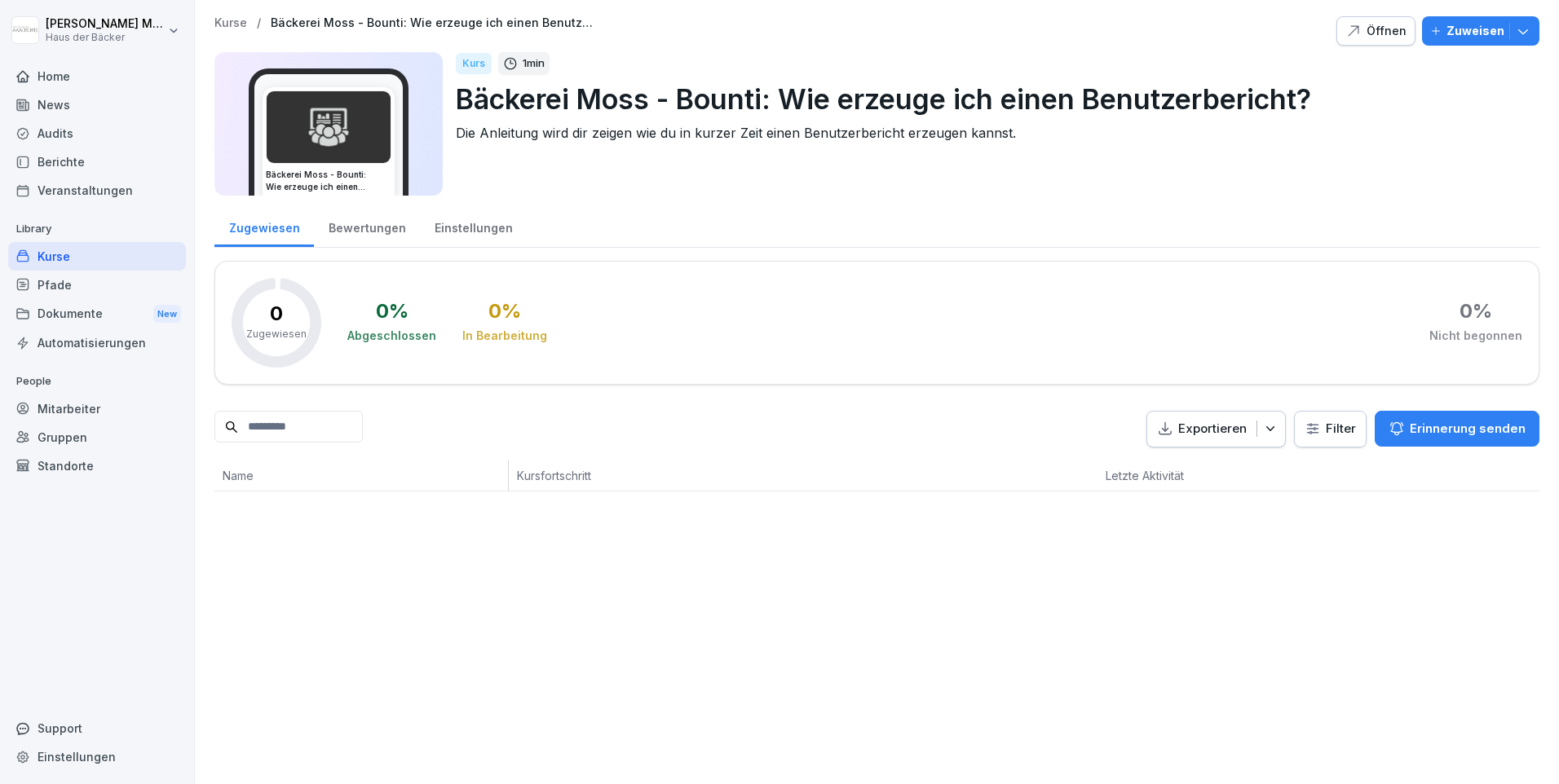
click at [1370, 27] on div "Öffnen" at bounding box center [1376, 31] width 62 height 18
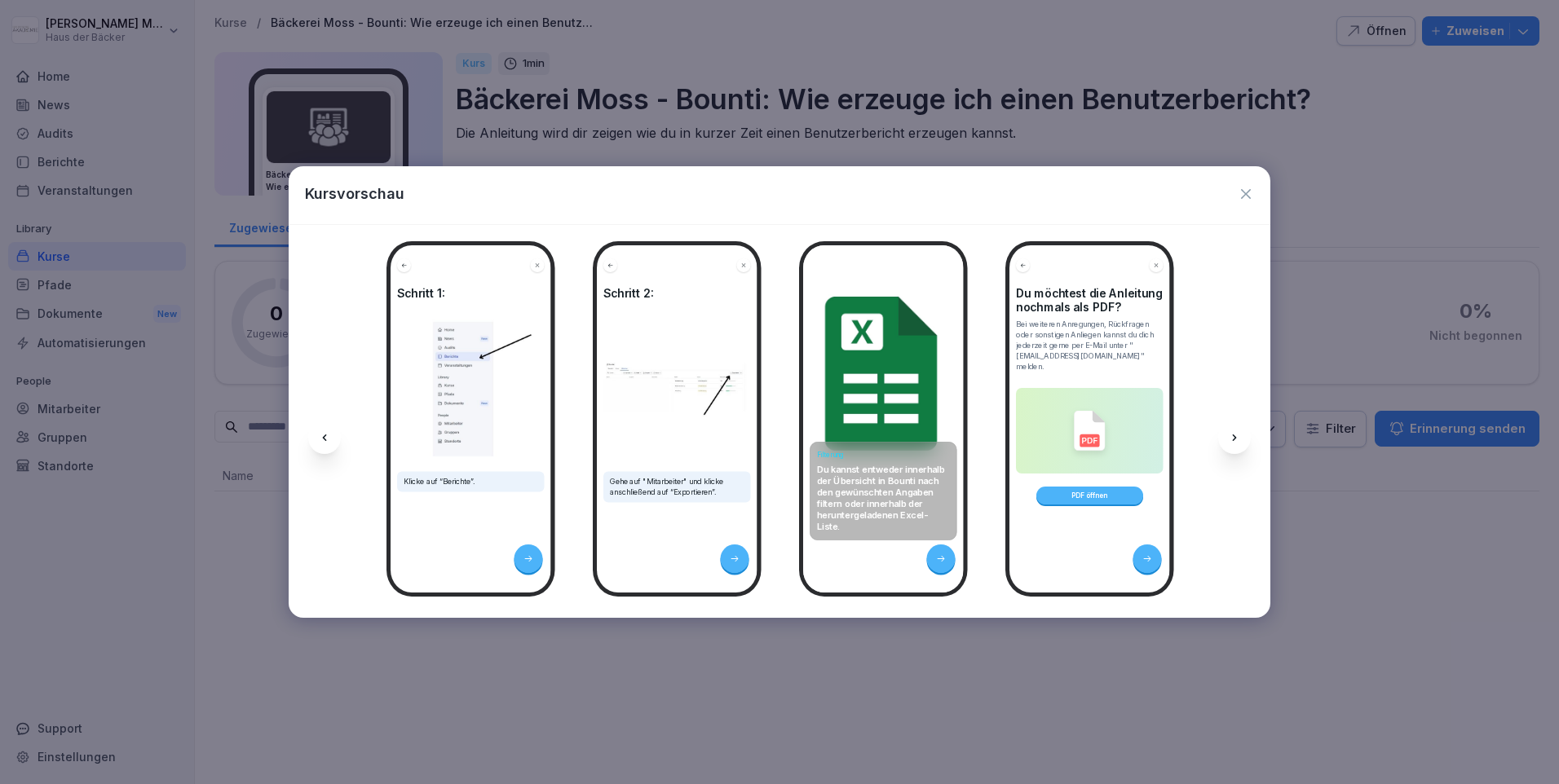
click at [1249, 434] on div at bounding box center [1234, 437] width 33 height 33
click at [1236, 443] on icon at bounding box center [1235, 438] width 13 height 13
click at [1222, 447] on div at bounding box center [1234, 437] width 33 height 33
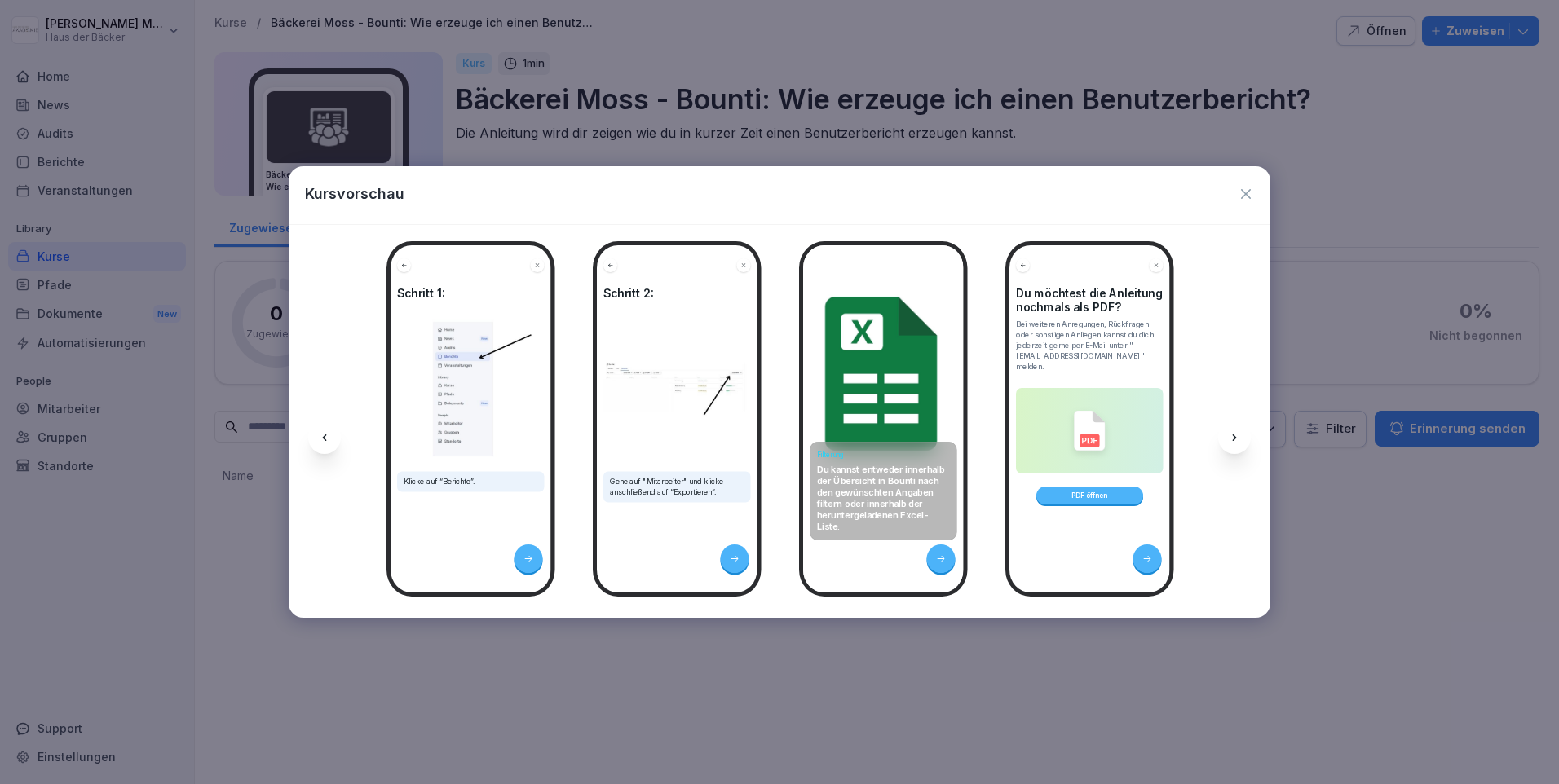
click at [1222, 447] on div at bounding box center [1234, 437] width 33 height 33
drag, startPoint x: 1222, startPoint y: 447, endPoint x: 1218, endPoint y: 503, distance: 56.1
click at [1218, 503] on div "Schritt 1: Klicke auf “Berichte”. Schritt 2: Gehe auf "Mitarbeiter" und klicke …" at bounding box center [780, 420] width 982 height 392
drag, startPoint x: 1236, startPoint y: 183, endPoint x: 1244, endPoint y: 190, distance: 10.6
click at [1244, 190] on div "Kursvorschau" at bounding box center [780, 195] width 982 height 58
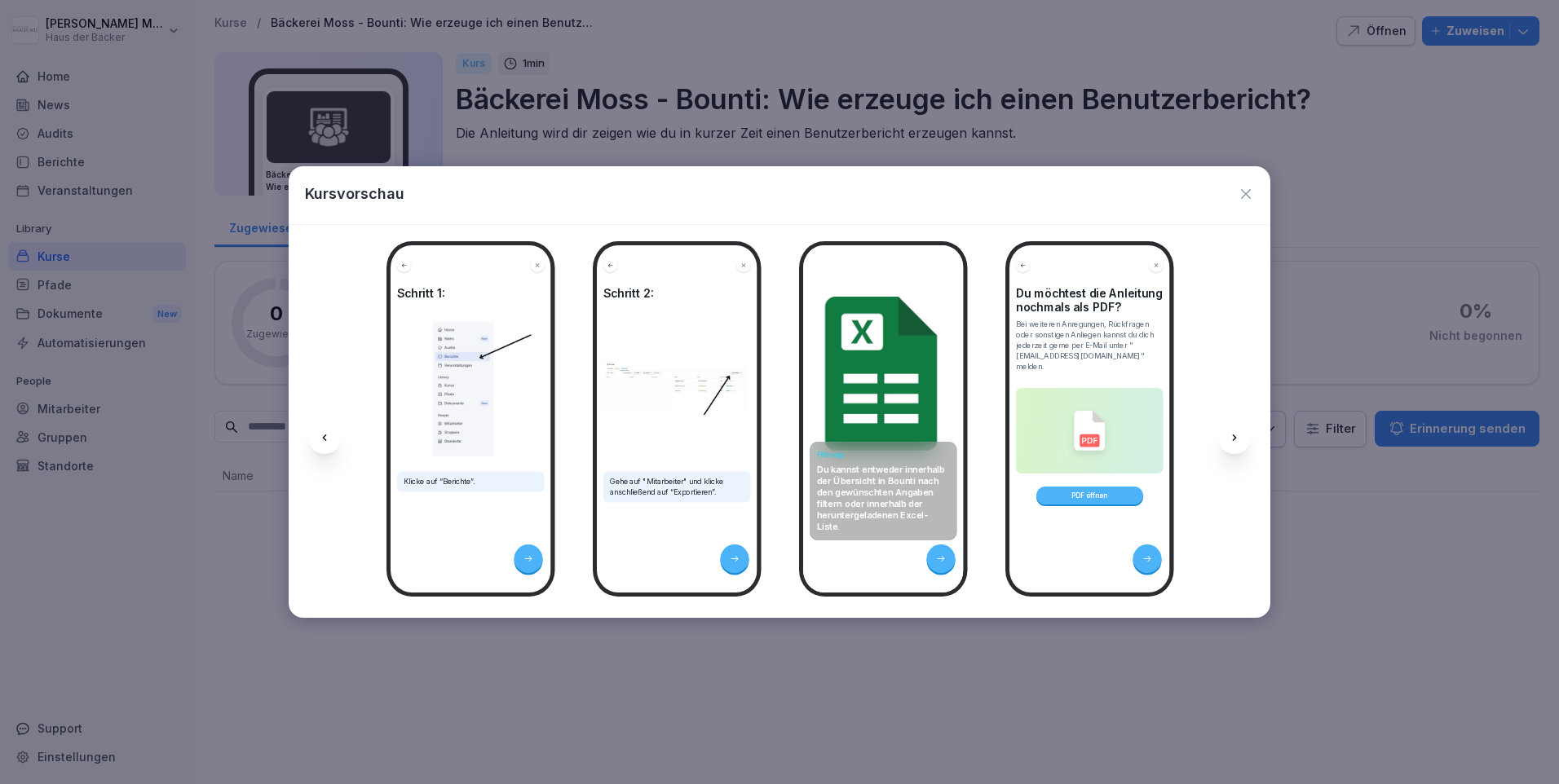
click at [1244, 190] on icon "button" at bounding box center [1245, 193] width 16 height 16
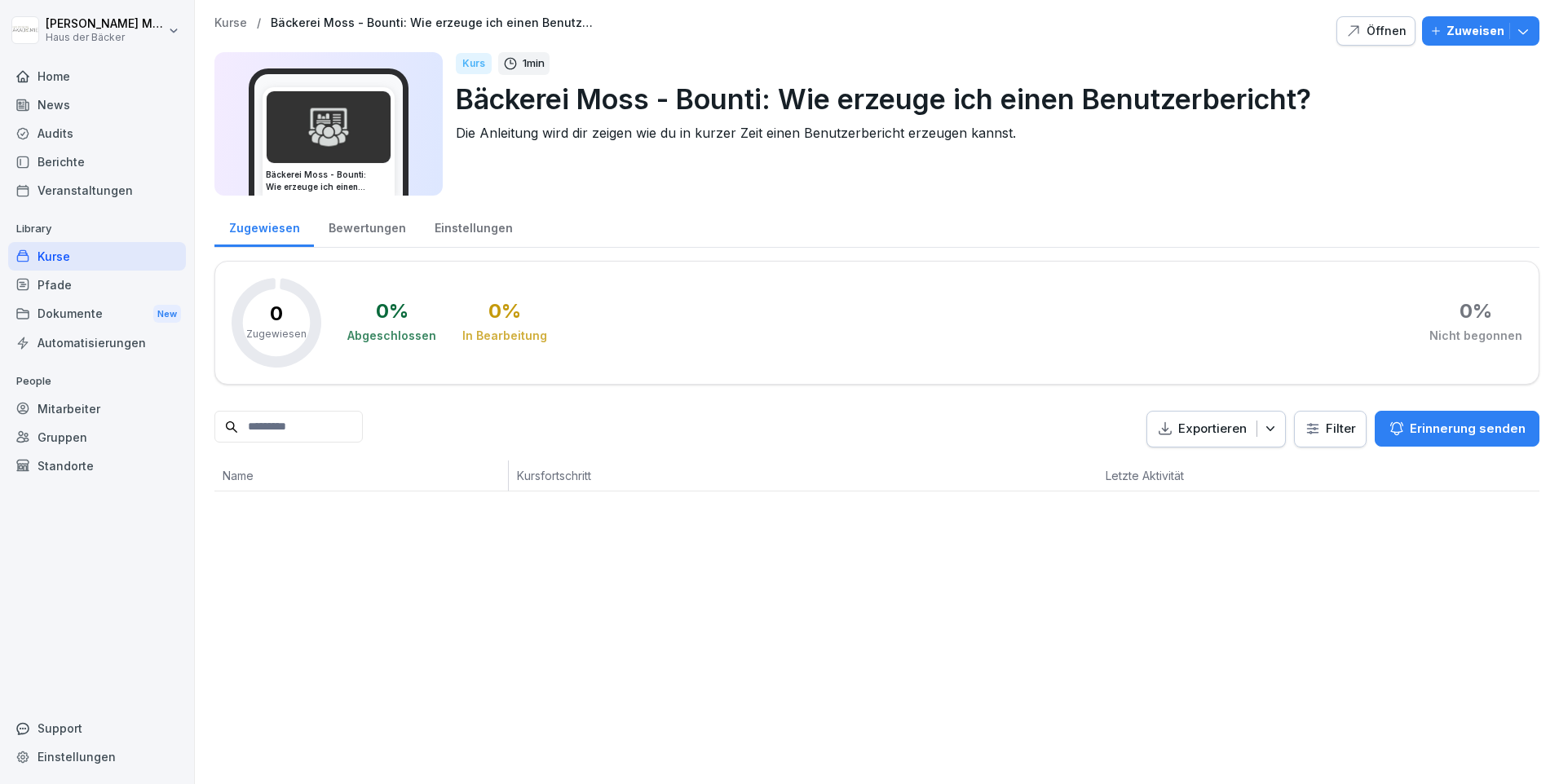
click at [61, 99] on div "News" at bounding box center [97, 104] width 178 height 29
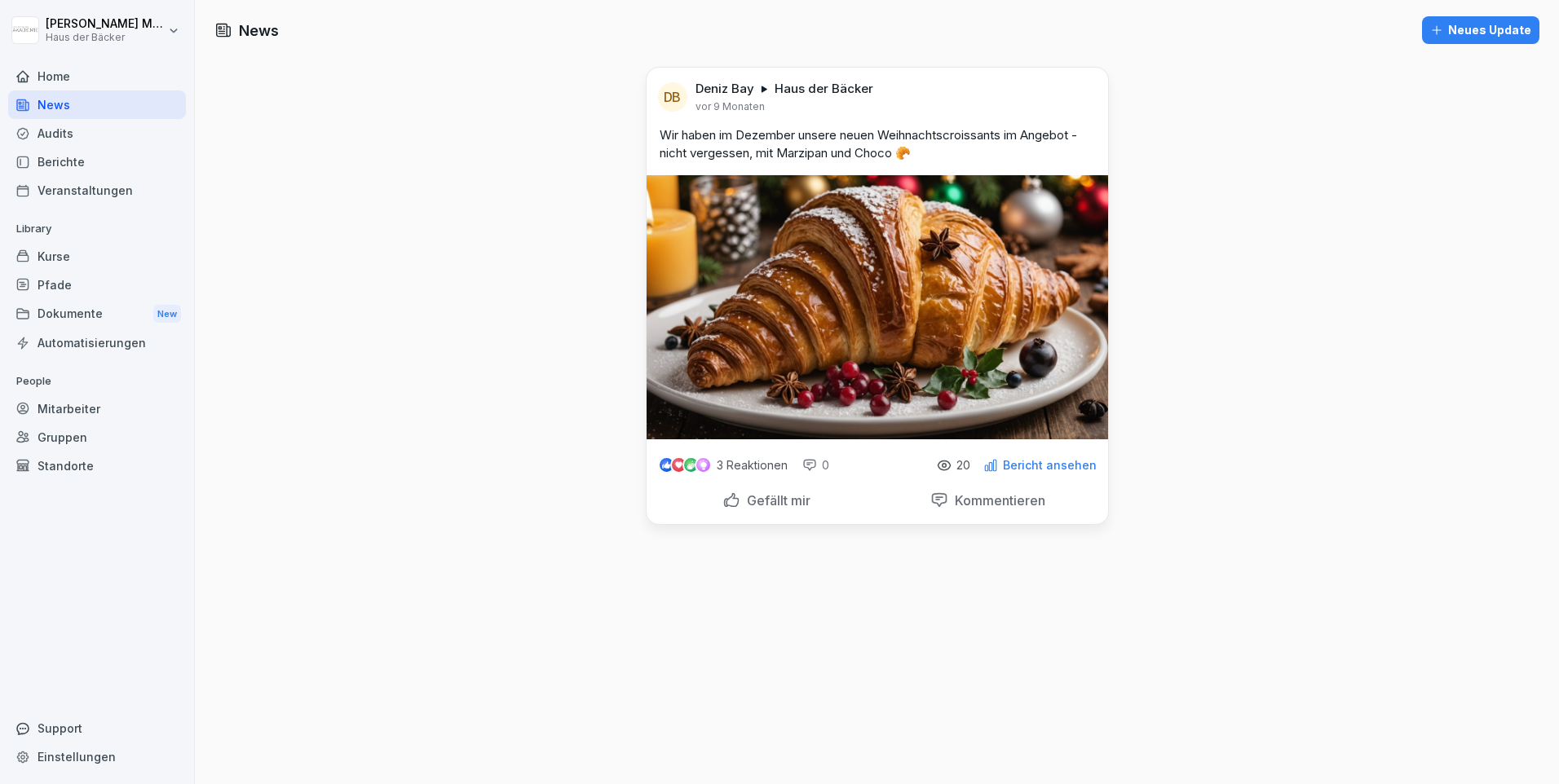
click at [1456, 40] on button "Neues Update" at bounding box center [1481, 30] width 117 height 28
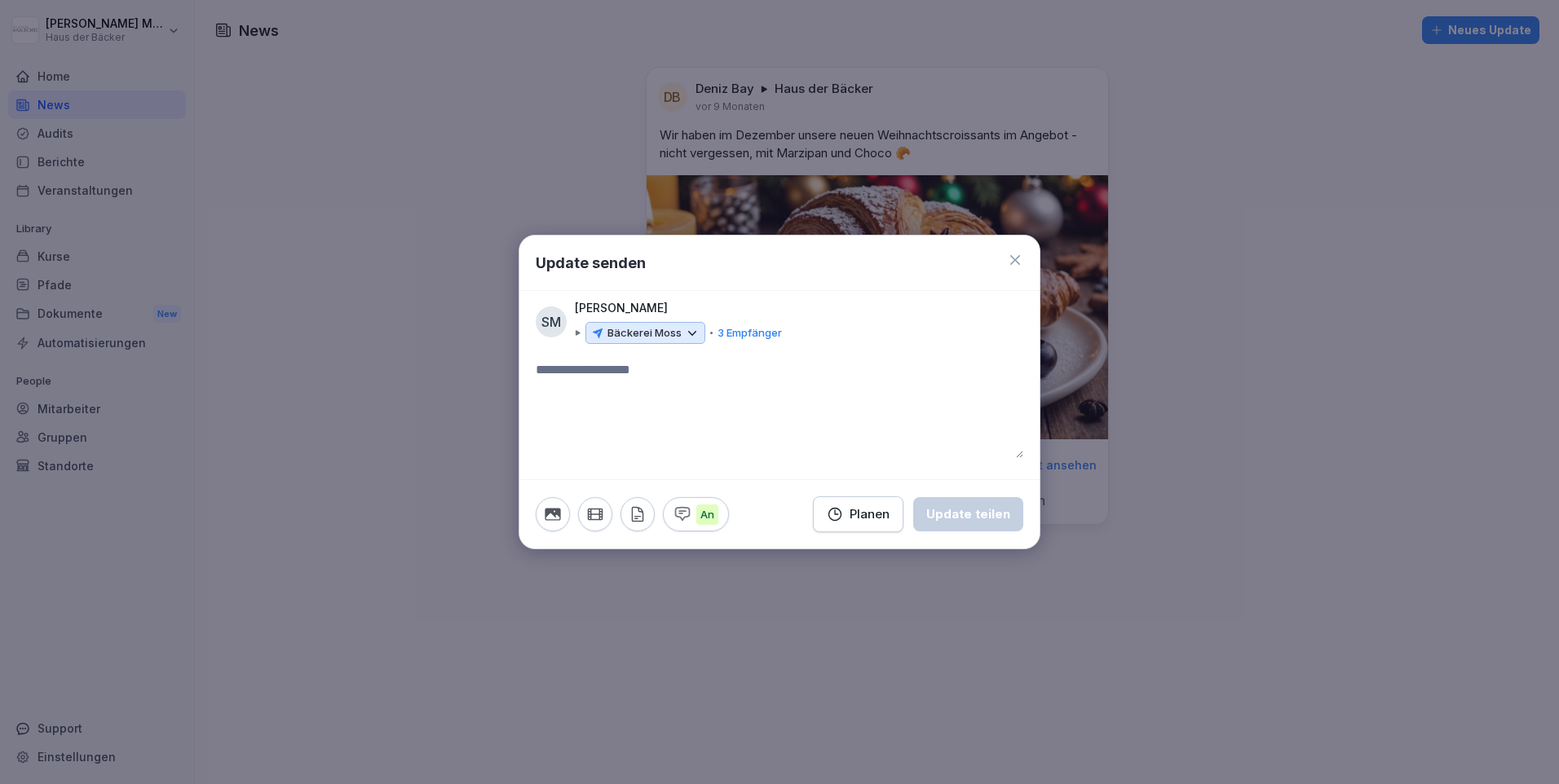
click at [694, 335] on icon at bounding box center [693, 334] width 15 height 15
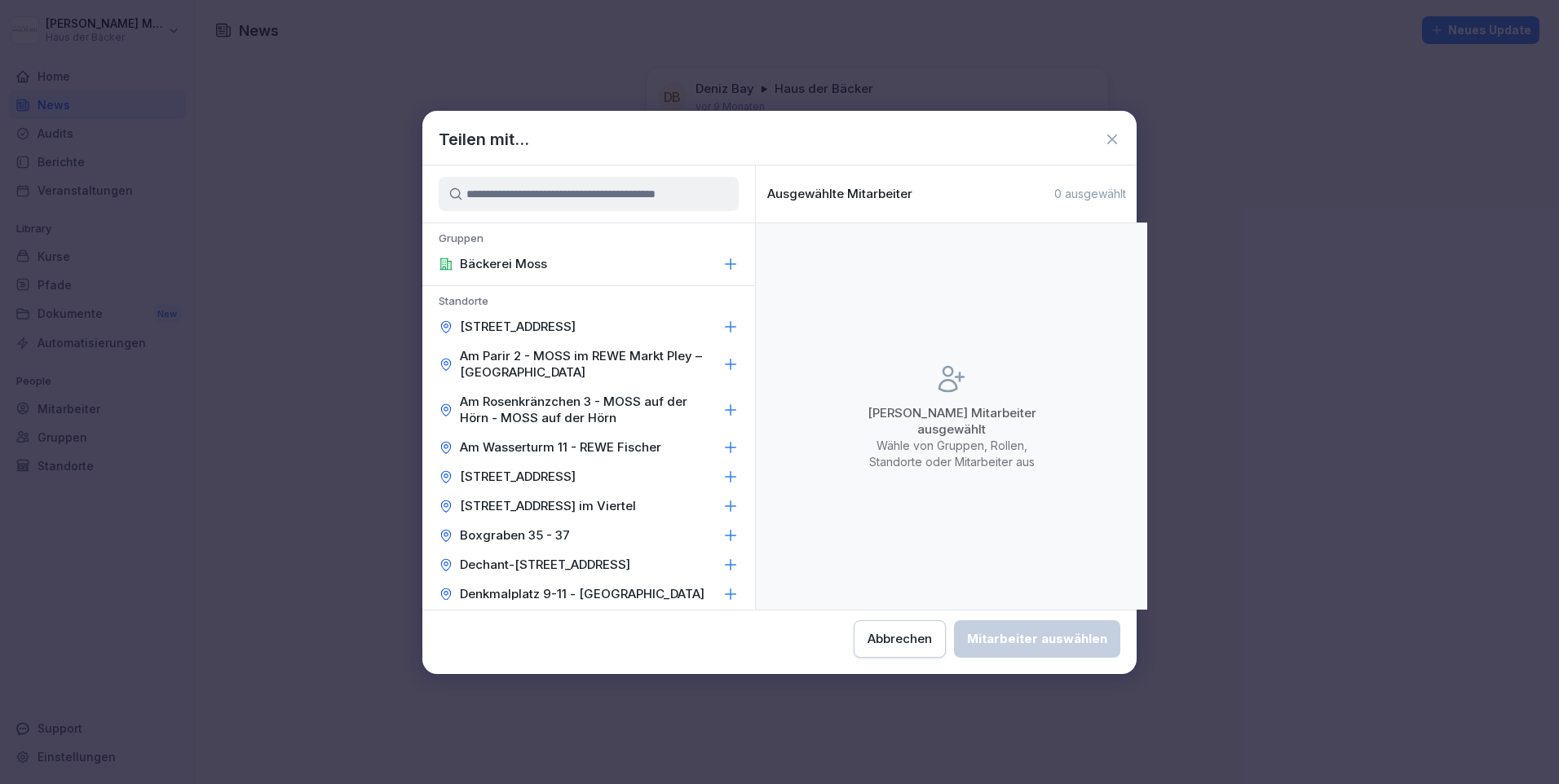
click at [909, 651] on button "Abbrechen" at bounding box center [900, 639] width 92 height 37
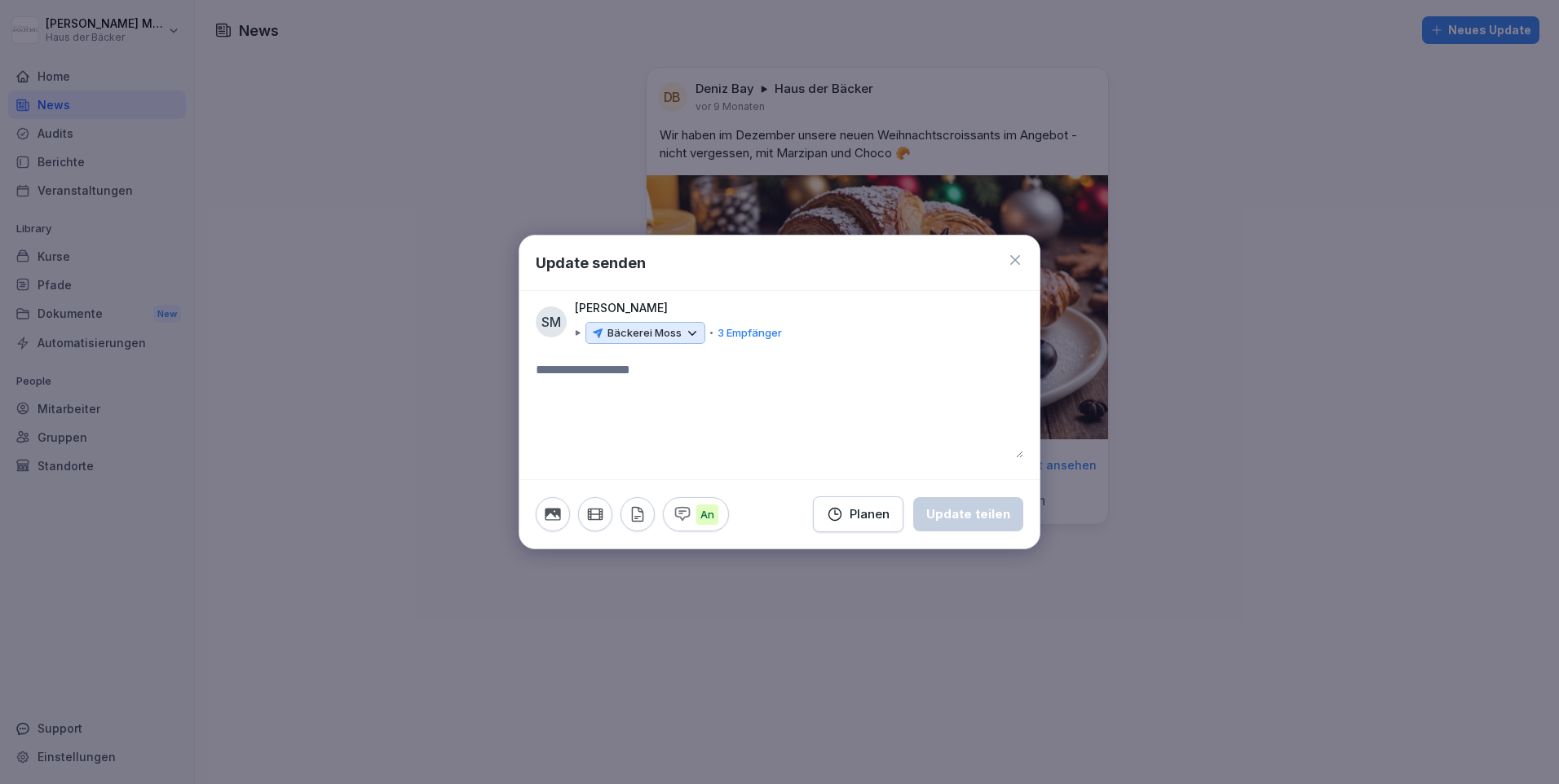
click at [1010, 256] on icon at bounding box center [1014, 259] width 16 height 16
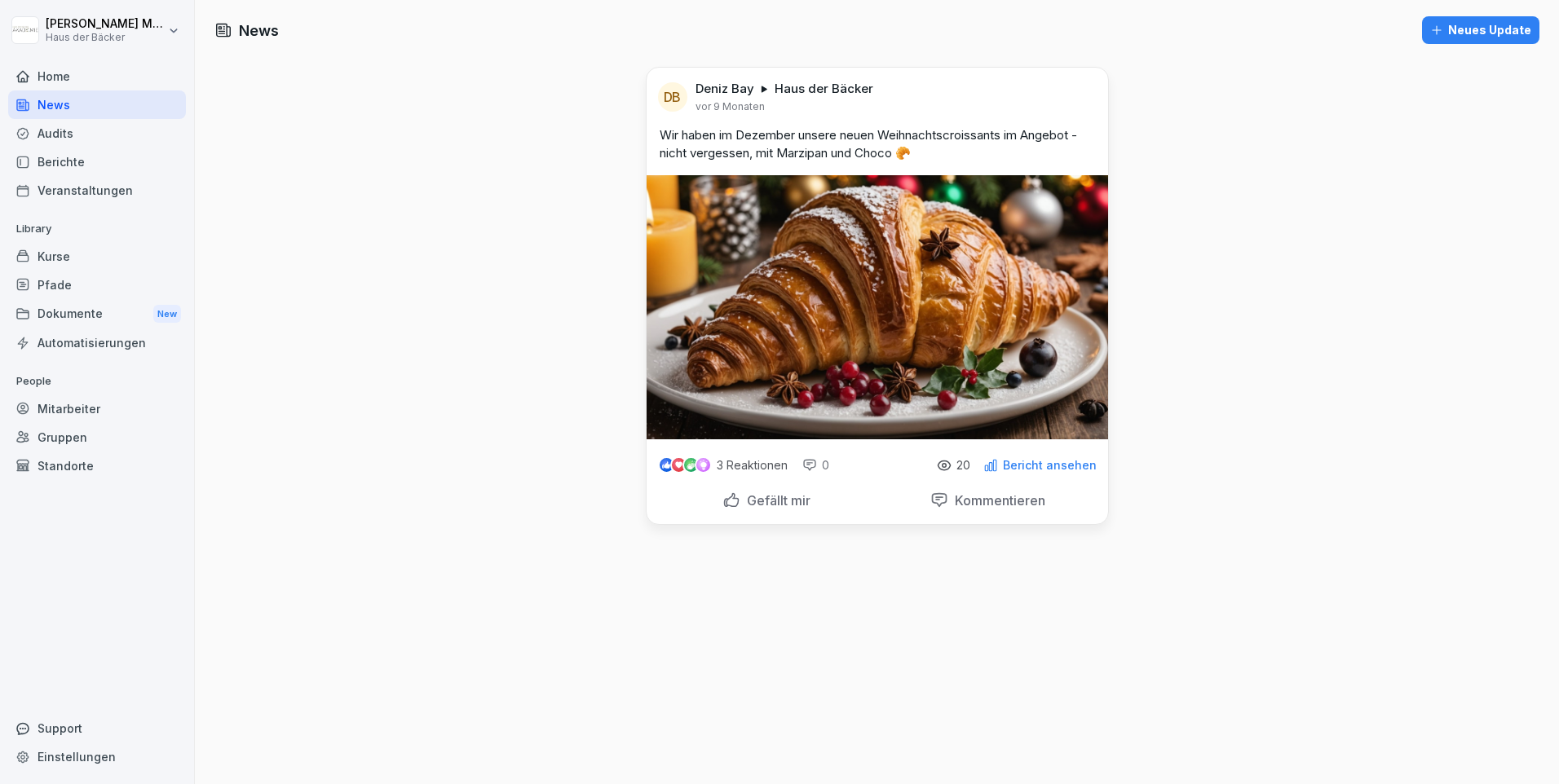
drag, startPoint x: 1476, startPoint y: 9, endPoint x: 1472, endPoint y: 45, distance: 36.2
click at [1472, 45] on div "News Neues Update DB [PERSON_NAME] Haus der Bäcker [DATE] Wir haben im Dezember…" at bounding box center [876, 392] width 1364 height 784
drag, startPoint x: 1472, startPoint y: 45, endPoint x: 1457, endPoint y: 29, distance: 21.9
click at [1457, 29] on div "Neues Update" at bounding box center [1481, 30] width 101 height 18
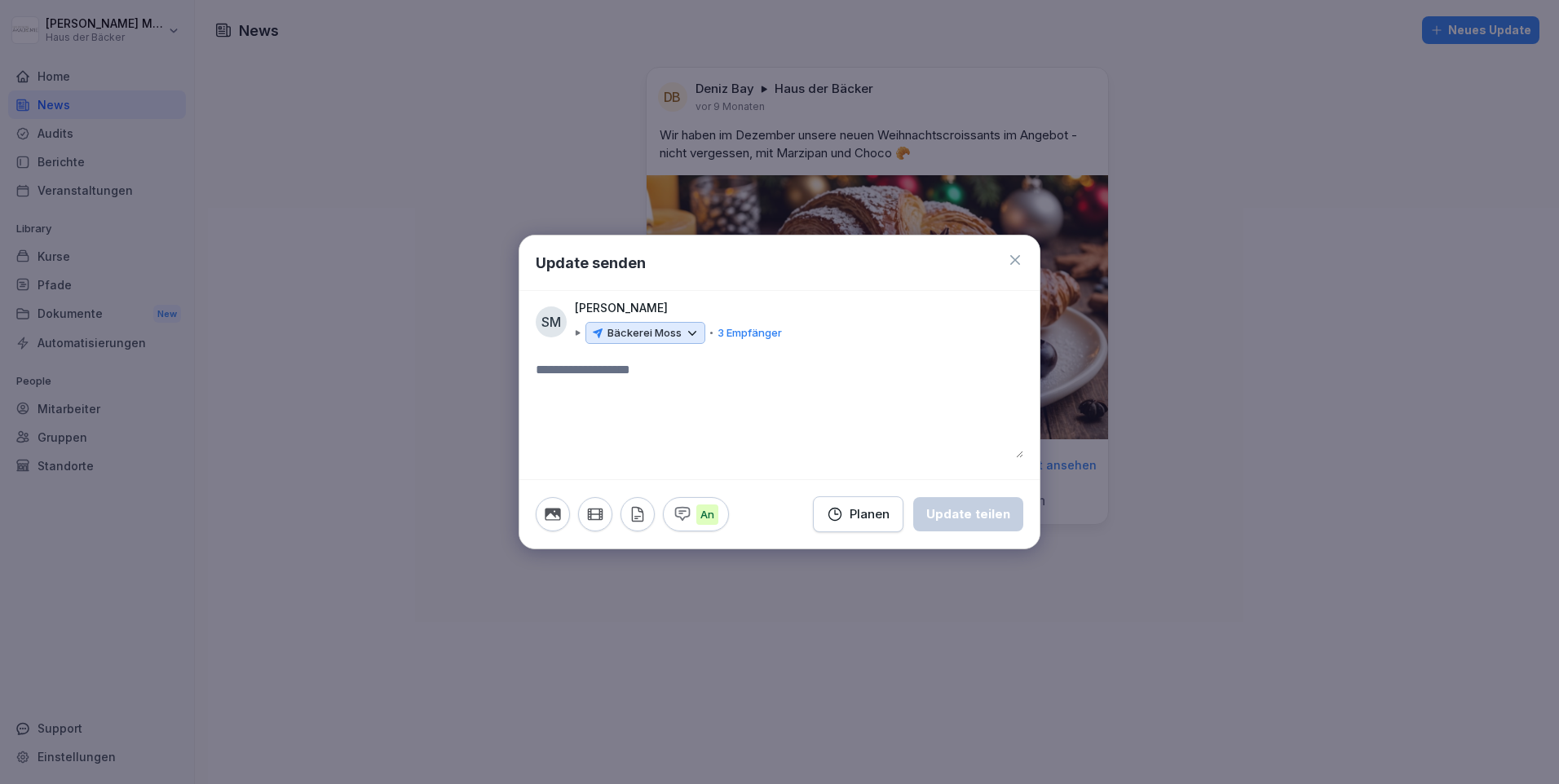
click at [688, 339] on icon at bounding box center [693, 334] width 15 height 15
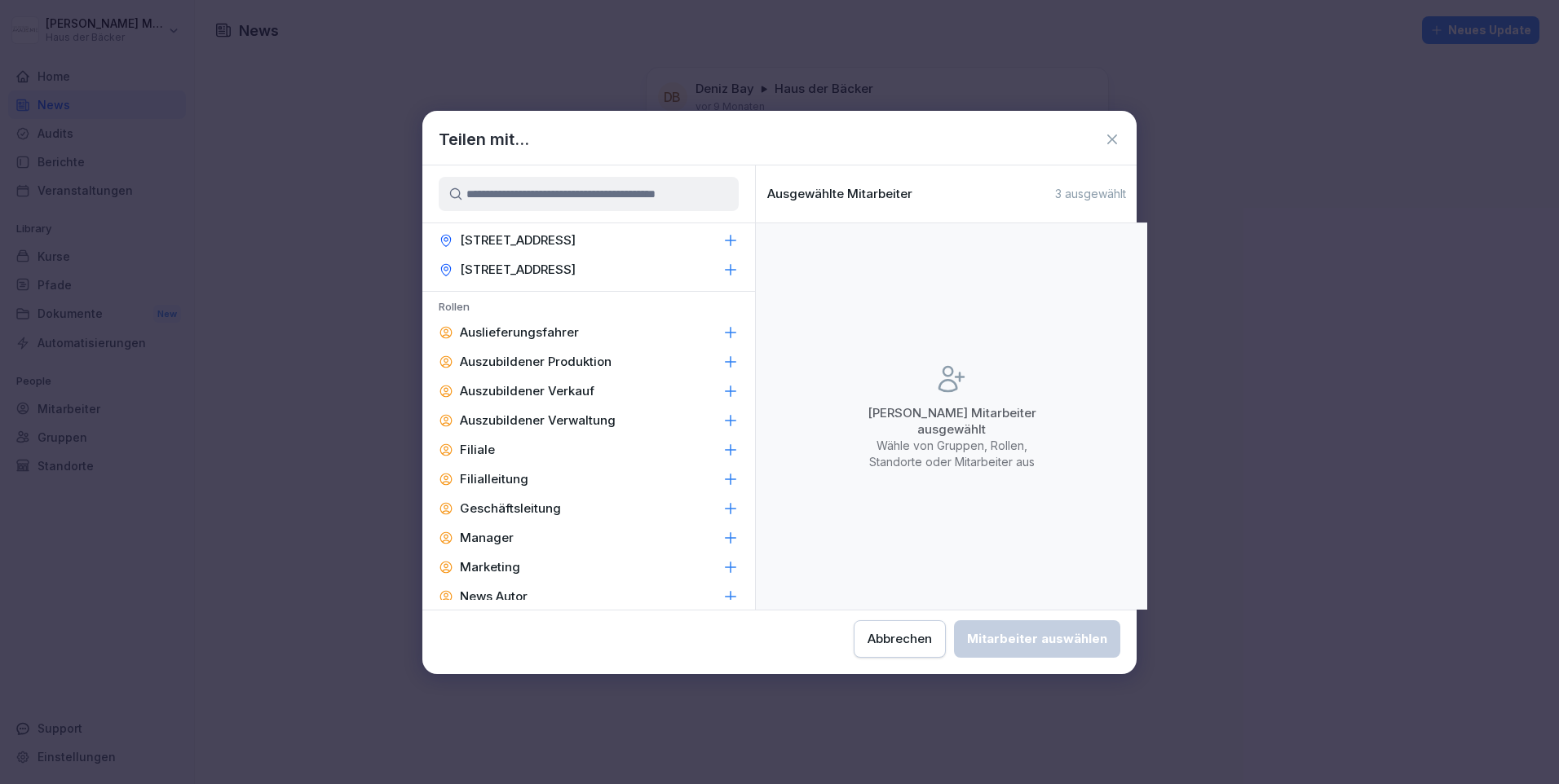
scroll to position [2025, 0]
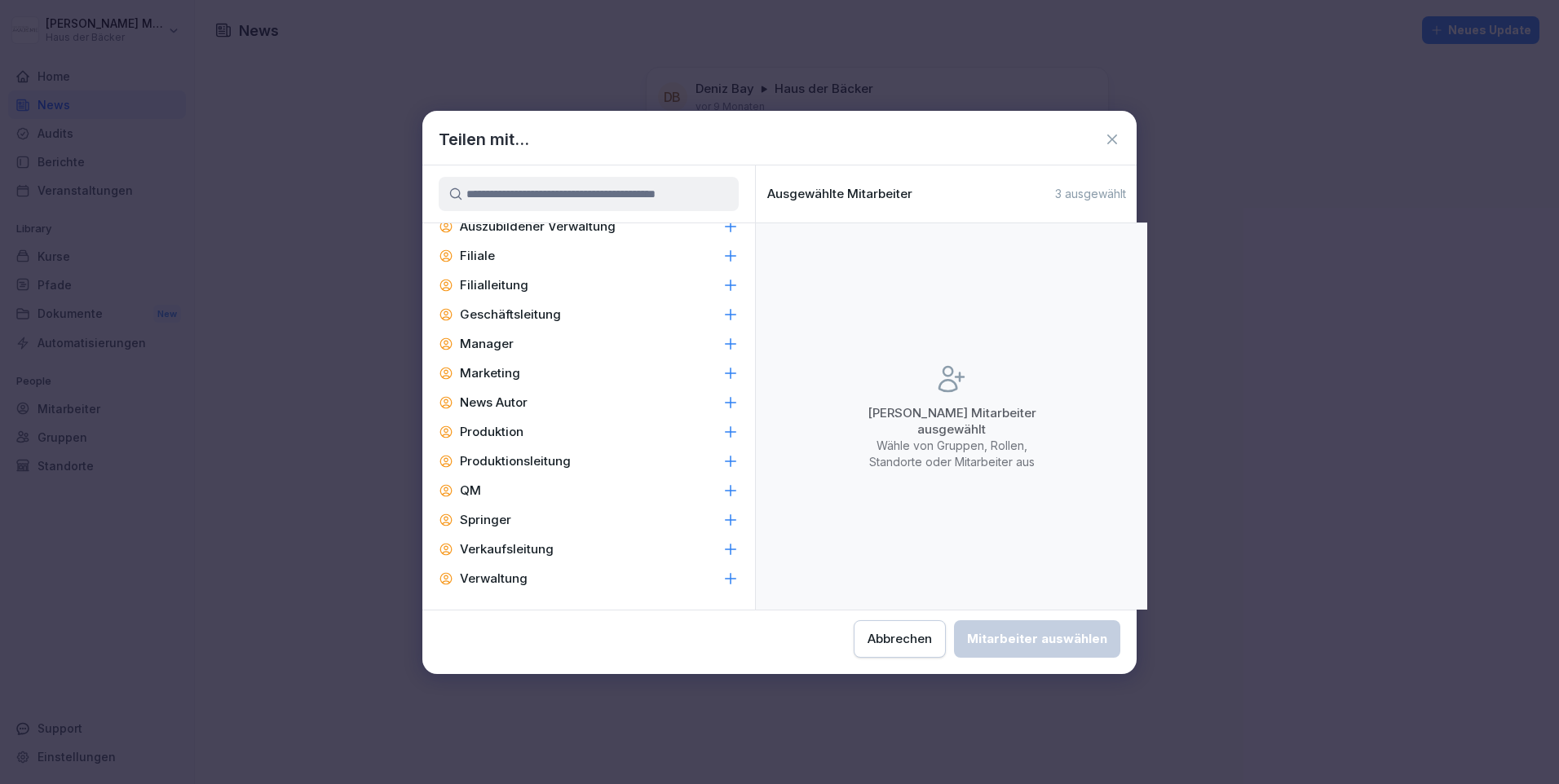
click at [507, 279] on p "Filialleitung" at bounding box center [493, 284] width 68 height 16
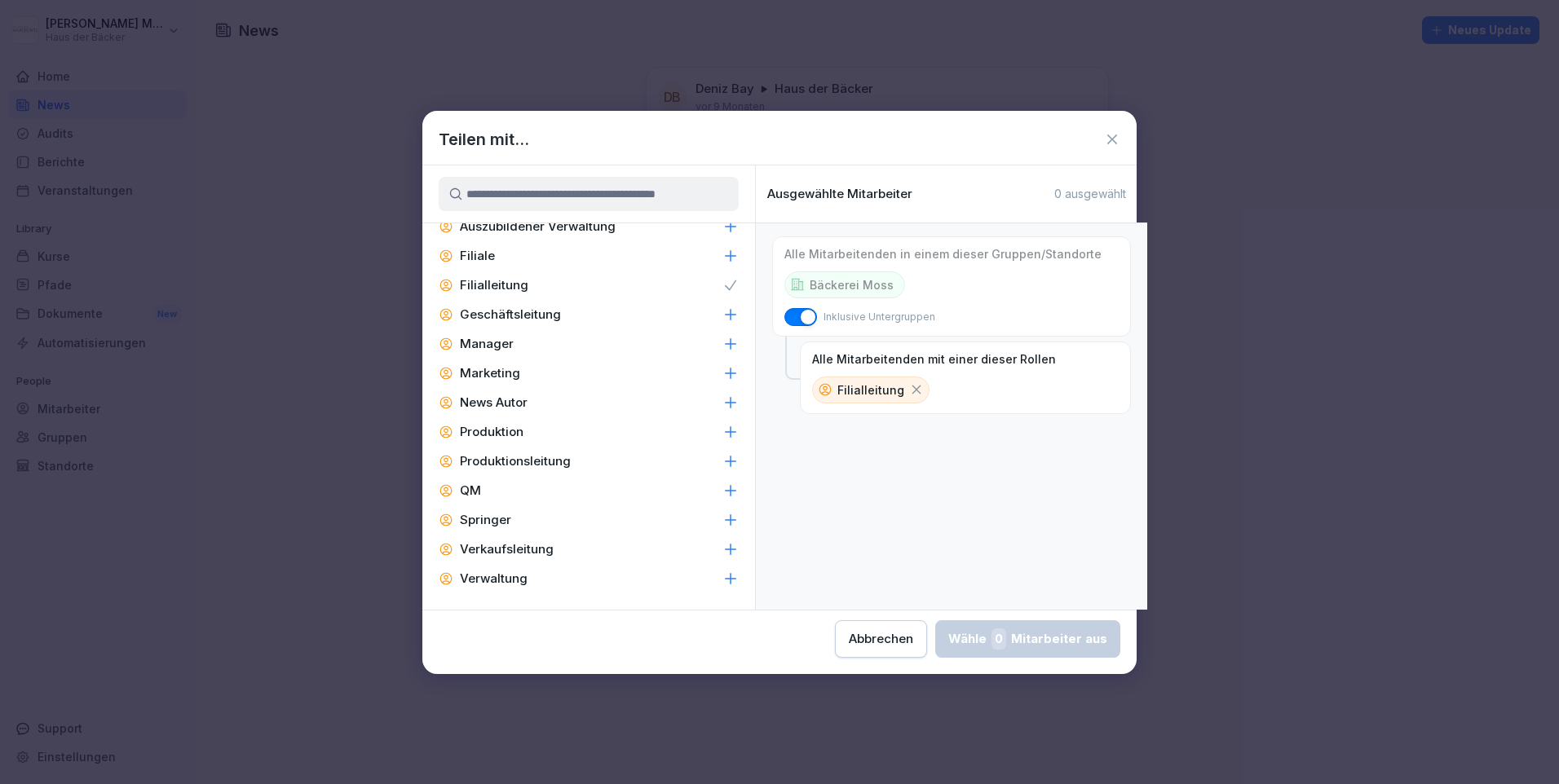
click at [676, 574] on div "Verwaltung" at bounding box center [588, 578] width 333 height 29
click at [909, 386] on icon at bounding box center [917, 390] width 15 height 15
click at [997, 629] on div "Wähle 2 Mitarbeiter aus" at bounding box center [1028, 639] width 159 height 21
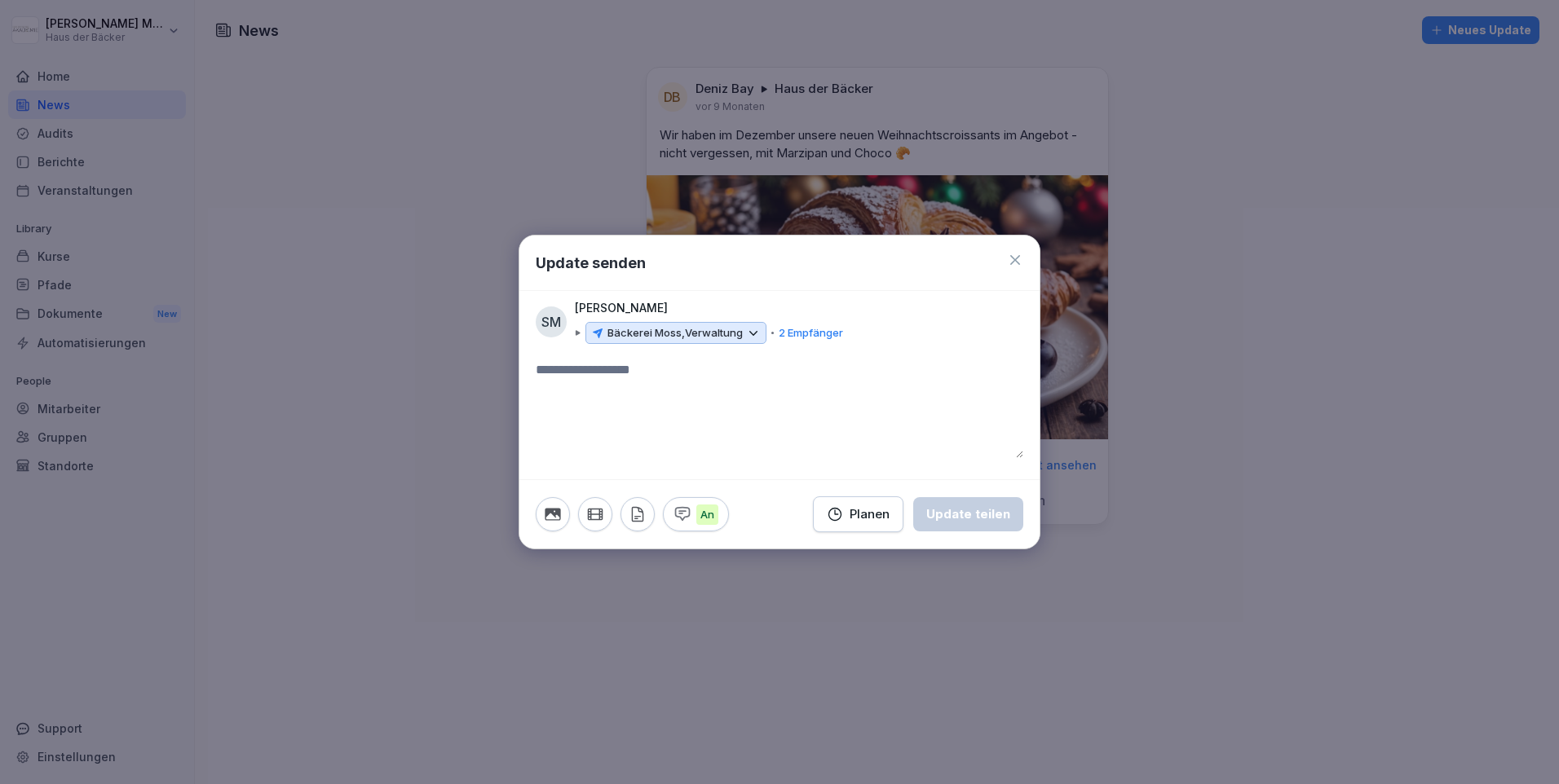
click at [725, 446] on textarea at bounding box center [779, 408] width 488 height 98
type textarea "**********"
click at [862, 523] on div "Planen" at bounding box center [858, 514] width 62 height 18
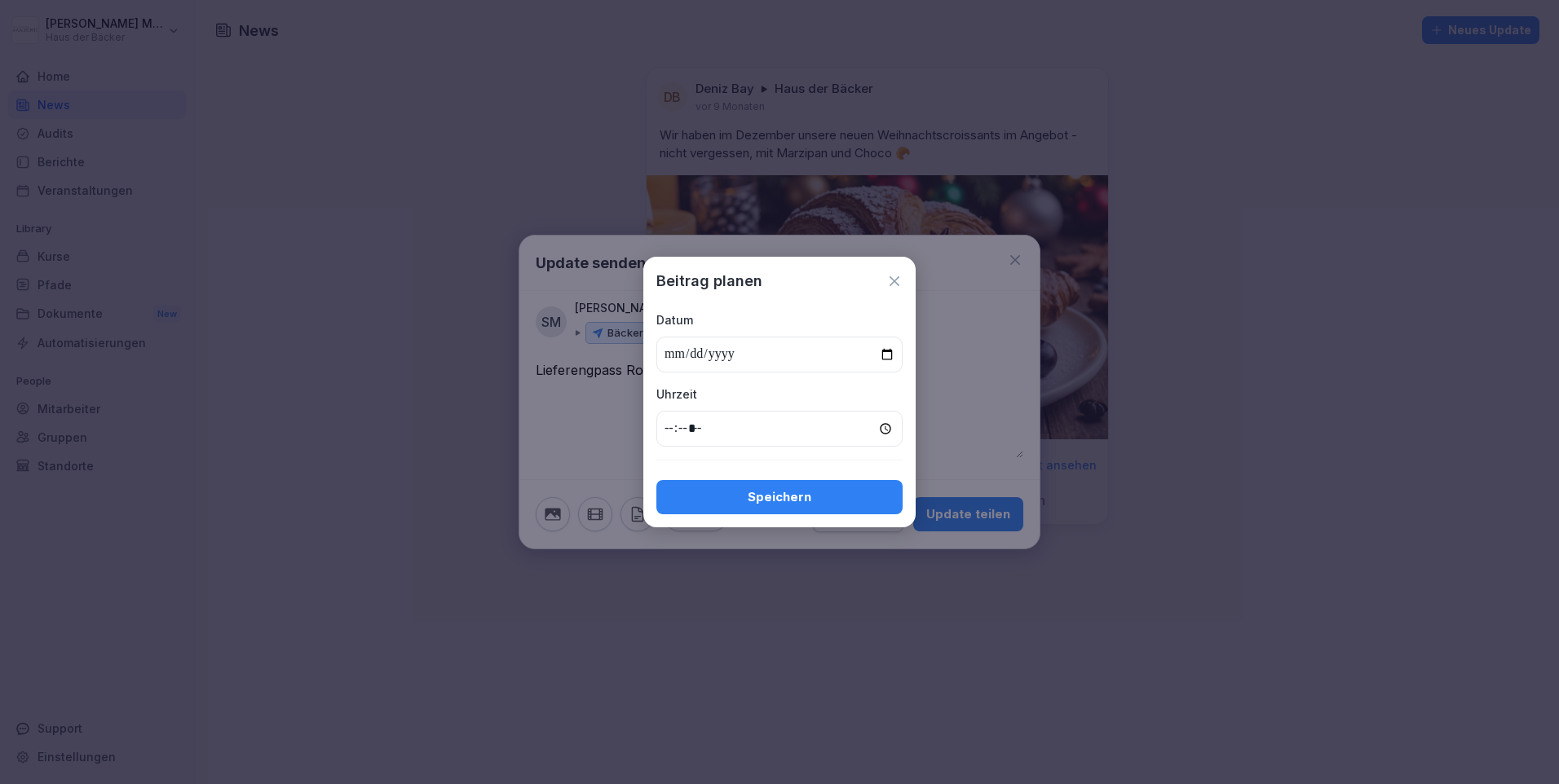
click at [893, 357] on input "date" at bounding box center [780, 354] width 246 height 35
type input "**********"
click at [750, 420] on input "time" at bounding box center [780, 429] width 246 height 35
type input "*****"
click at [802, 484] on button "Speichern" at bounding box center [780, 497] width 246 height 34
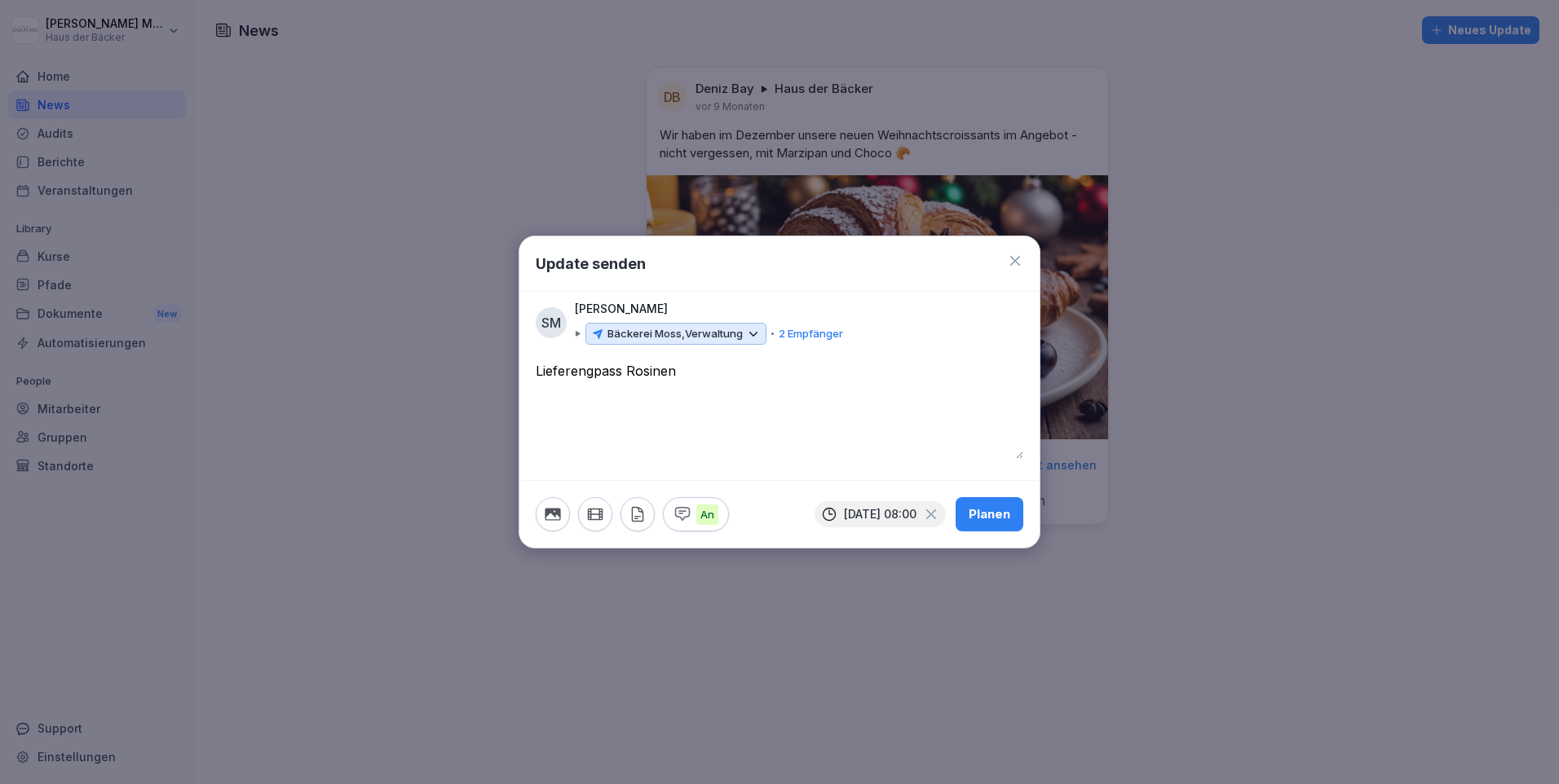
click at [772, 488] on div "An [DATE] 08:00 Planen" at bounding box center [780, 514] width 520 height 68
click at [545, 510] on icon "button" at bounding box center [552, 514] width 18 height 18
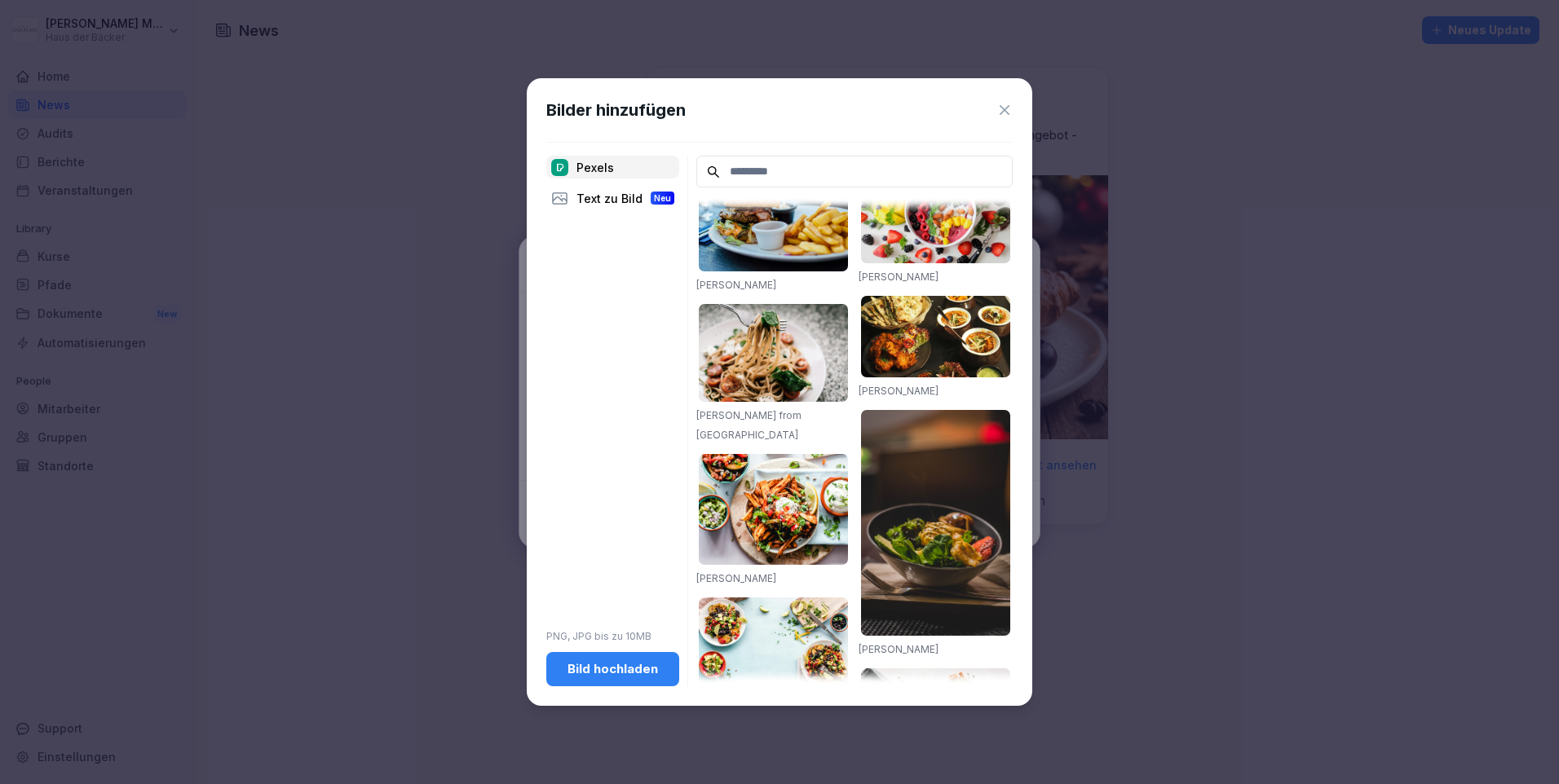
scroll to position [0, 0]
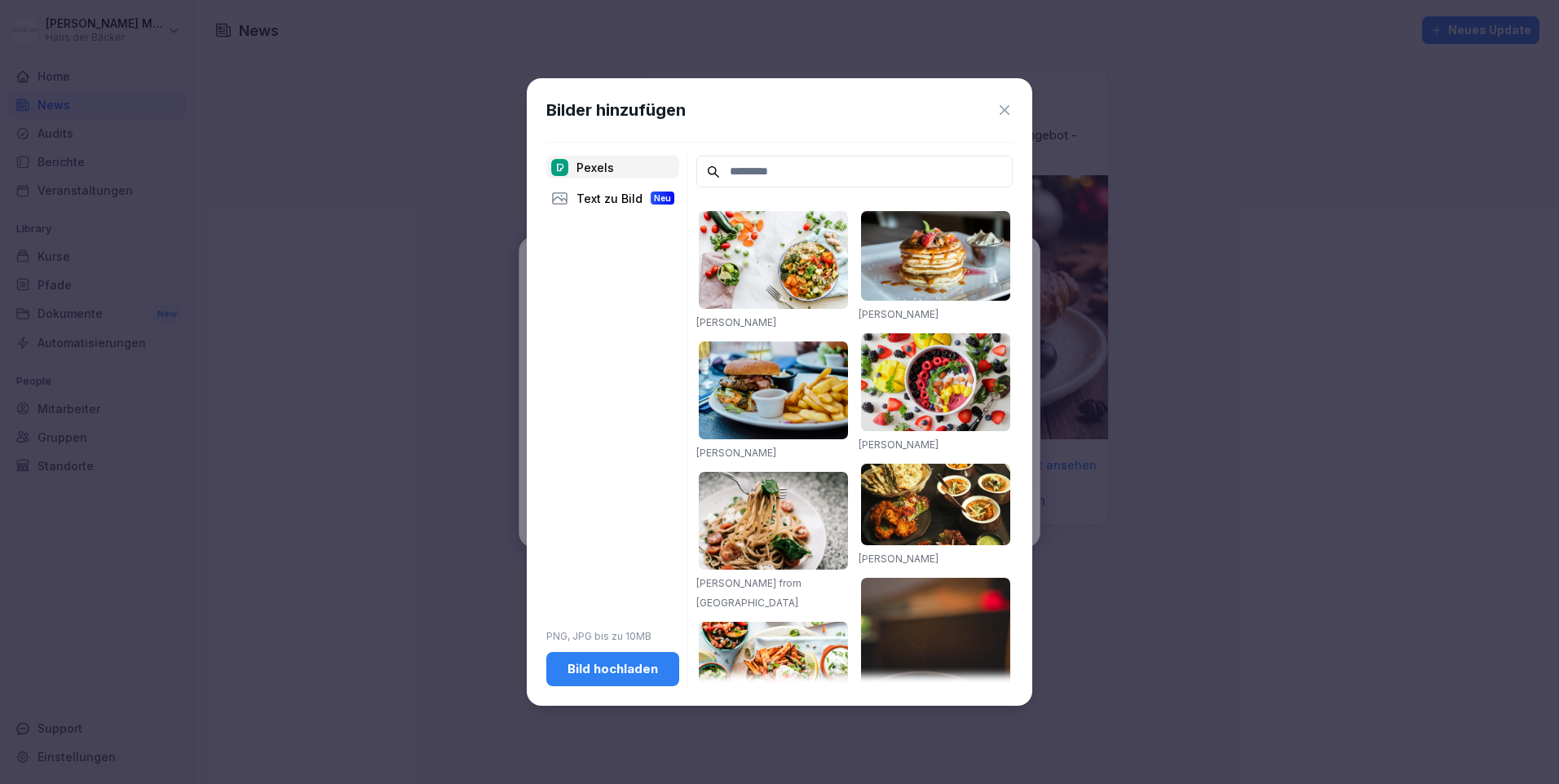
click at [1010, 102] on icon at bounding box center [1004, 109] width 16 height 16
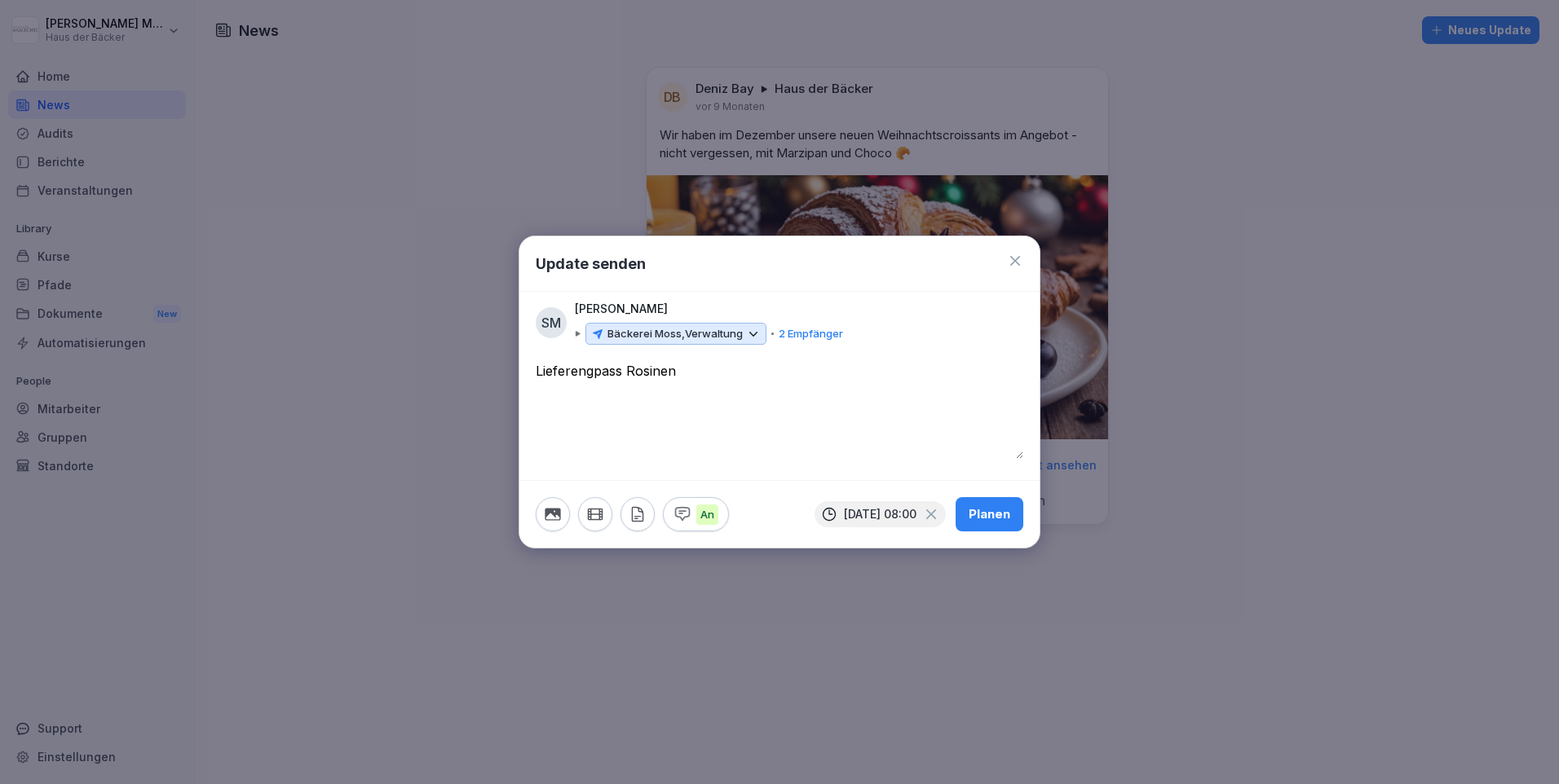
click at [991, 519] on div "Planen" at bounding box center [989, 514] width 42 height 18
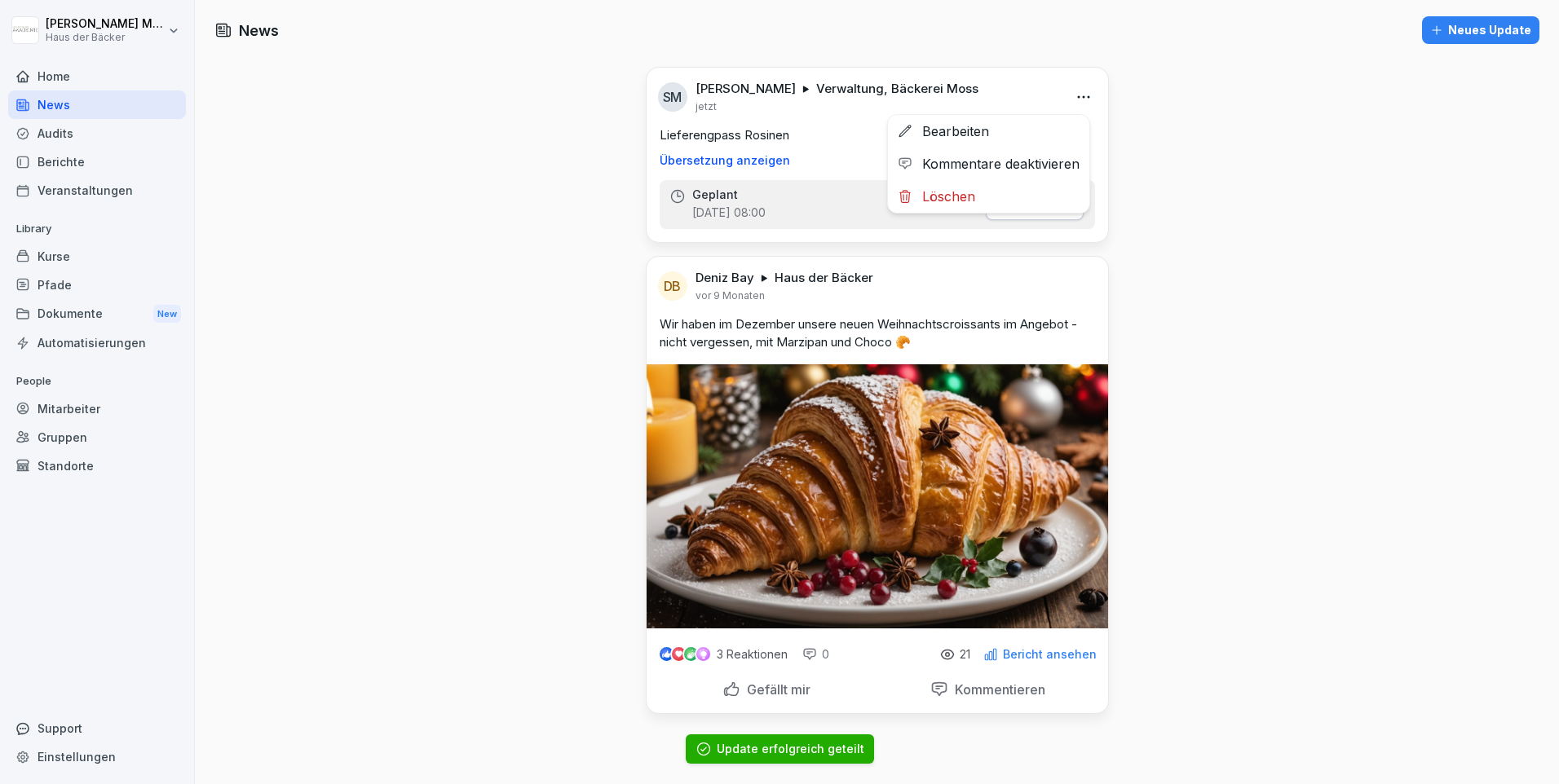
click at [1081, 103] on html "[PERSON_NAME] Haus der Bäcker Home News Audits Berichte Veranstaltungen Library…" at bounding box center [780, 392] width 1559 height 784
click at [957, 201] on div "Löschen" at bounding box center [988, 196] width 201 height 33
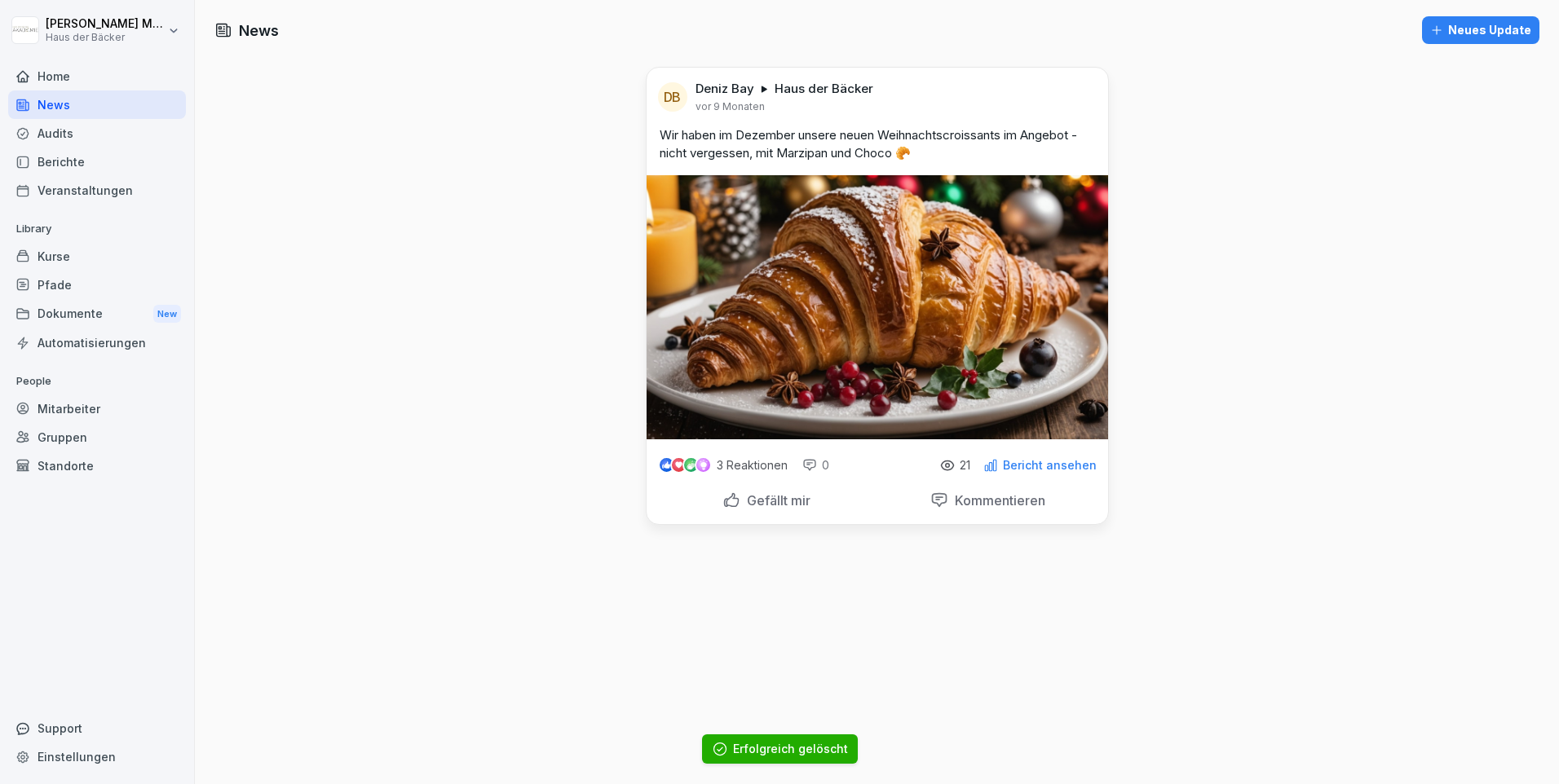
click at [39, 136] on div "Audits" at bounding box center [97, 133] width 178 height 29
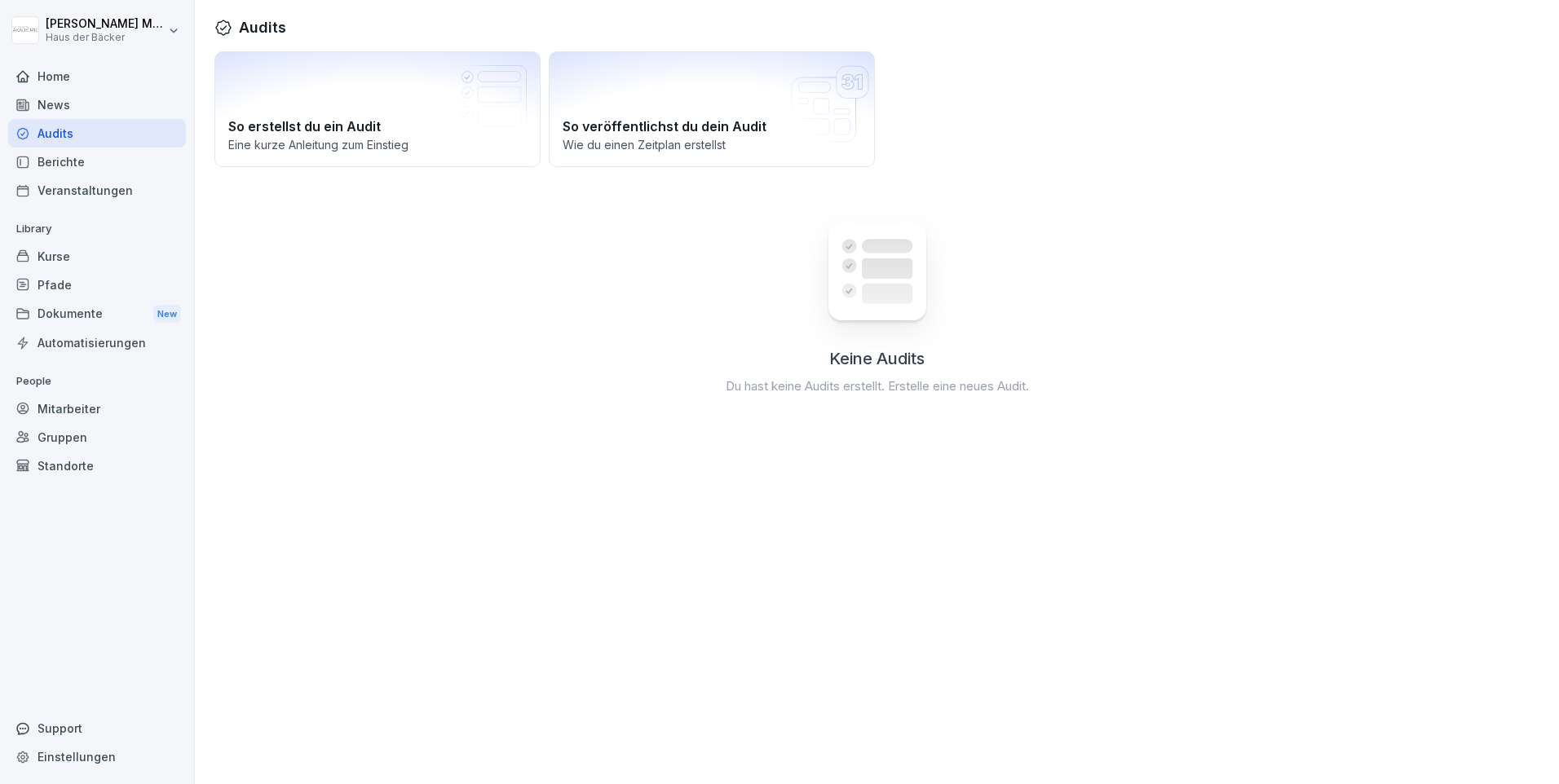
click at [68, 165] on div "Berichte" at bounding box center [97, 161] width 178 height 29
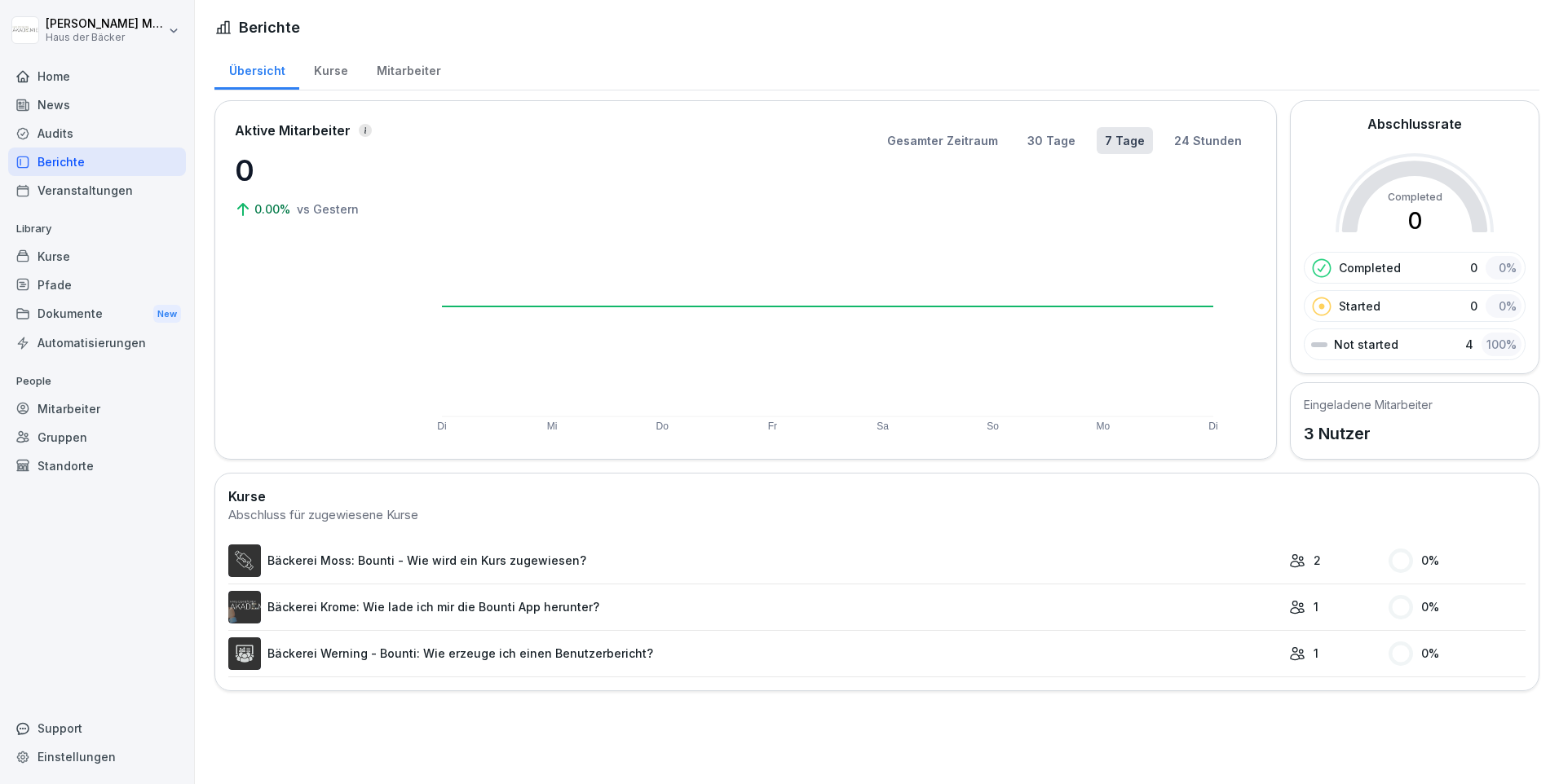
click at [400, 75] on div "Mitarbeiter" at bounding box center [408, 69] width 93 height 42
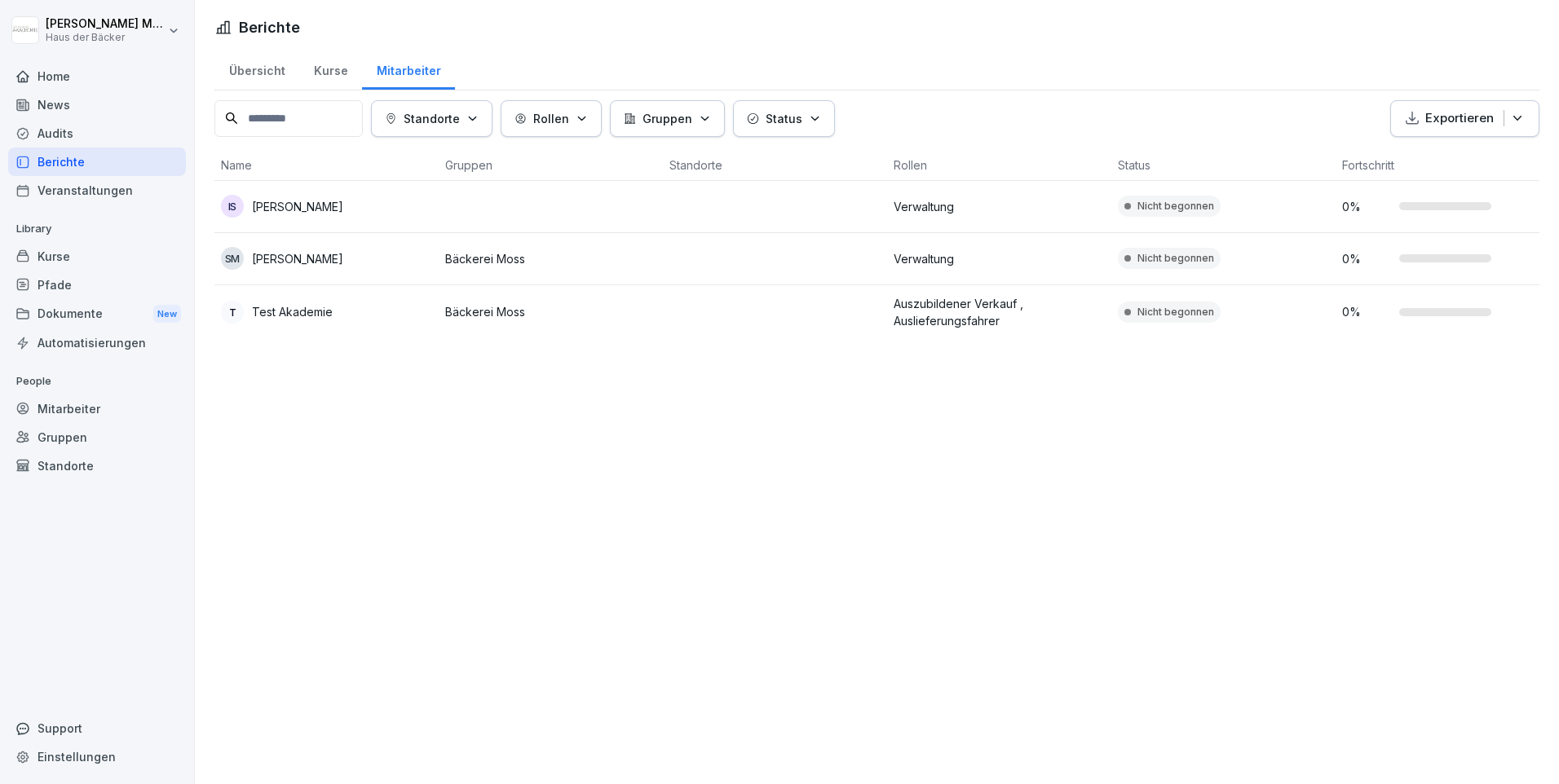
click at [350, 81] on div "Kurse" at bounding box center [330, 69] width 62 height 42
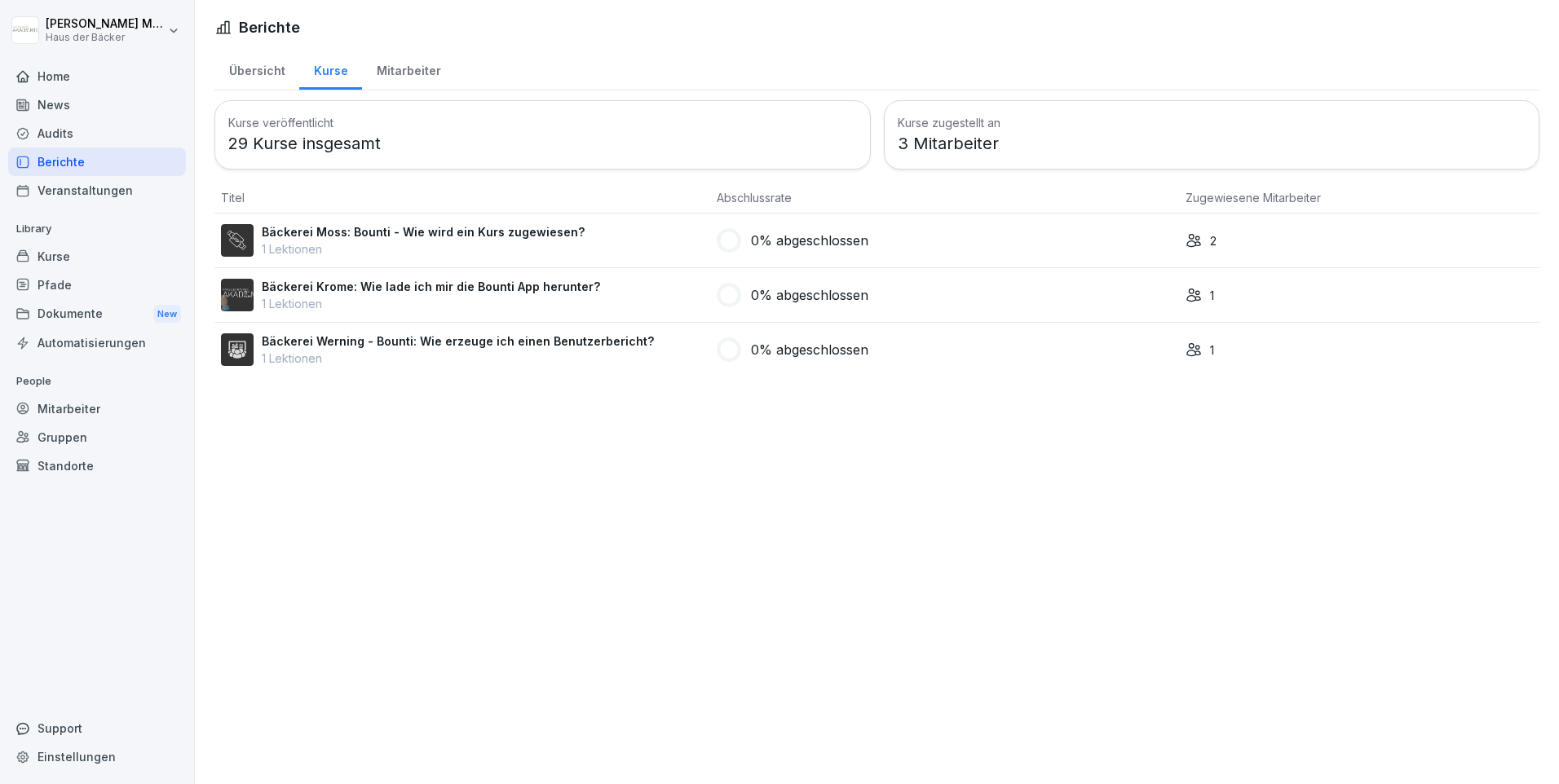
click at [113, 185] on div "Veranstaltungen" at bounding box center [97, 190] width 178 height 29
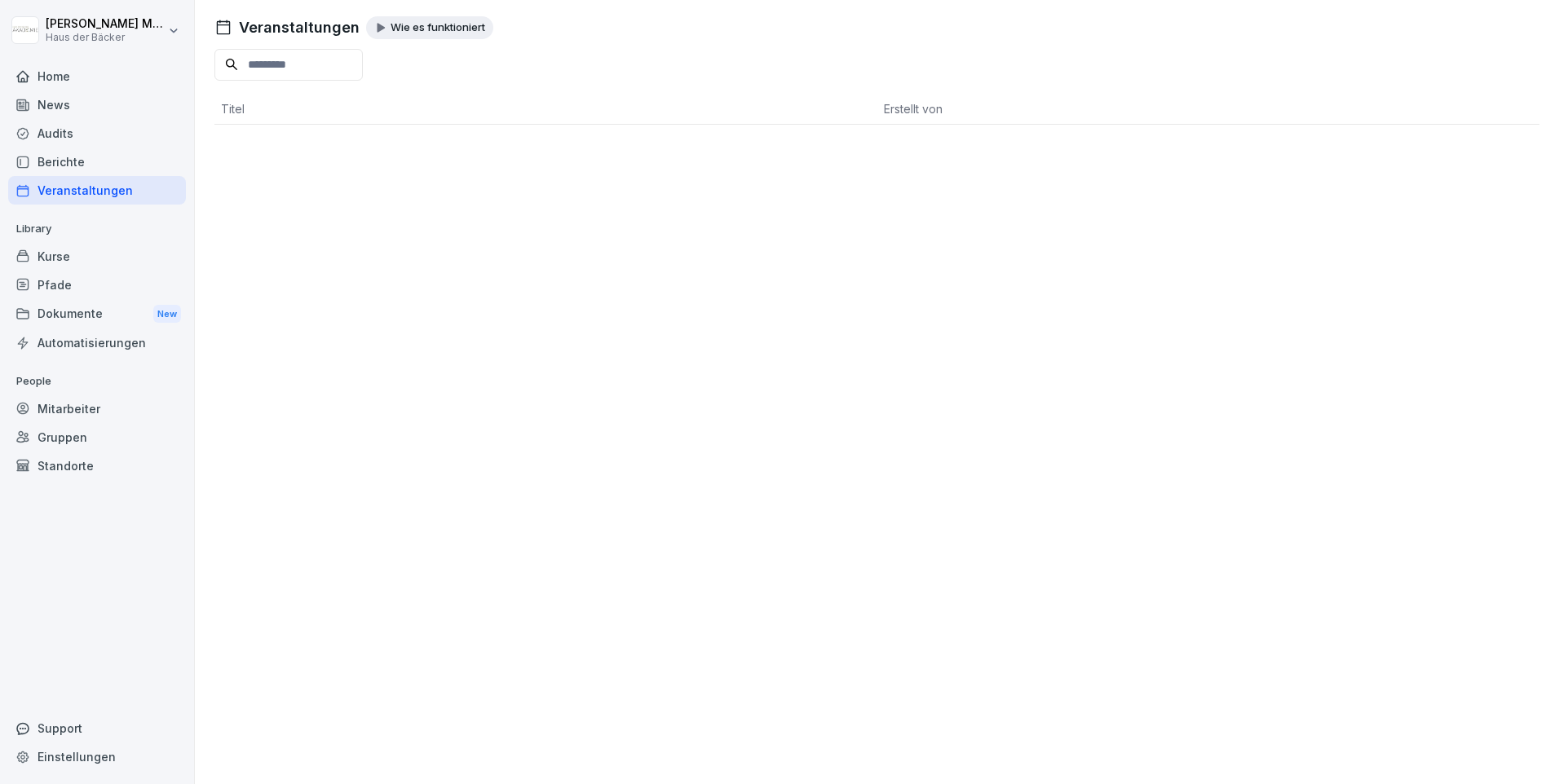
click at [60, 256] on div "Kurse" at bounding box center [97, 256] width 178 height 29
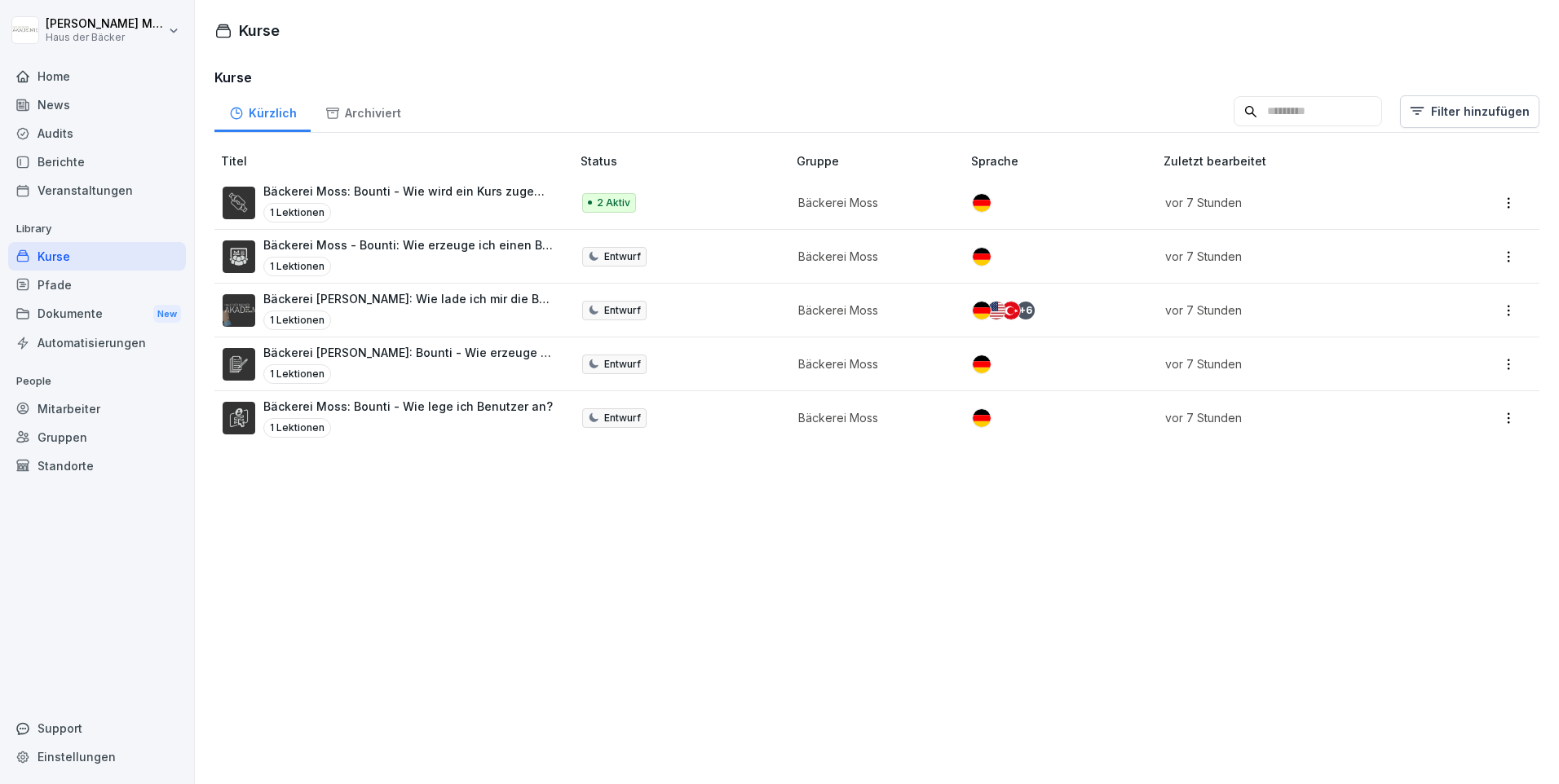
click at [78, 189] on div "Veranstaltungen" at bounding box center [97, 190] width 178 height 29
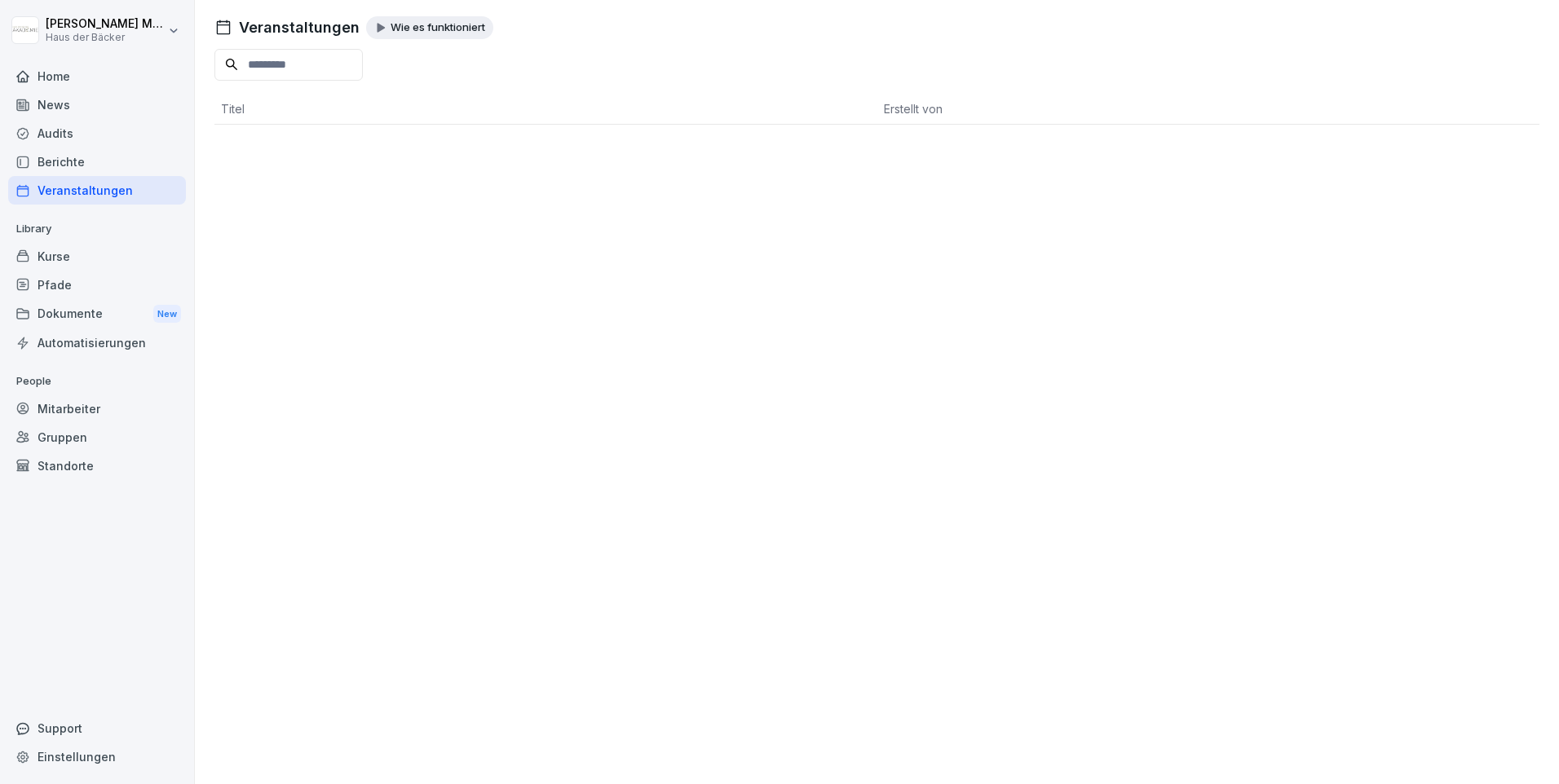
click at [74, 322] on div "Dokumente New" at bounding box center [97, 314] width 178 height 30
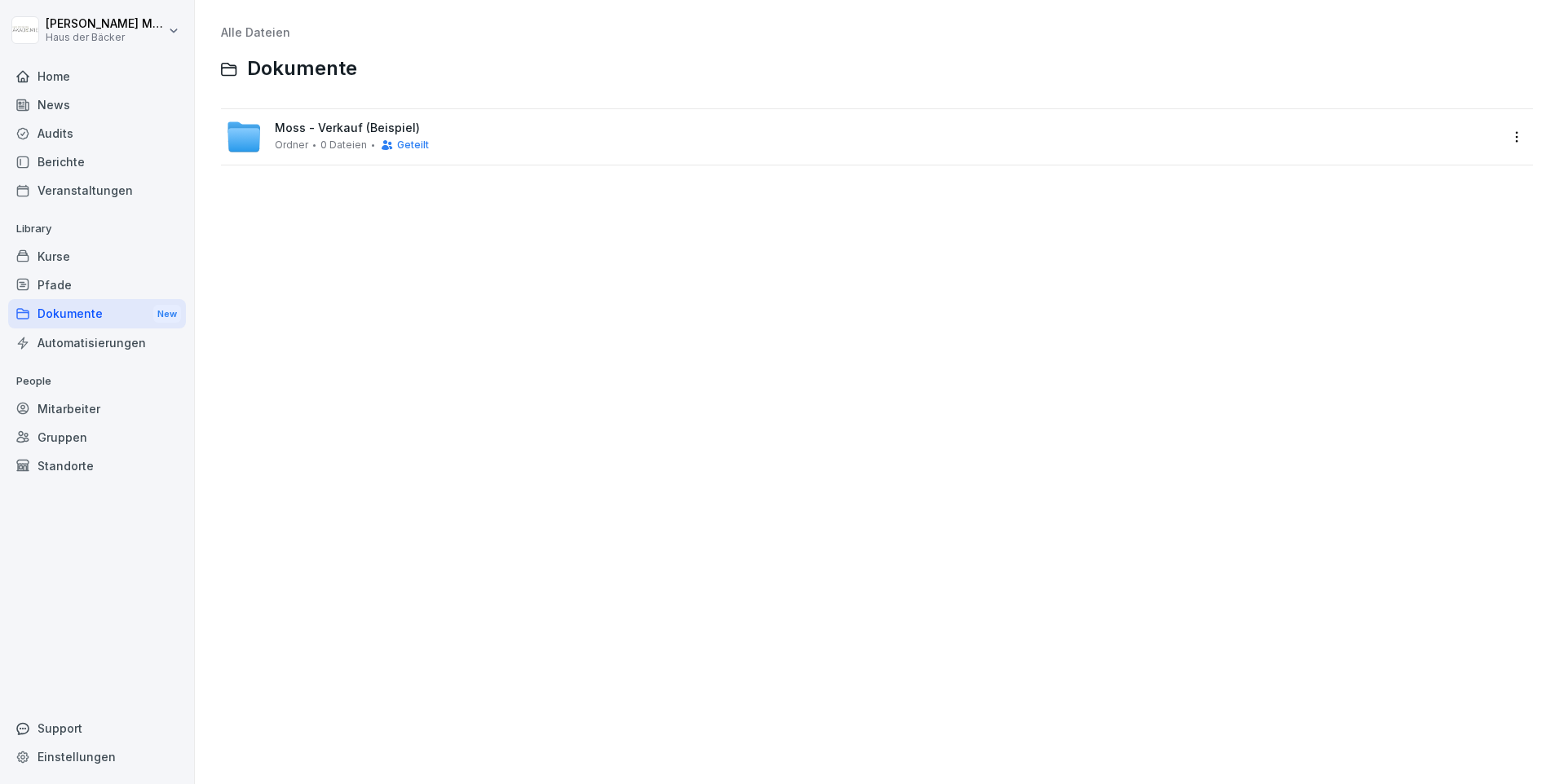
click at [352, 133] on span "Moss - Verkauf (Beispiel)" at bounding box center [348, 128] width 145 height 14
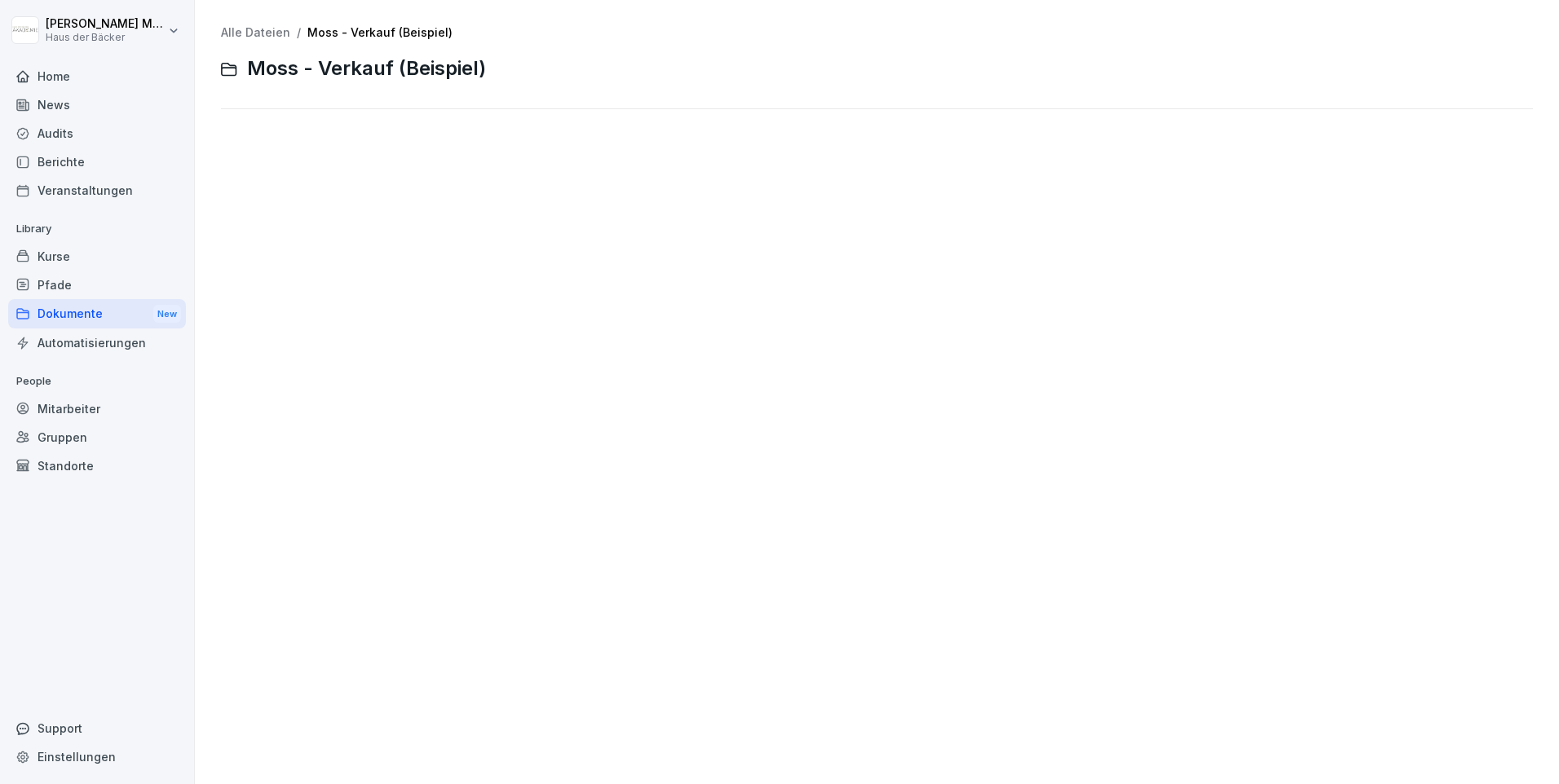
click at [255, 34] on link "Alle Dateien" at bounding box center [255, 32] width 69 height 14
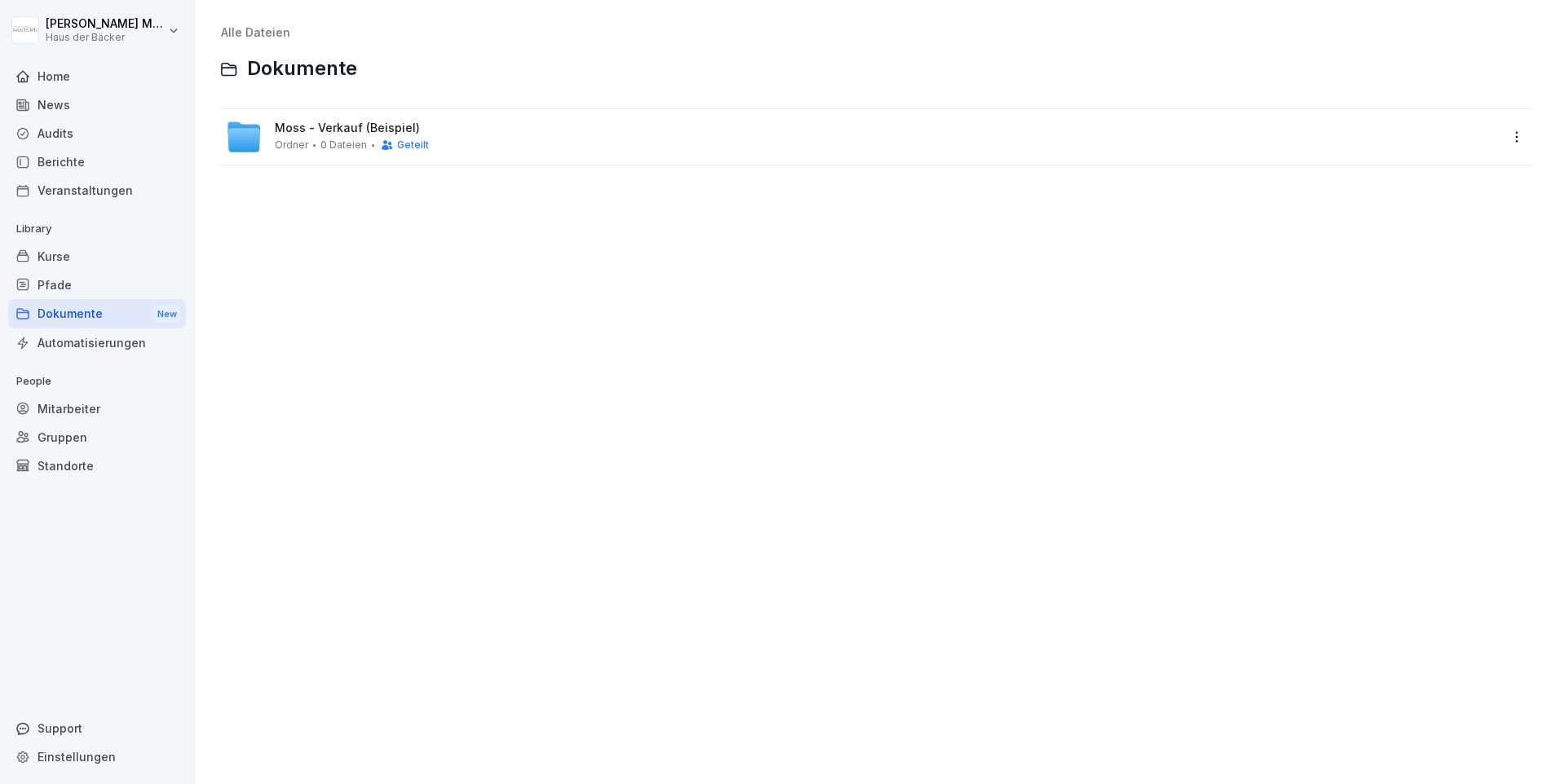
click at [392, 147] on div "Geteilt" at bounding box center [400, 145] width 57 height 13
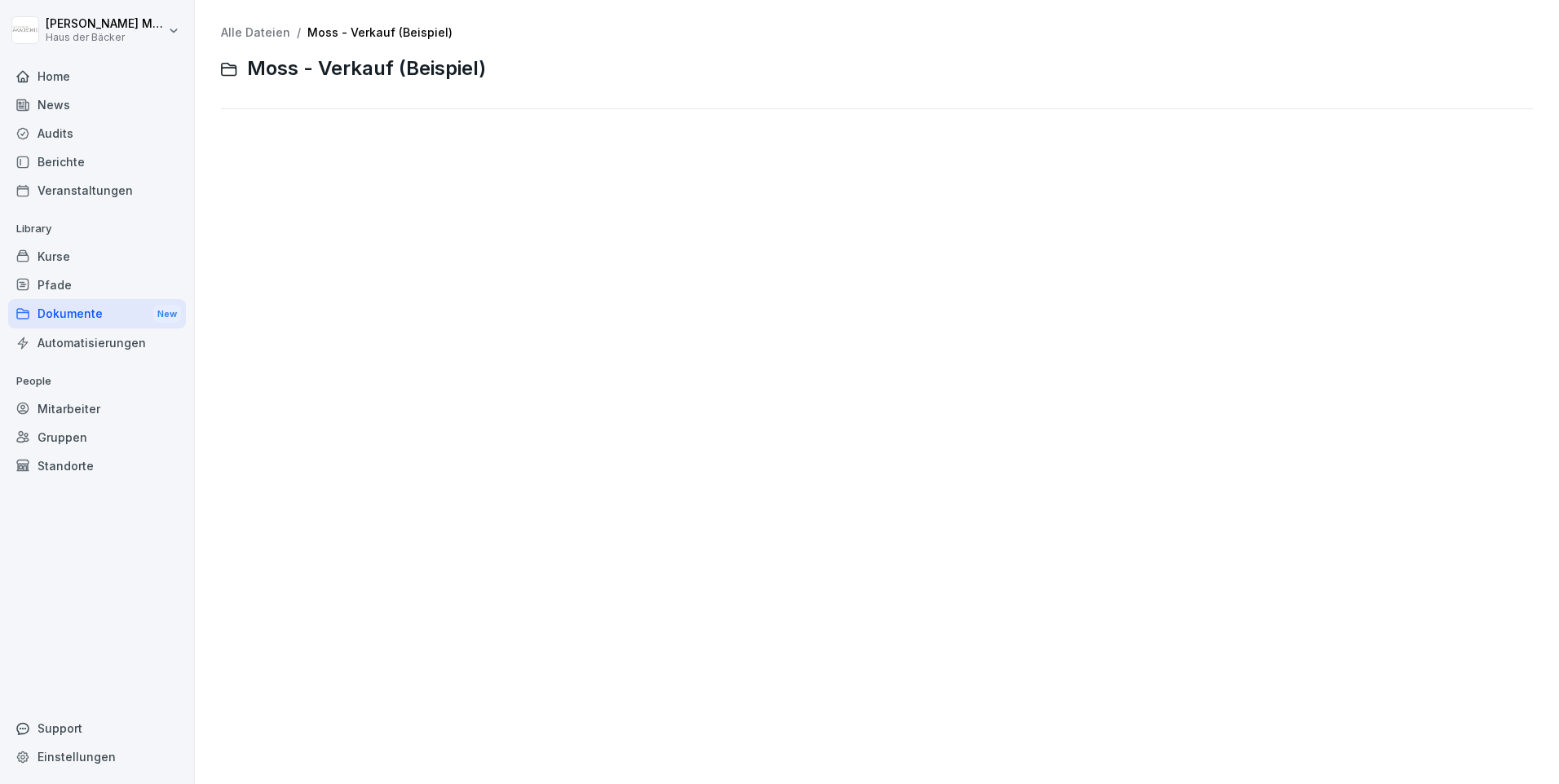
click at [278, 27] on link "Alle Dateien" at bounding box center [255, 32] width 69 height 14
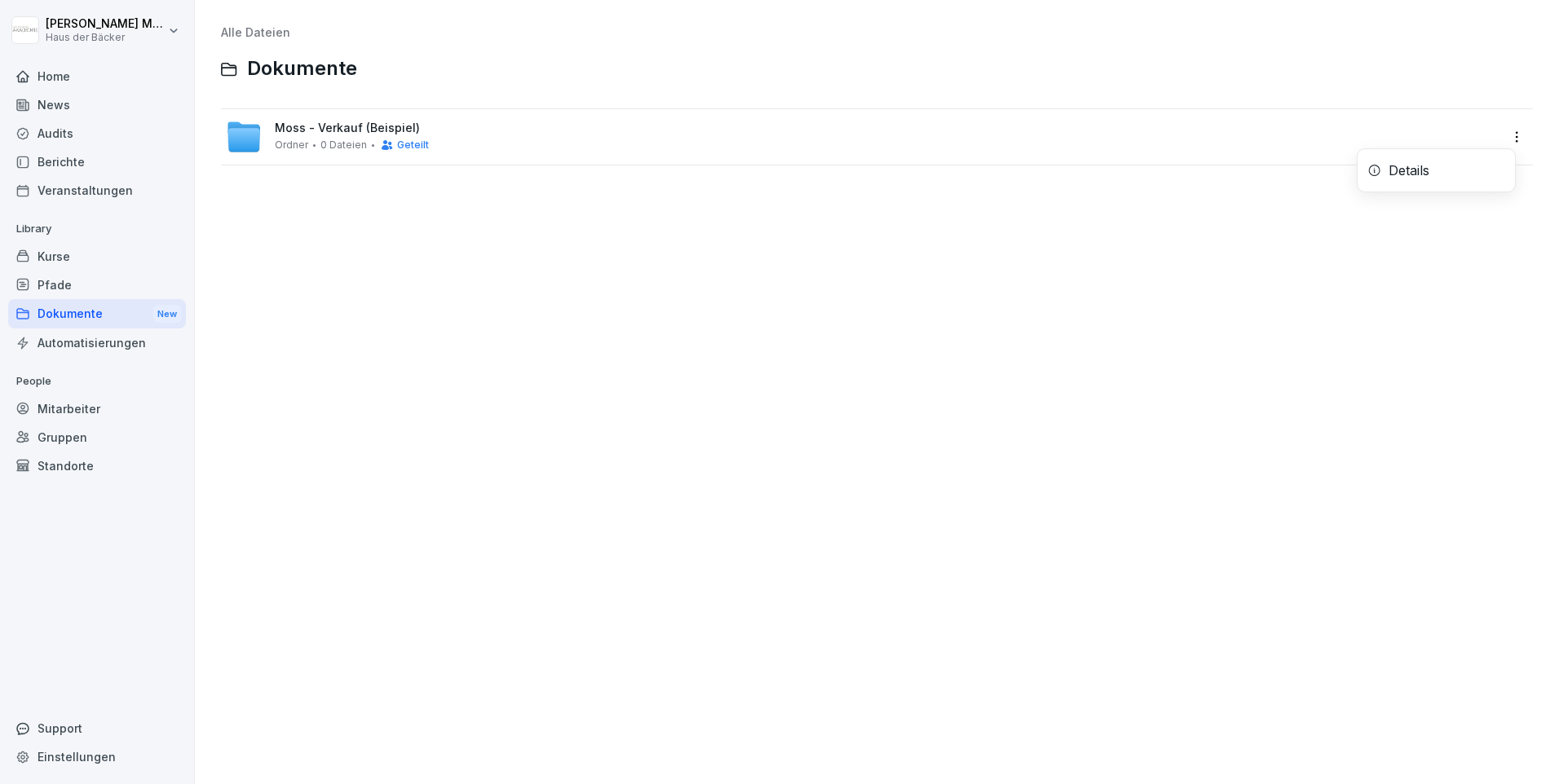
click at [1502, 146] on html "[PERSON_NAME] Haus der Bäcker Home News Audits Berichte Veranstaltungen Library…" at bounding box center [780, 392] width 1559 height 784
click at [1257, 351] on html "[PERSON_NAME] Haus der Bäcker Home News Audits Berichte Veranstaltungen Library…" at bounding box center [780, 392] width 1559 height 784
click at [397, 146] on span "Geteilt" at bounding box center [413, 145] width 32 height 11
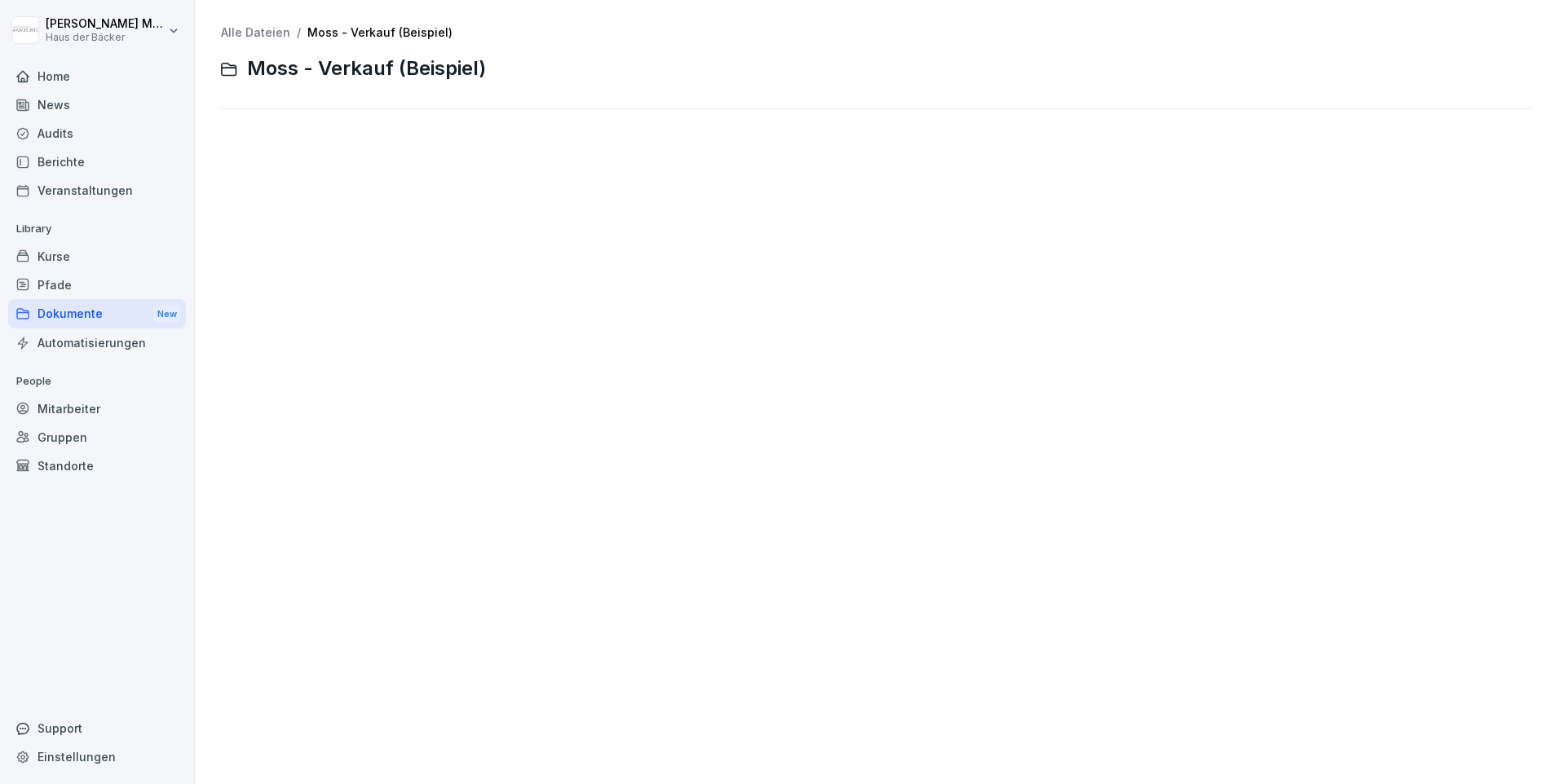
click at [70, 295] on div "Pfade" at bounding box center [97, 284] width 178 height 29
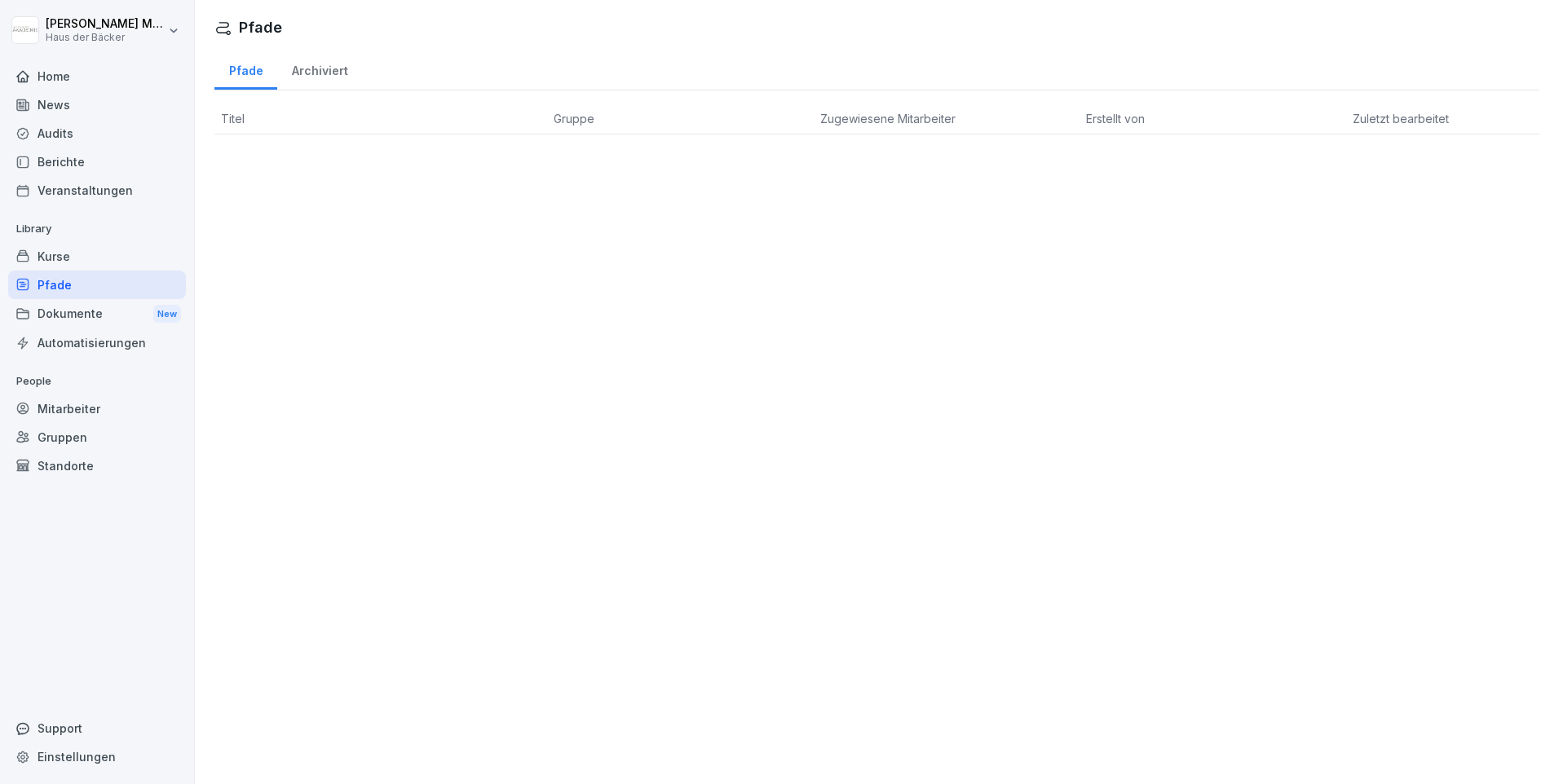
click at [77, 313] on div "Dokumente New" at bounding box center [97, 314] width 178 height 30
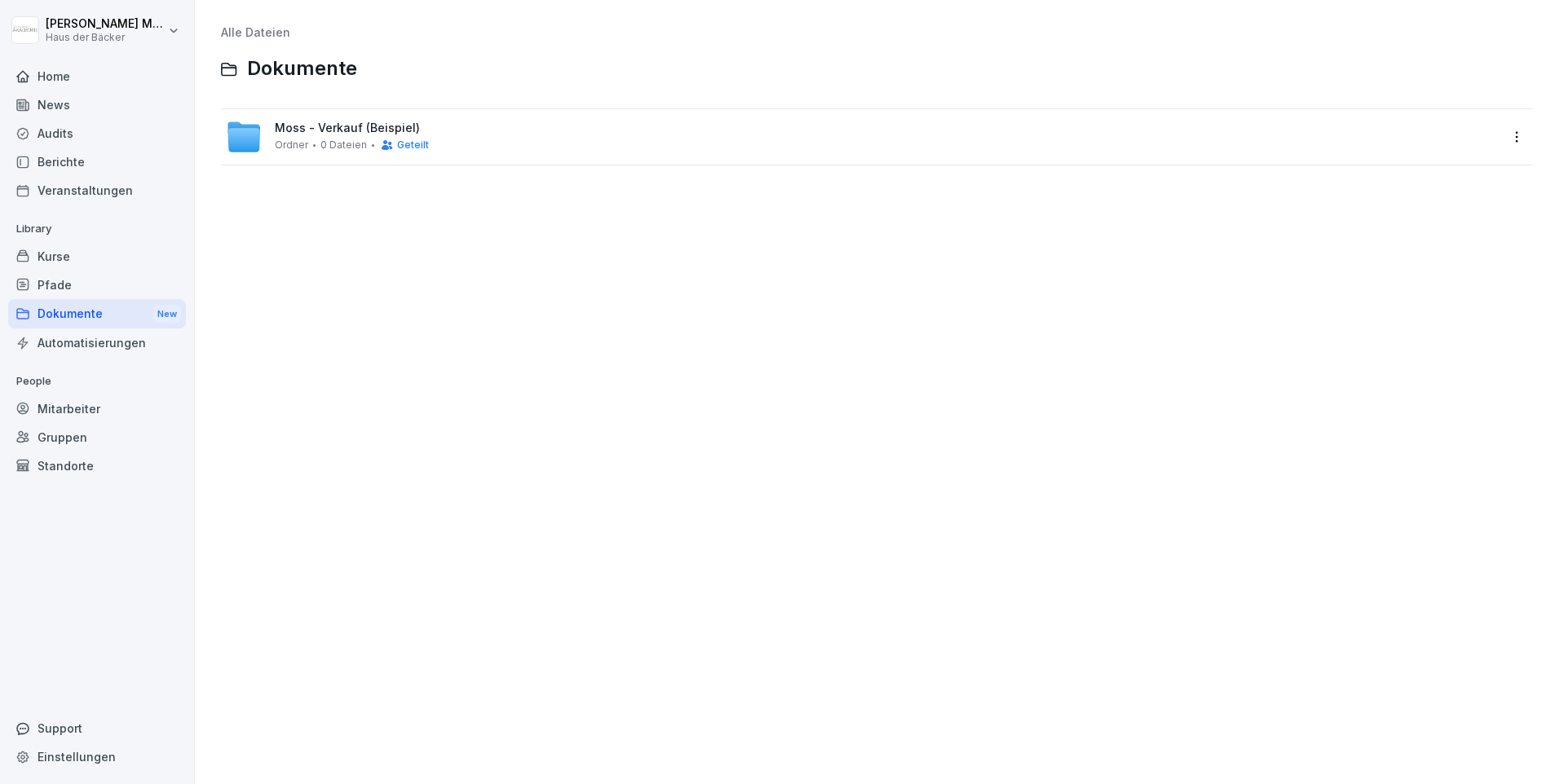
click at [76, 394] on div "Mitarbeiter" at bounding box center [97, 408] width 178 height 29
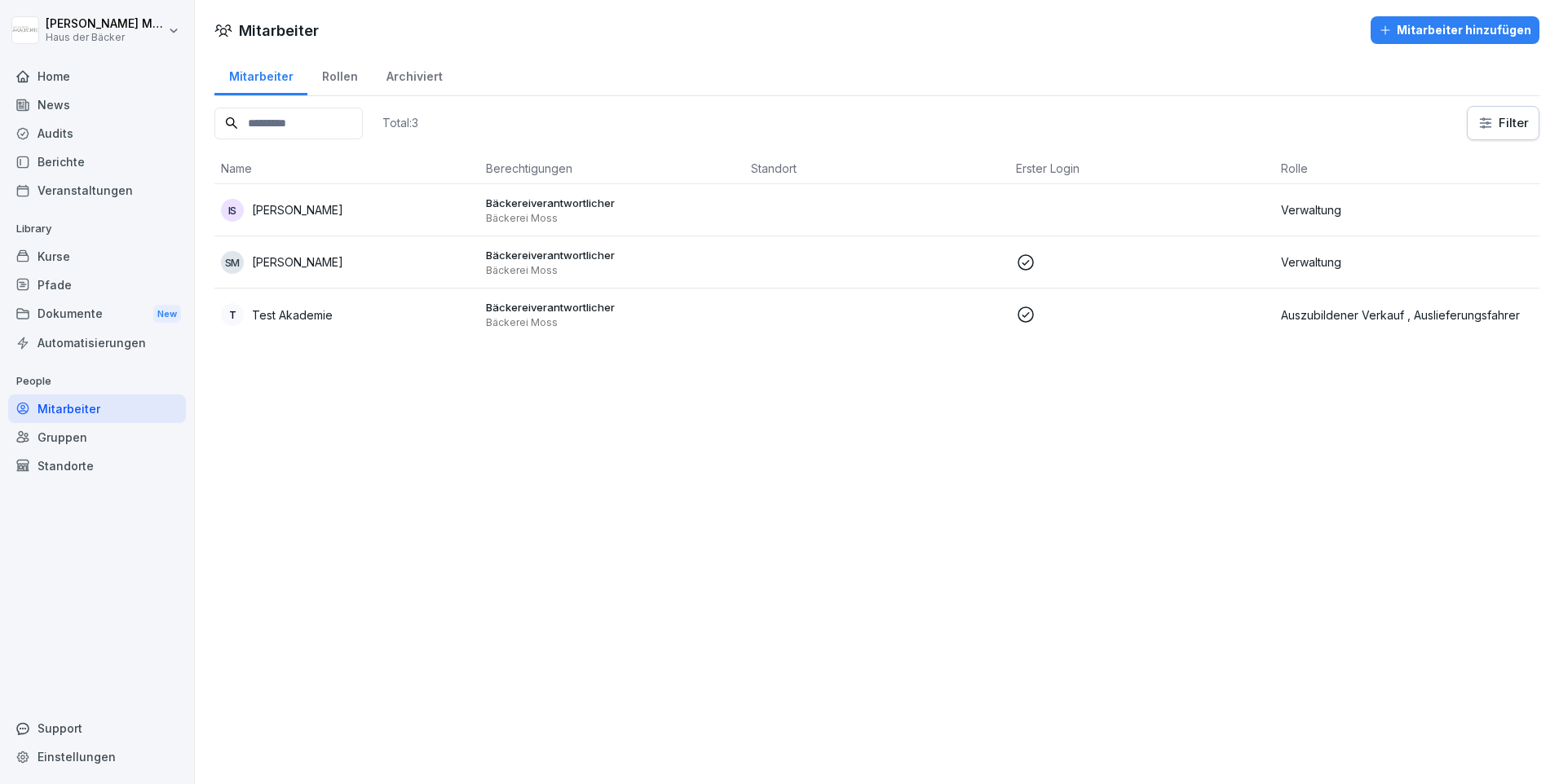
click at [94, 429] on div "Gruppen" at bounding box center [97, 437] width 178 height 29
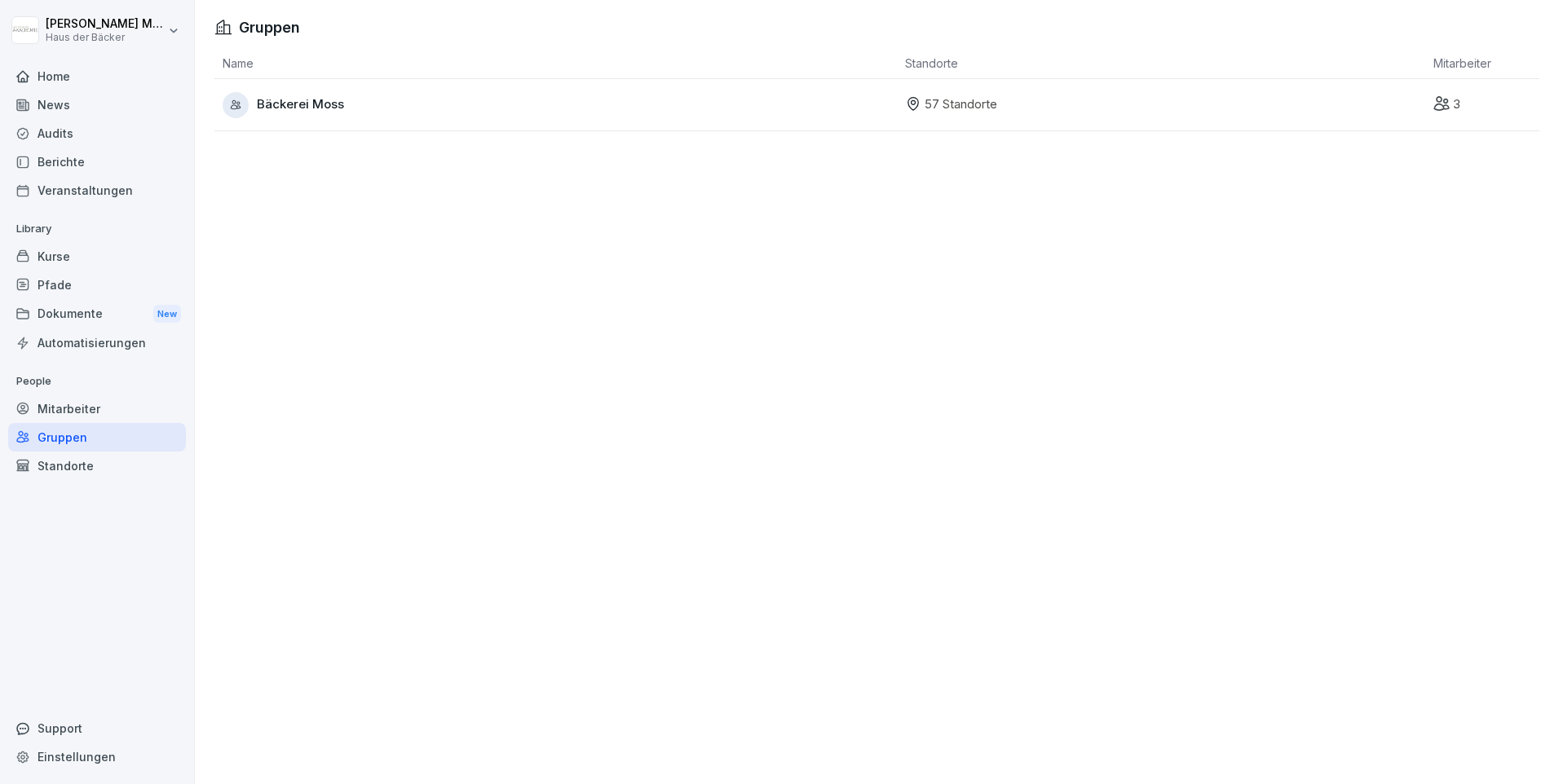
click at [87, 414] on div "Mitarbeiter" at bounding box center [97, 408] width 178 height 29
